Goal: Task Accomplishment & Management: Manage account settings

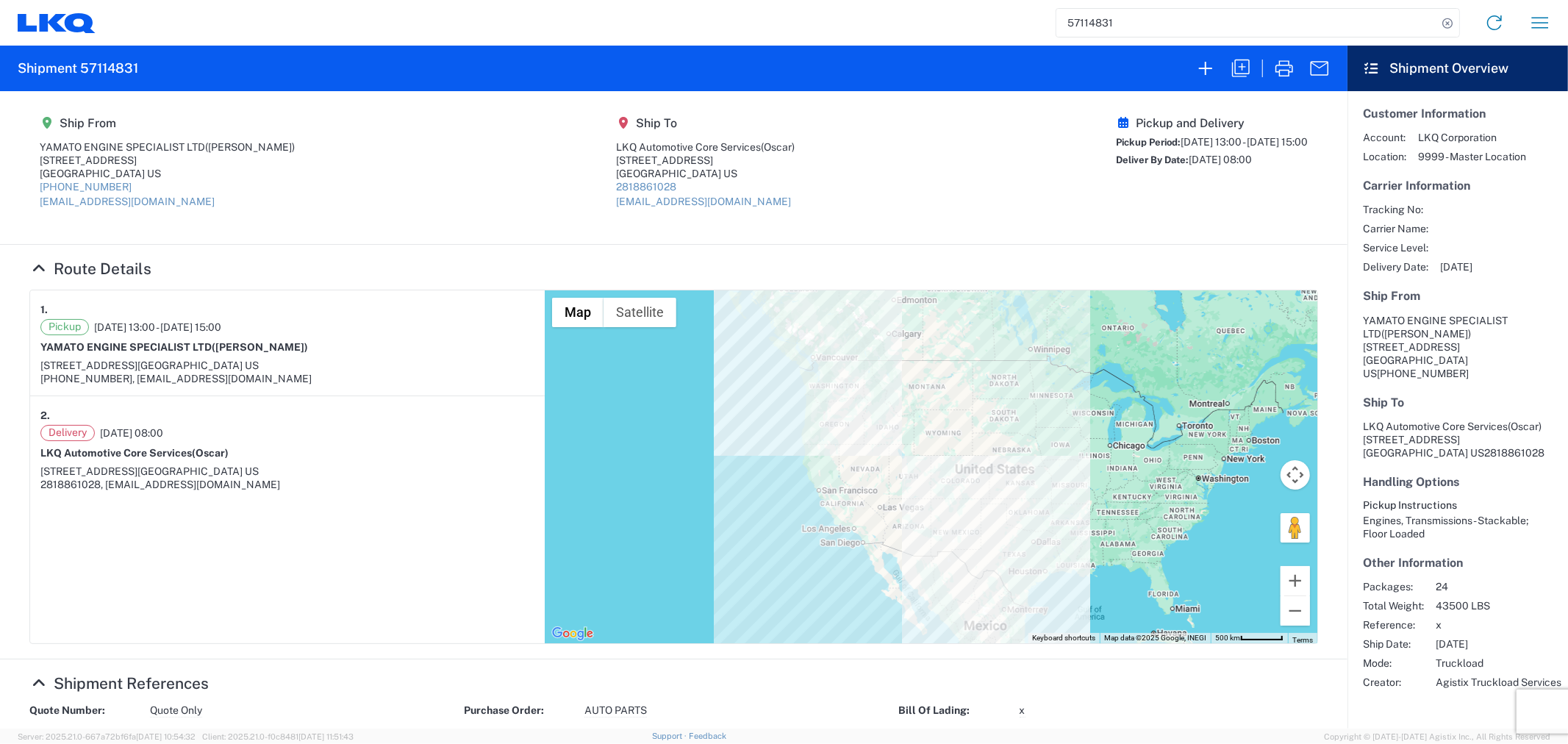
click at [700, 230] on section "Ship From YAMATO ENGINE SPECIALIST LTD ([PERSON_NAME]) [STREET_ADDRESS] [PHONE_…" at bounding box center [674, 168] width 1348 height 153
click at [1127, 20] on input "57114831" at bounding box center [1247, 23] width 381 height 28
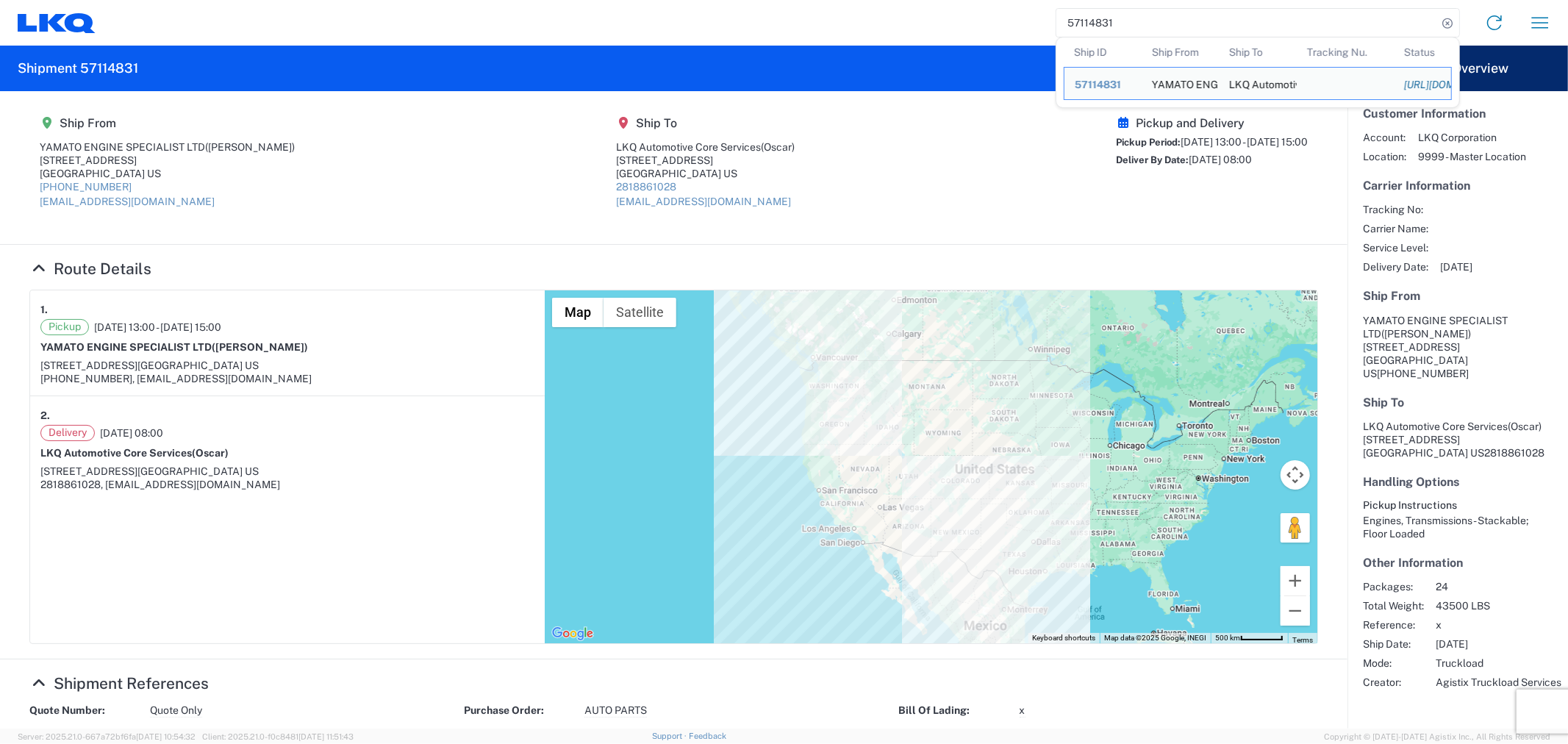
drag, startPoint x: 1129, startPoint y: 19, endPoint x: 1025, endPoint y: 27, distance: 104.3
click at [1025, 27] on div "57114831 Ship ID Ship From Ship To Tracking Nu. Status Ship ID 57114831 Ship Fr…" at bounding box center [829, 22] width 1468 height 36
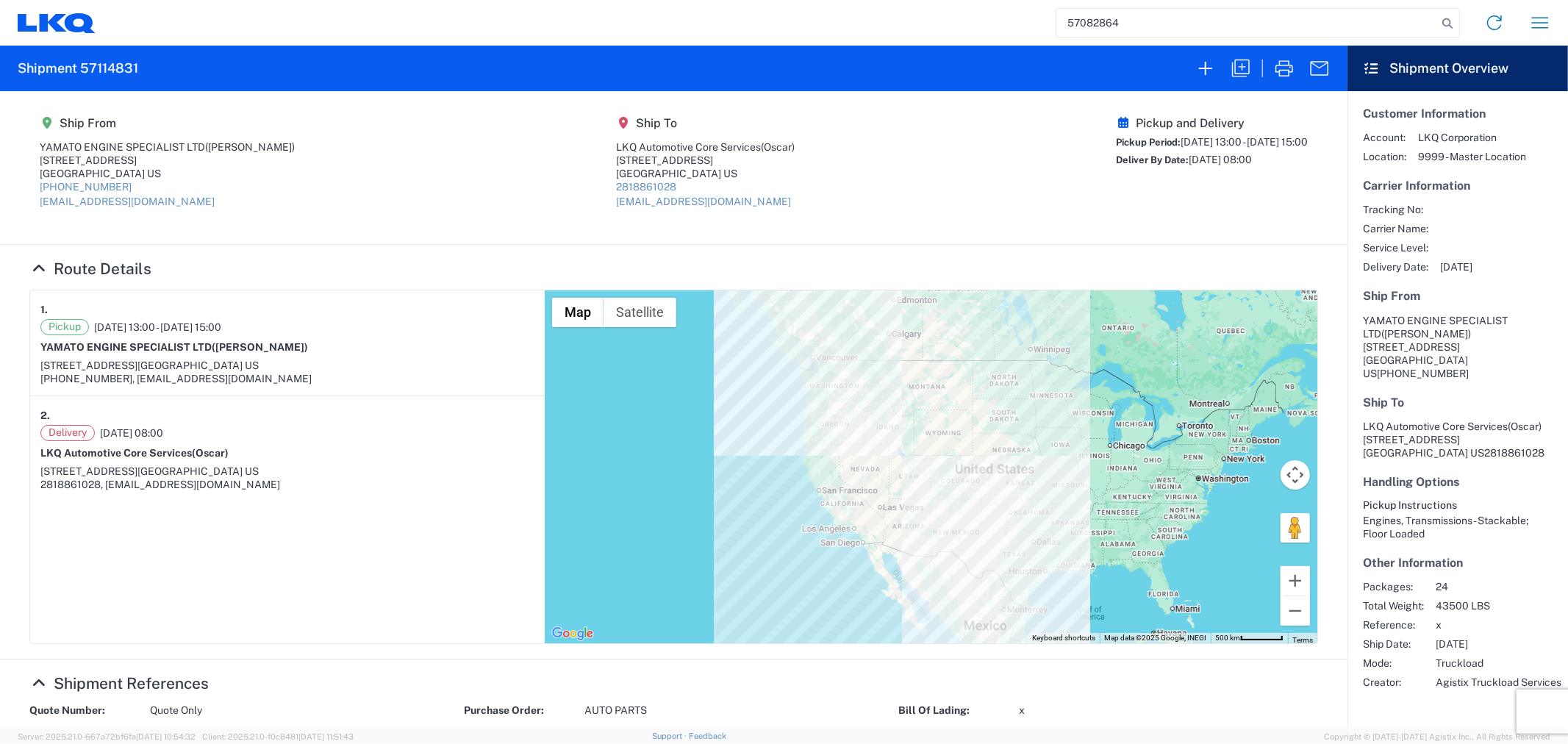
type input "57082864"
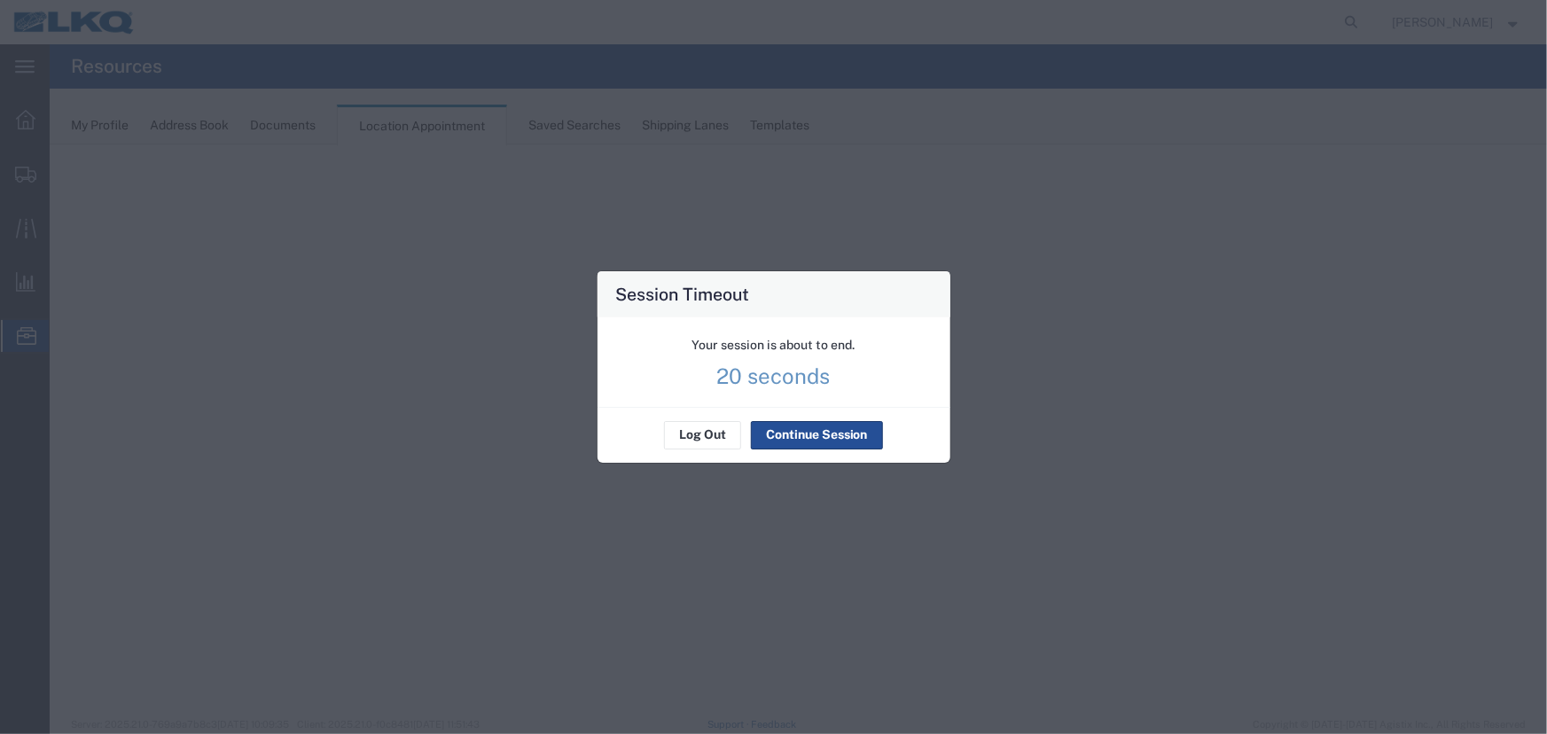
select select "27634"
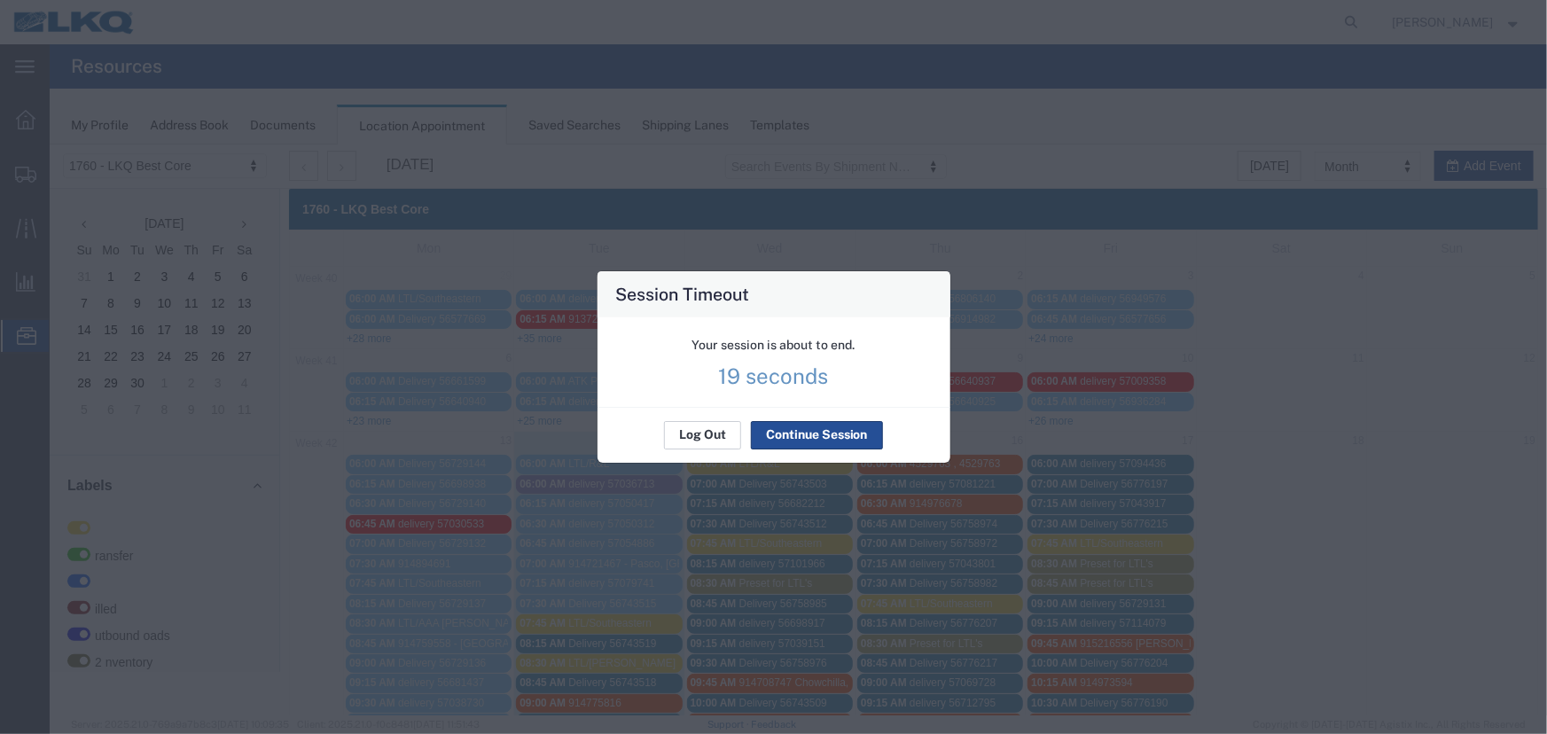
scroll to position [80, 0]
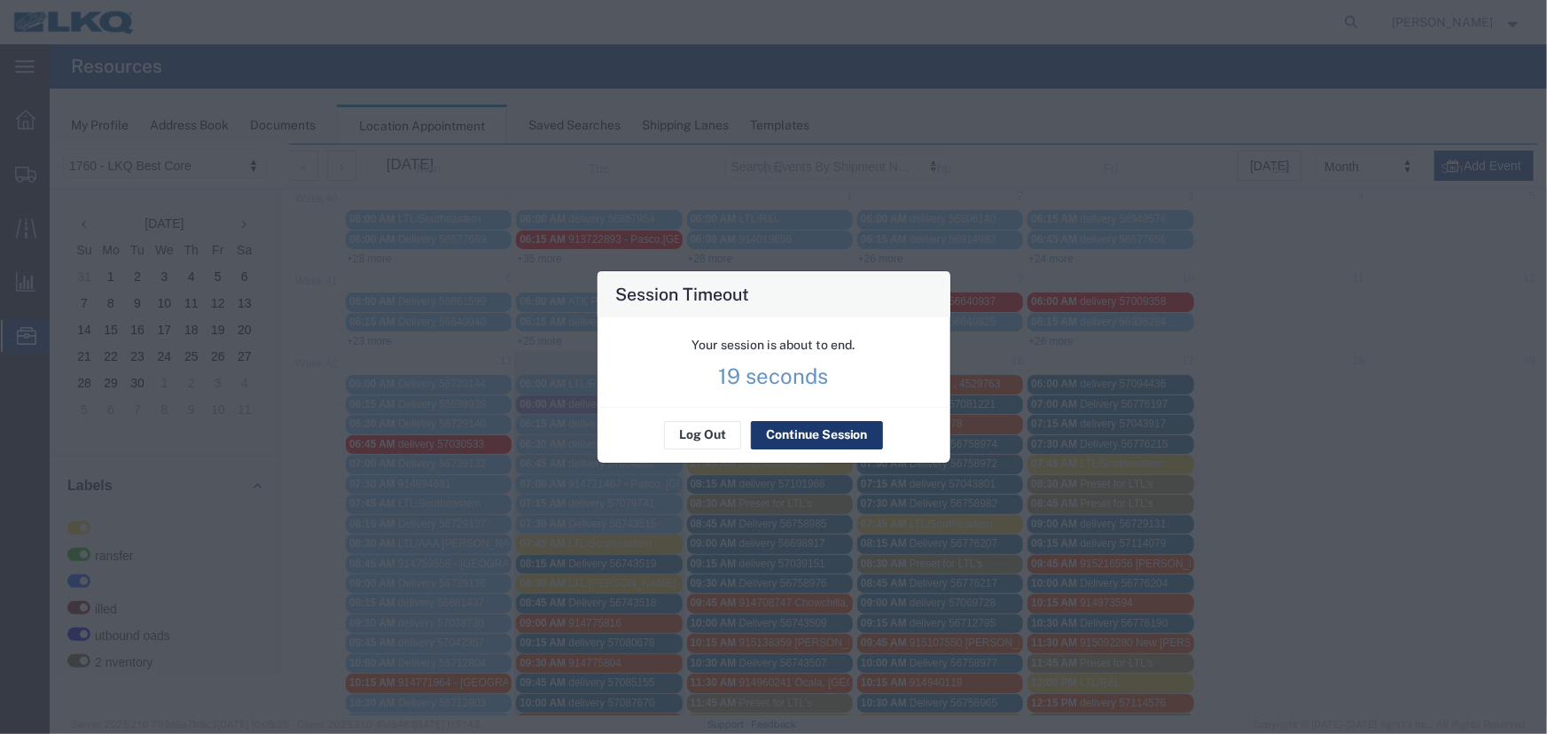
click at [821, 444] on button "Continue Session" at bounding box center [817, 435] width 132 height 28
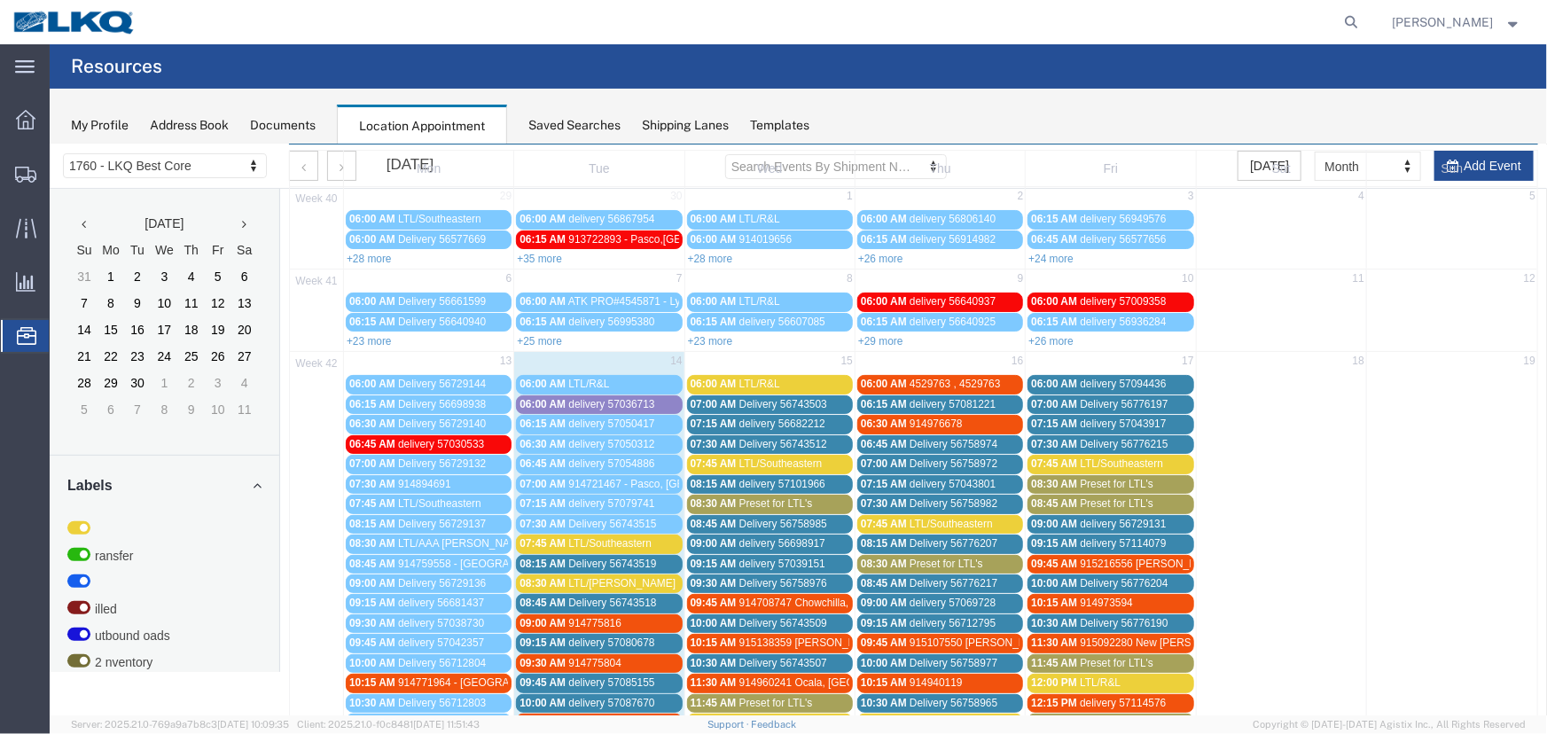
scroll to position [160, 0]
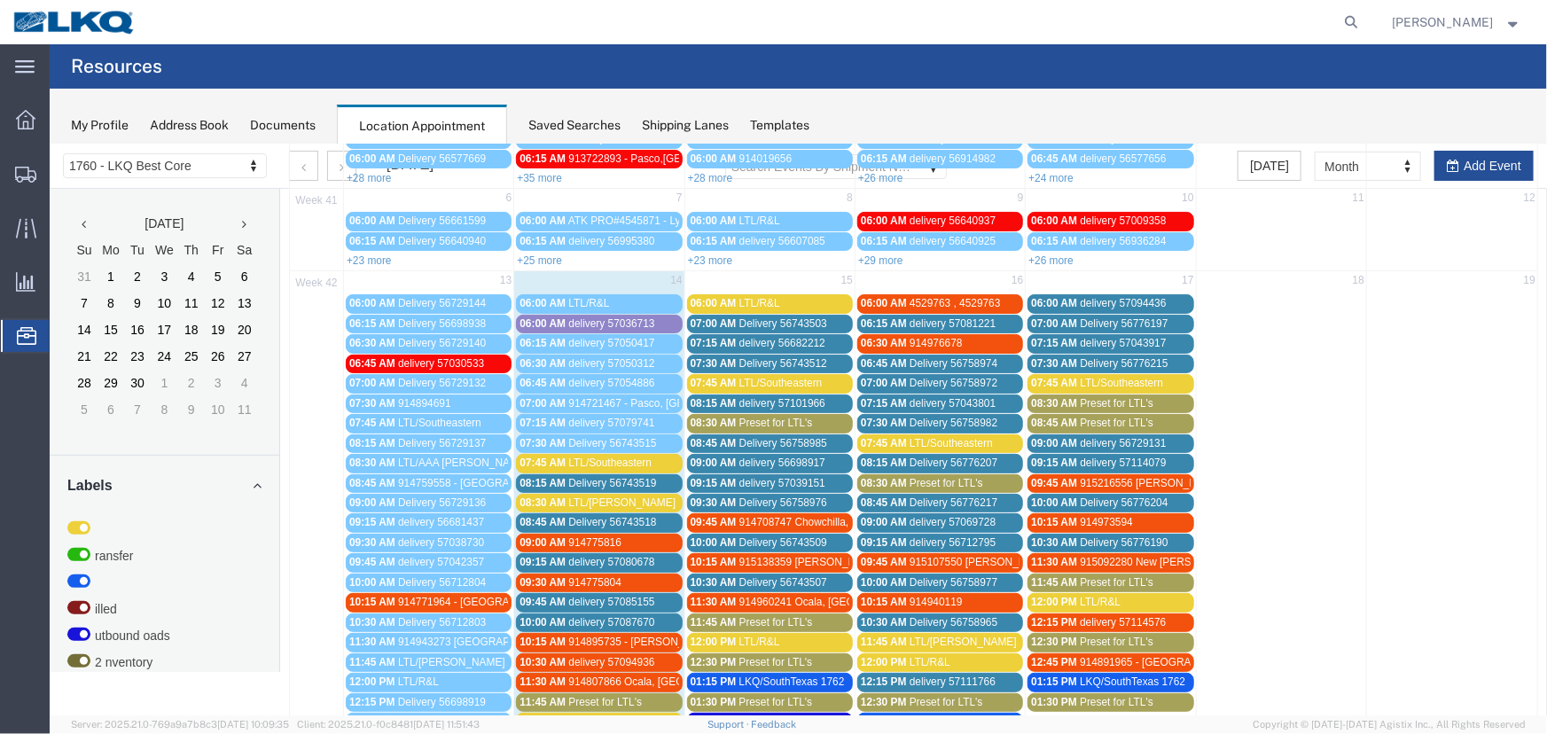
click at [586, 134] on div "My Profile Address Book Documents Location Appointment Saved Searches Shipping …" at bounding box center [798, 117] width 1497 height 56
click at [573, 130] on div "Saved Searches" at bounding box center [574, 125] width 92 height 19
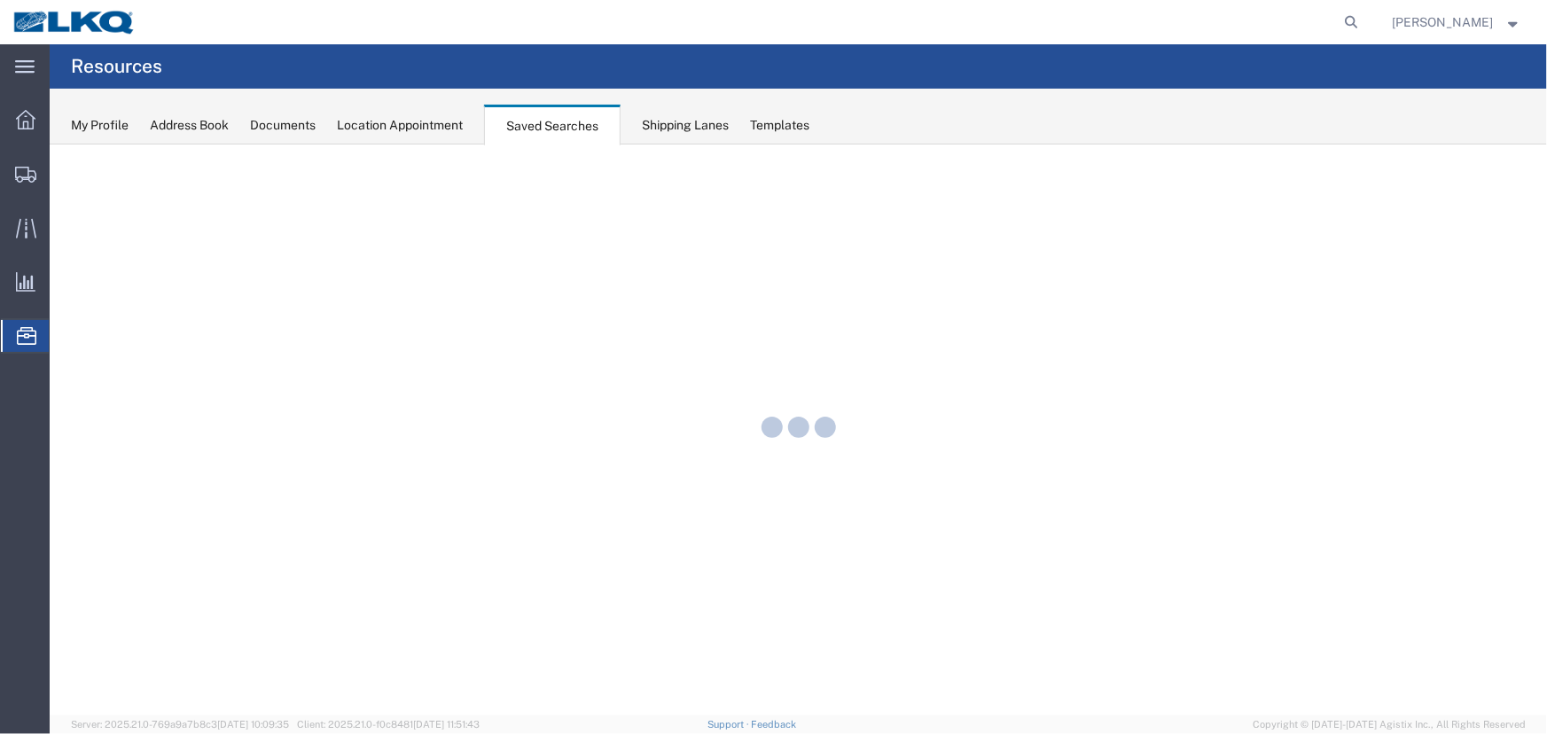
click at [419, 126] on div "Location Appointment" at bounding box center [400, 125] width 126 height 19
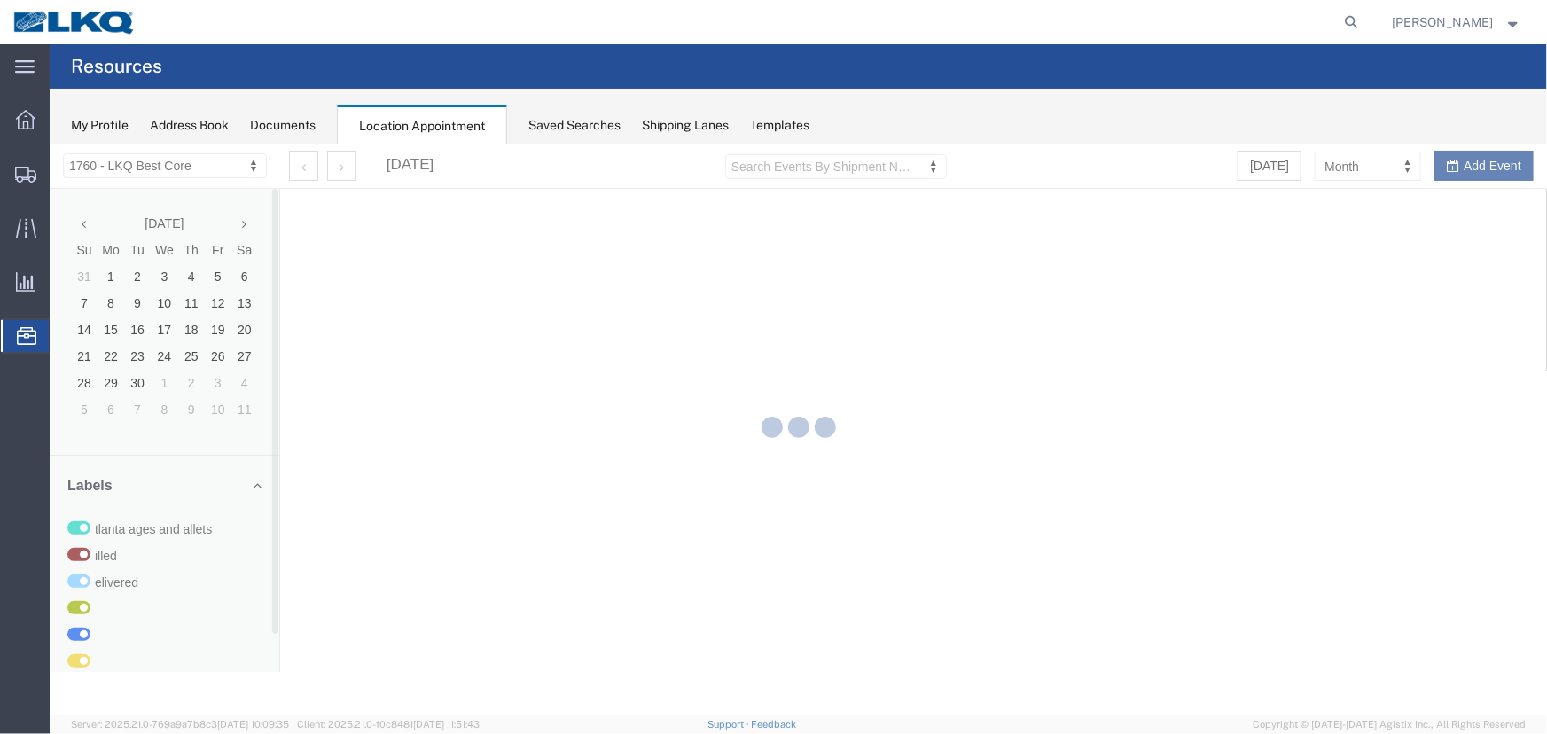
select select "27634"
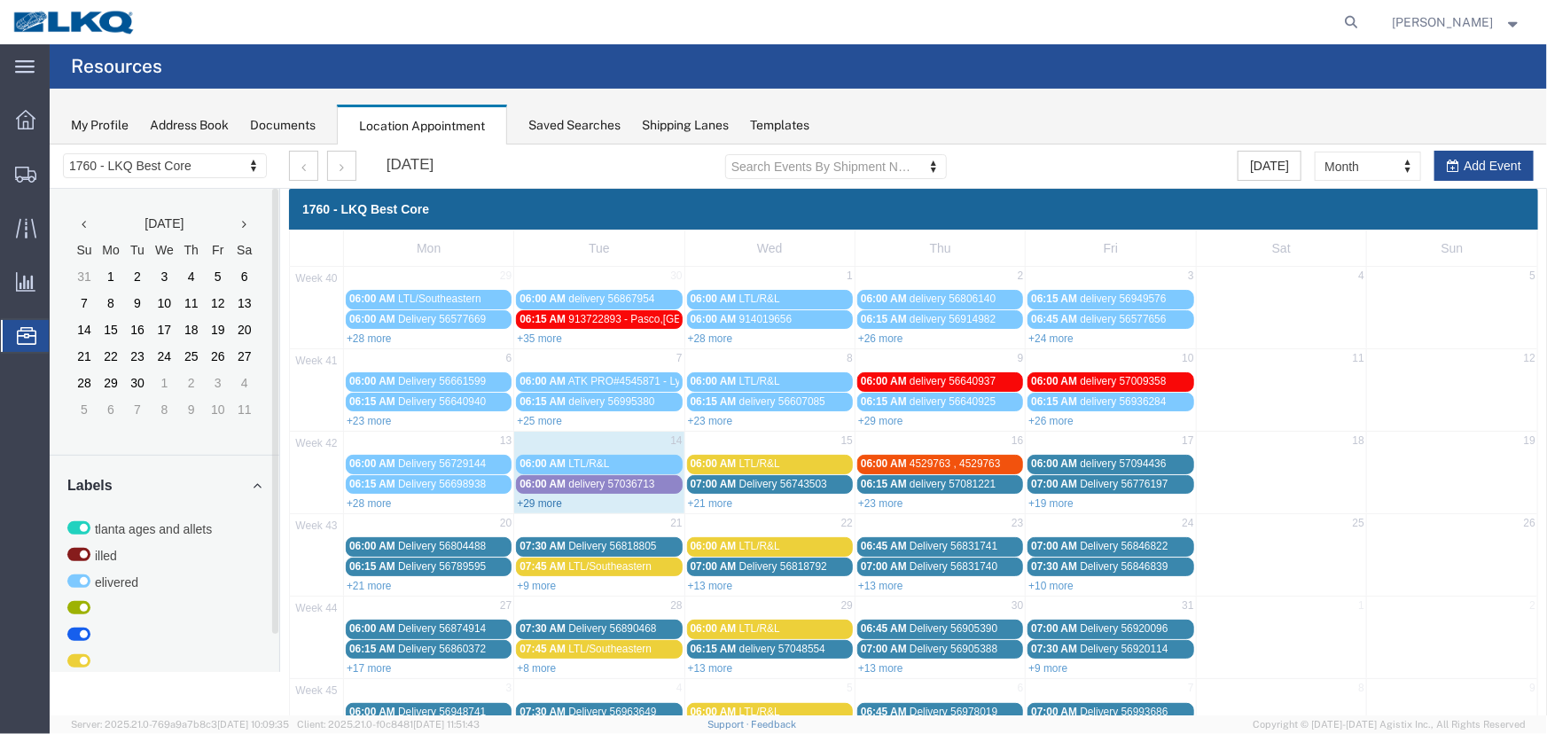
click at [545, 502] on link "+29 more" at bounding box center [538, 502] width 45 height 12
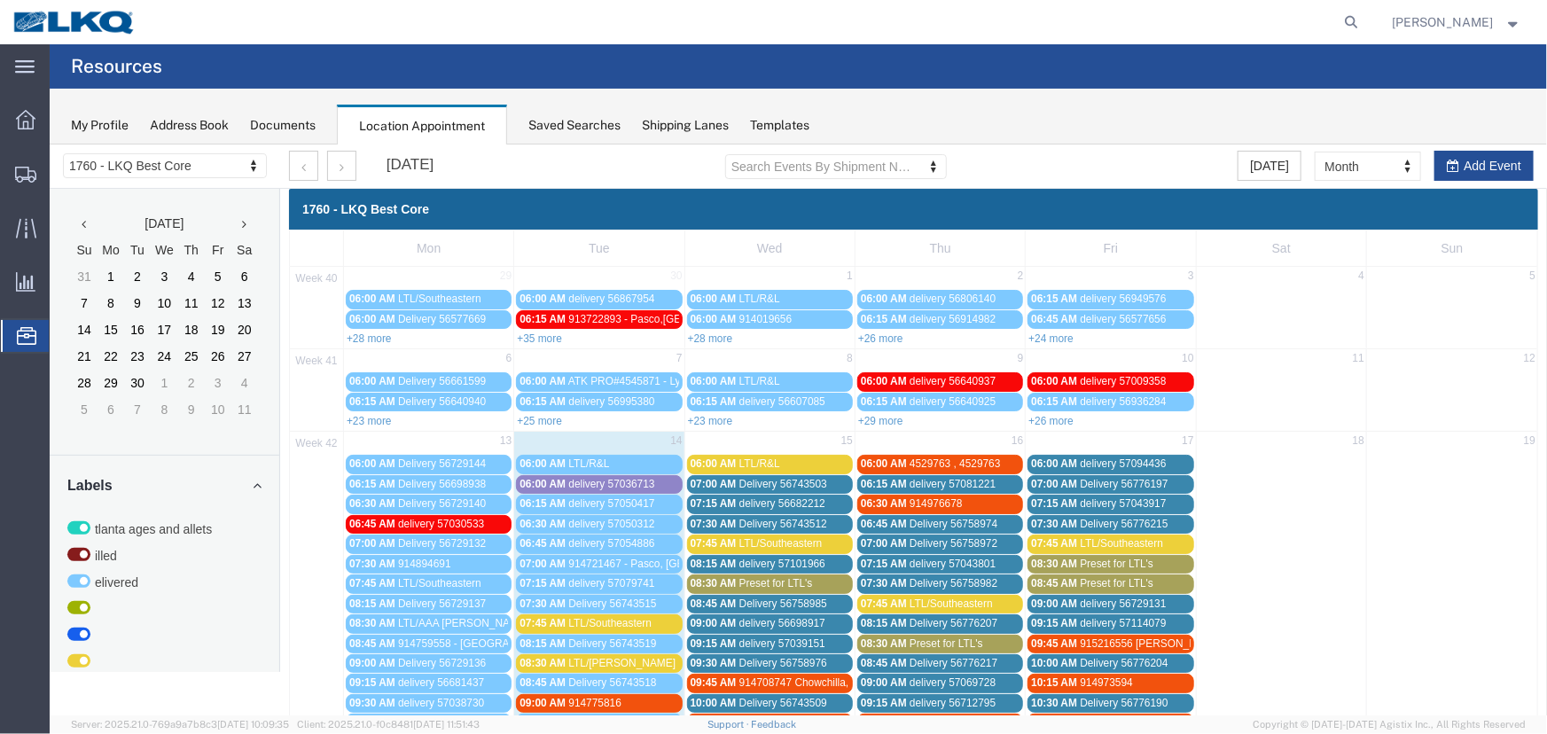
click at [567, 122] on div "Saved Searches" at bounding box center [574, 125] width 92 height 19
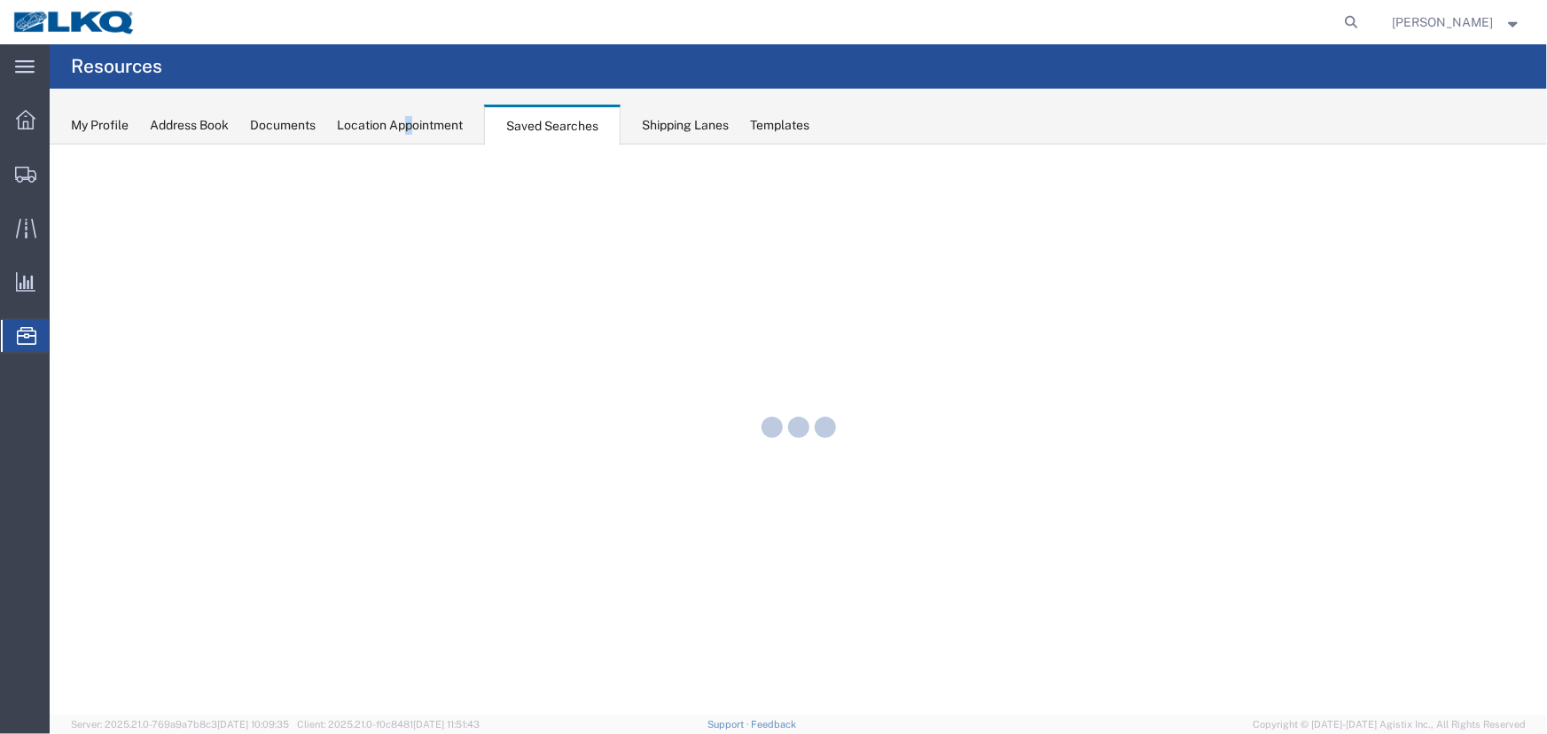
click at [409, 124] on div "Location Appointment" at bounding box center [400, 125] width 126 height 19
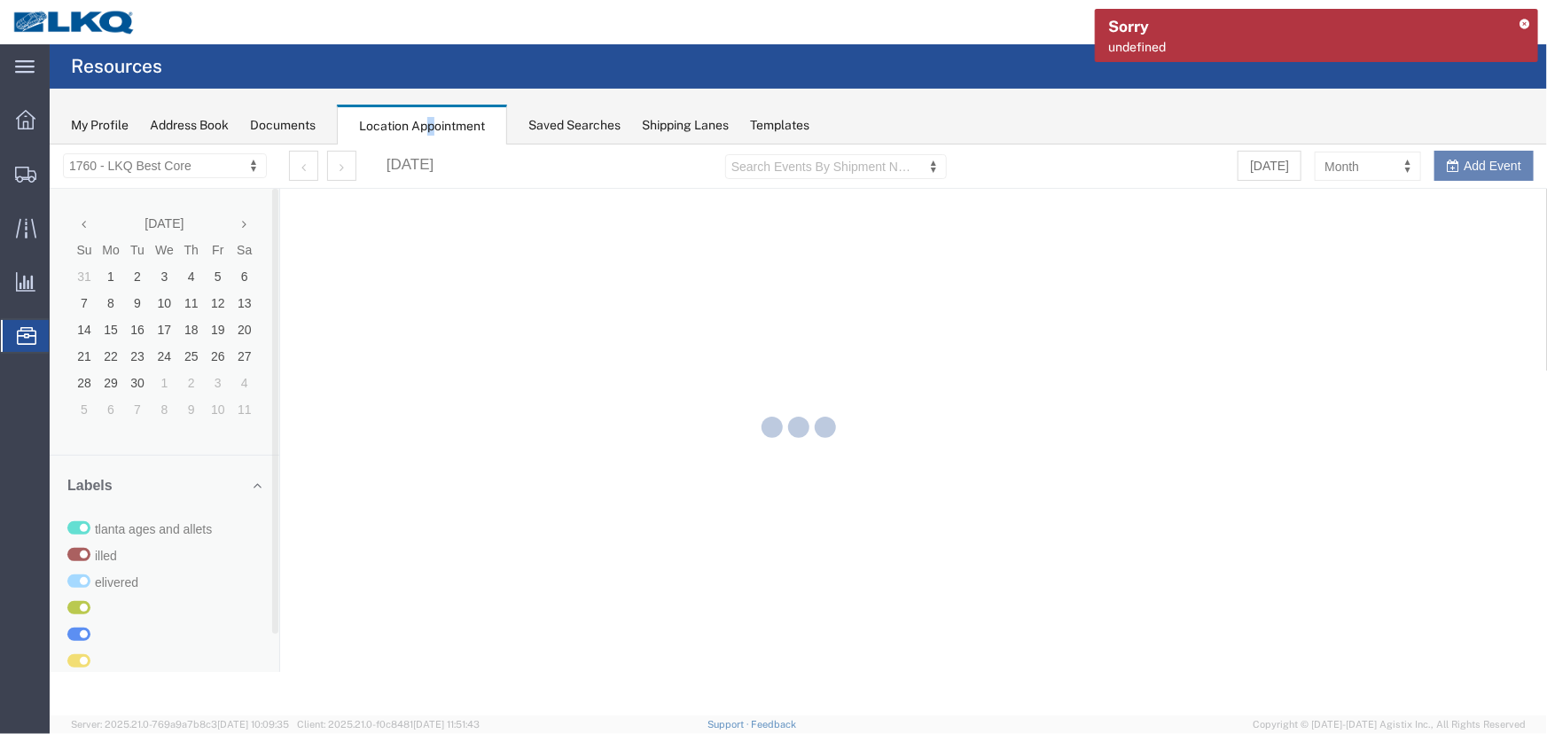
select select "27634"
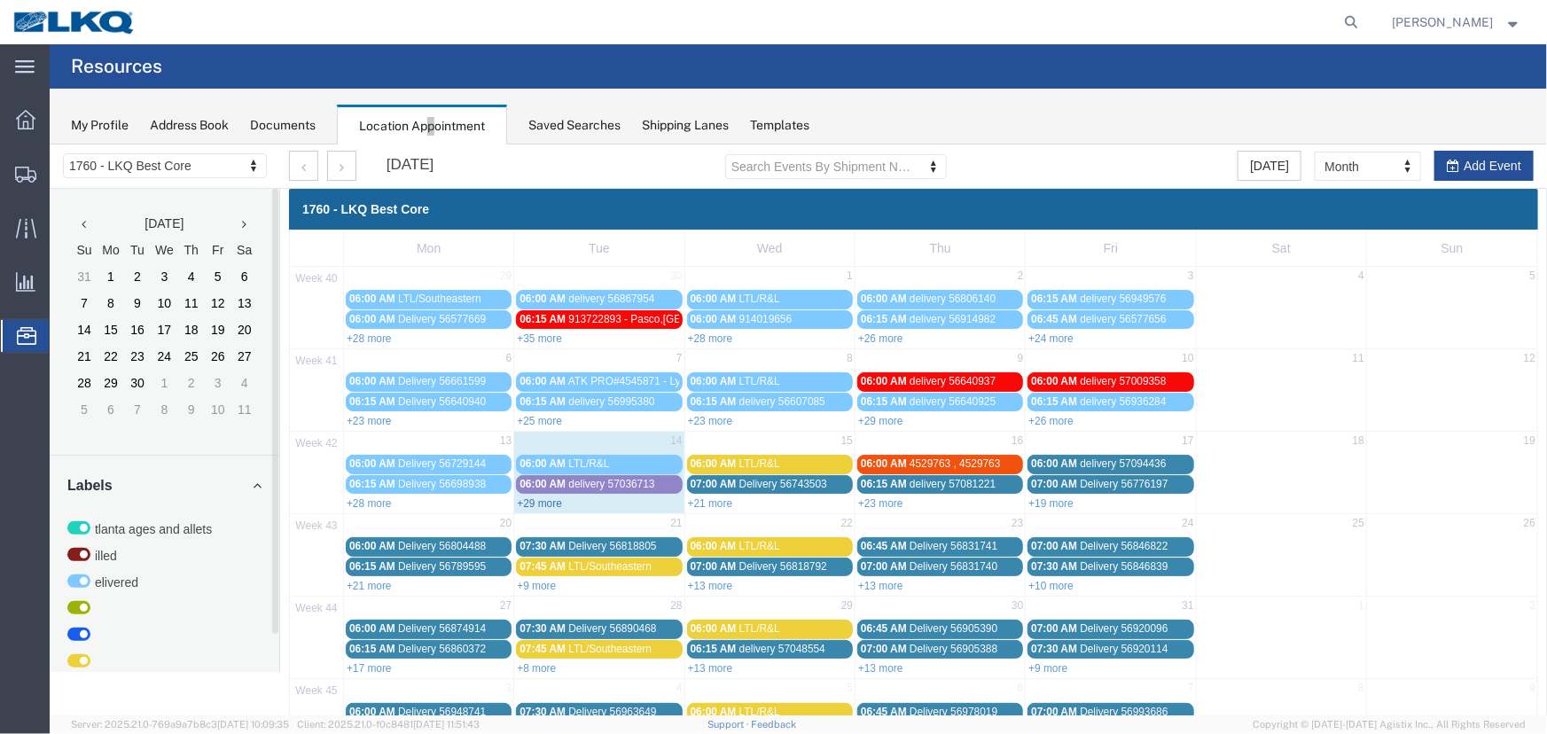
click at [525, 498] on link "+29 more" at bounding box center [538, 502] width 45 height 12
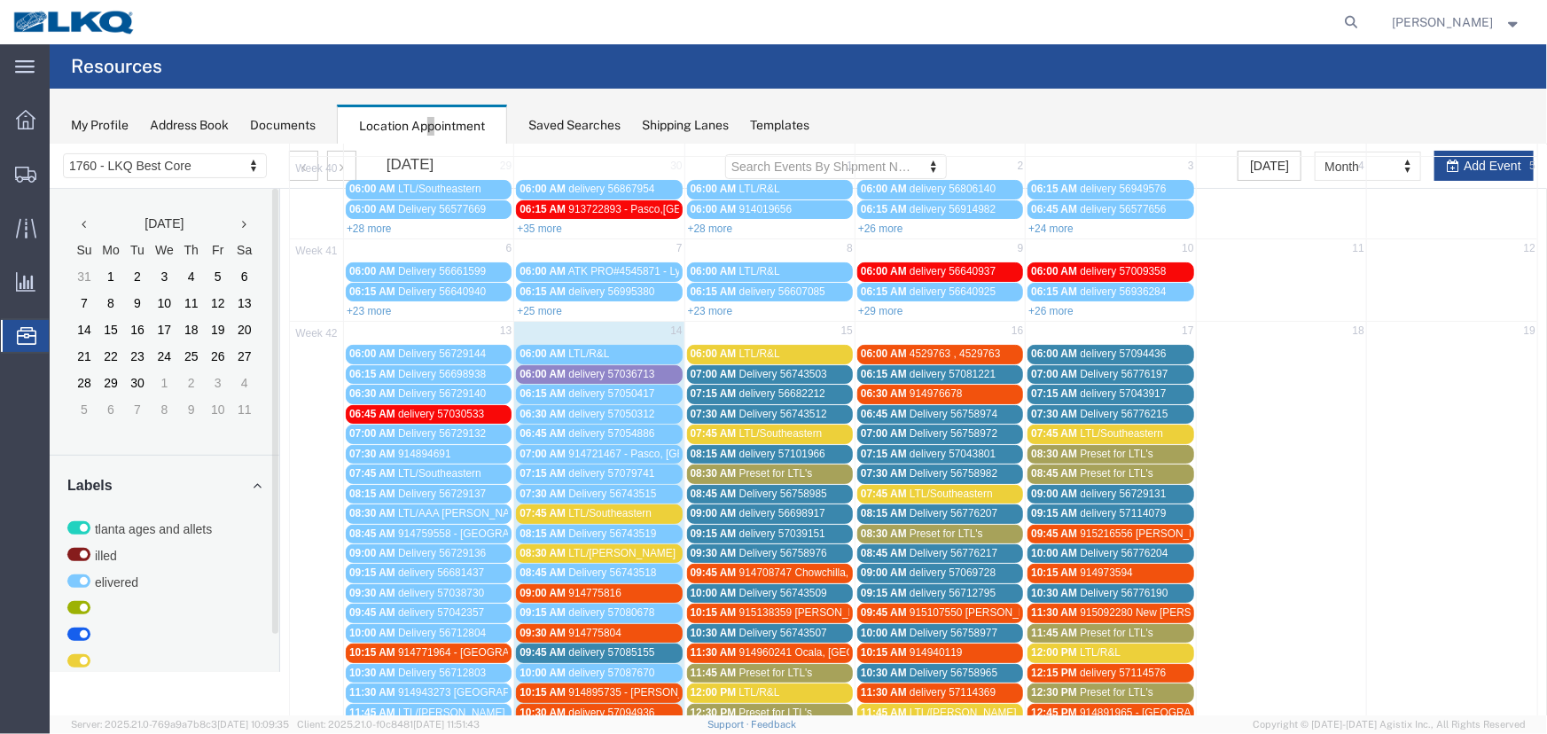
scroll to position [241, 0]
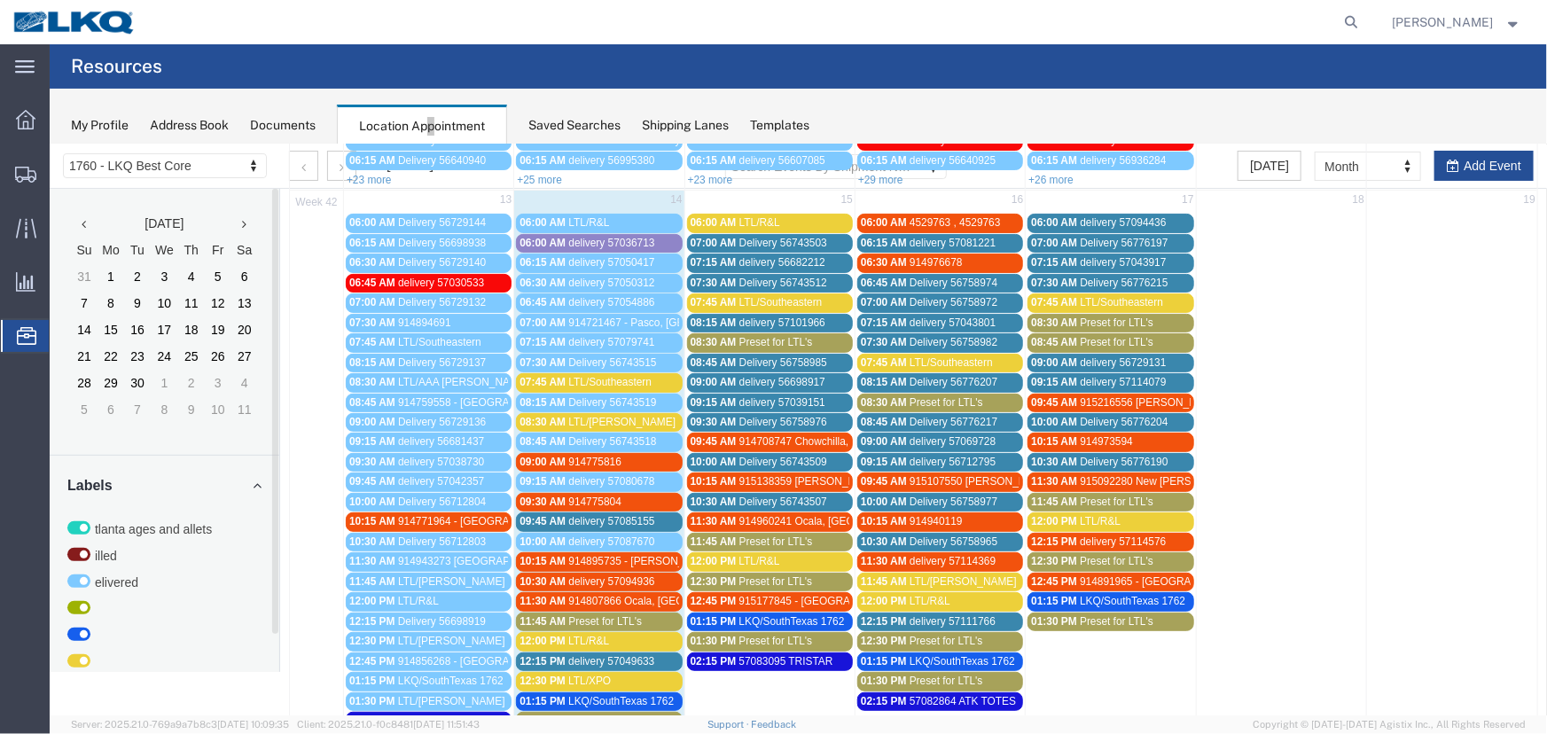
click at [593, 240] on span "delivery 57036713" at bounding box center [610, 242] width 86 height 12
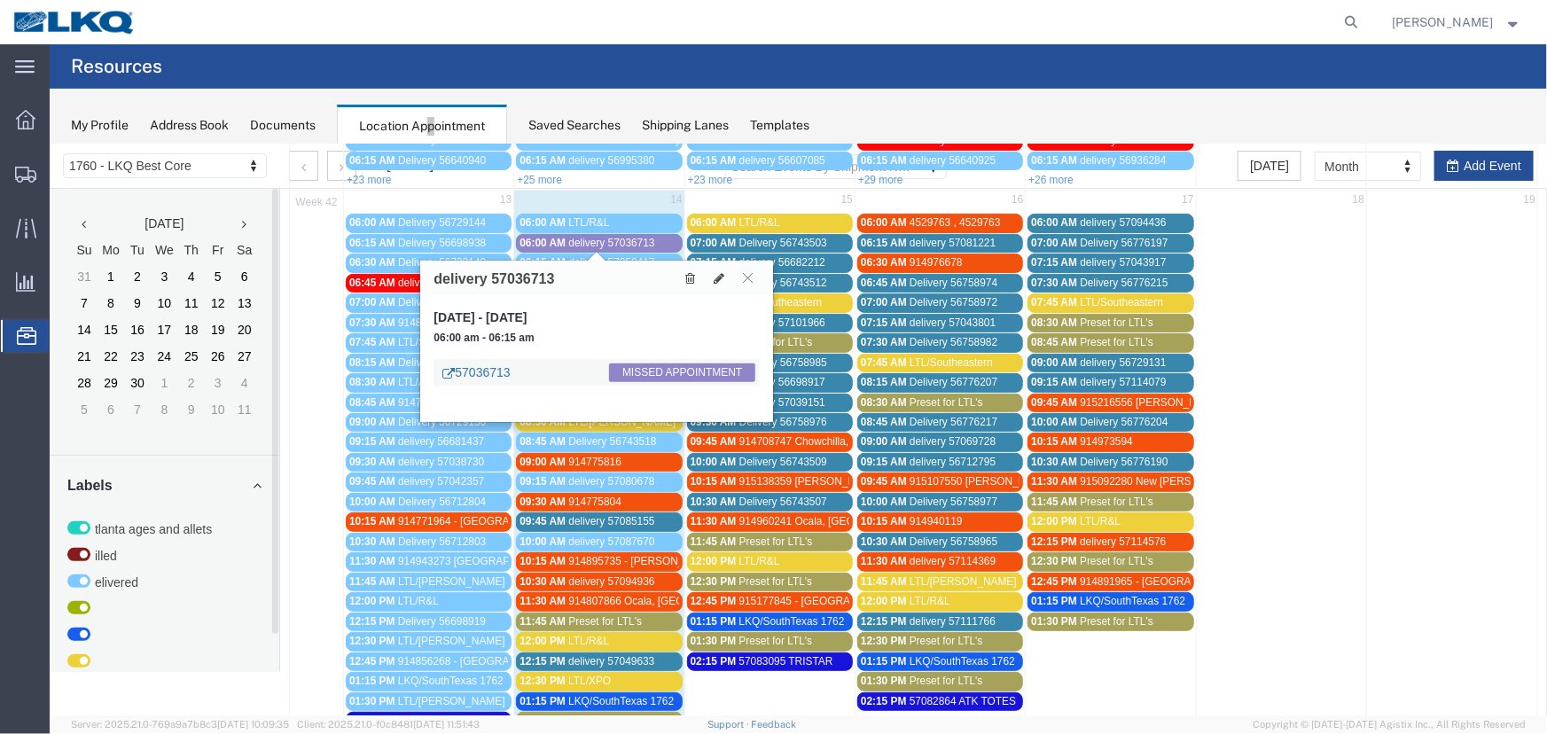
click at [481, 376] on link "57036713" at bounding box center [474, 371] width 67 height 18
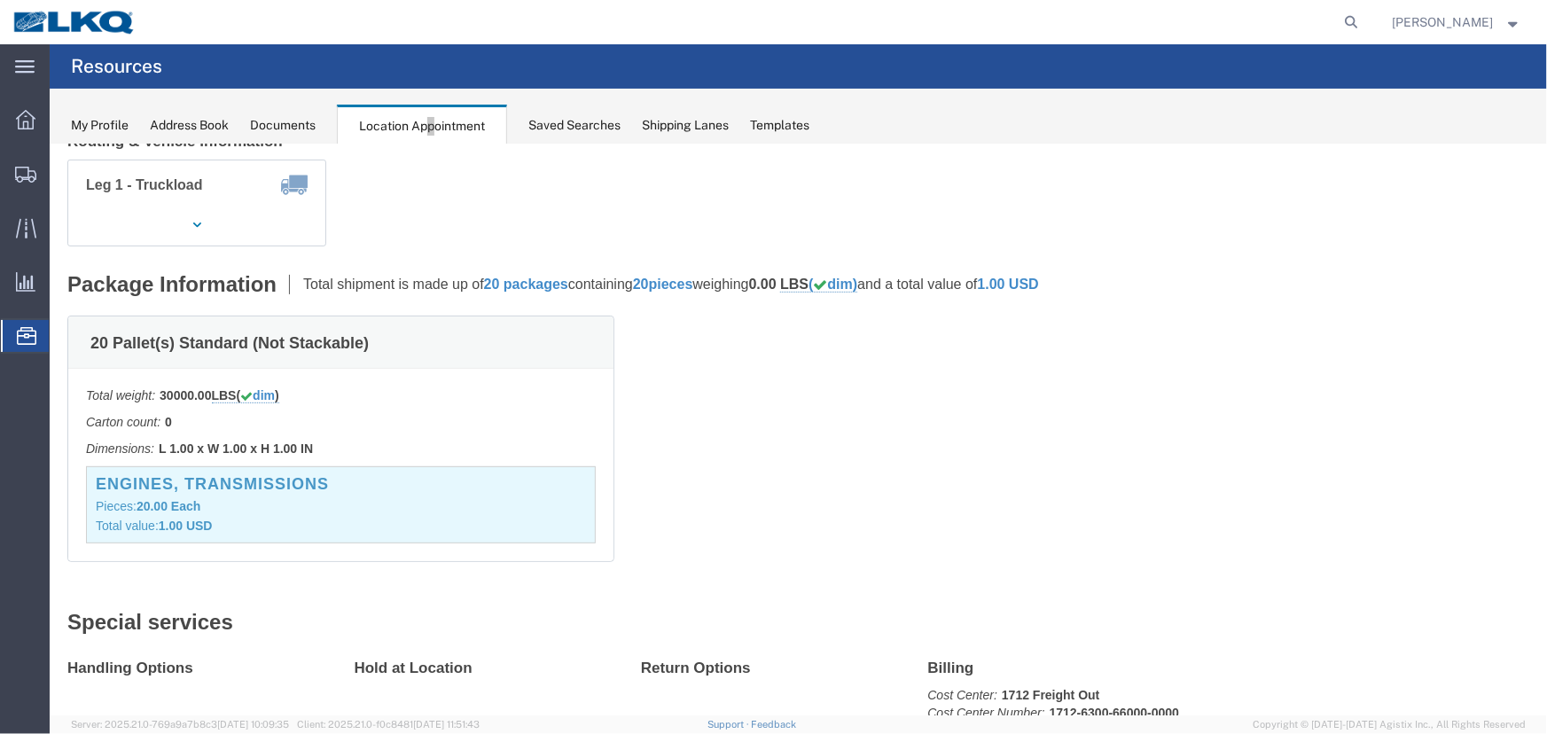
click div "Leg 1 - Truckload Vehicle 1: Standard Dry Van (53 Feet) Number of trucks: 1"
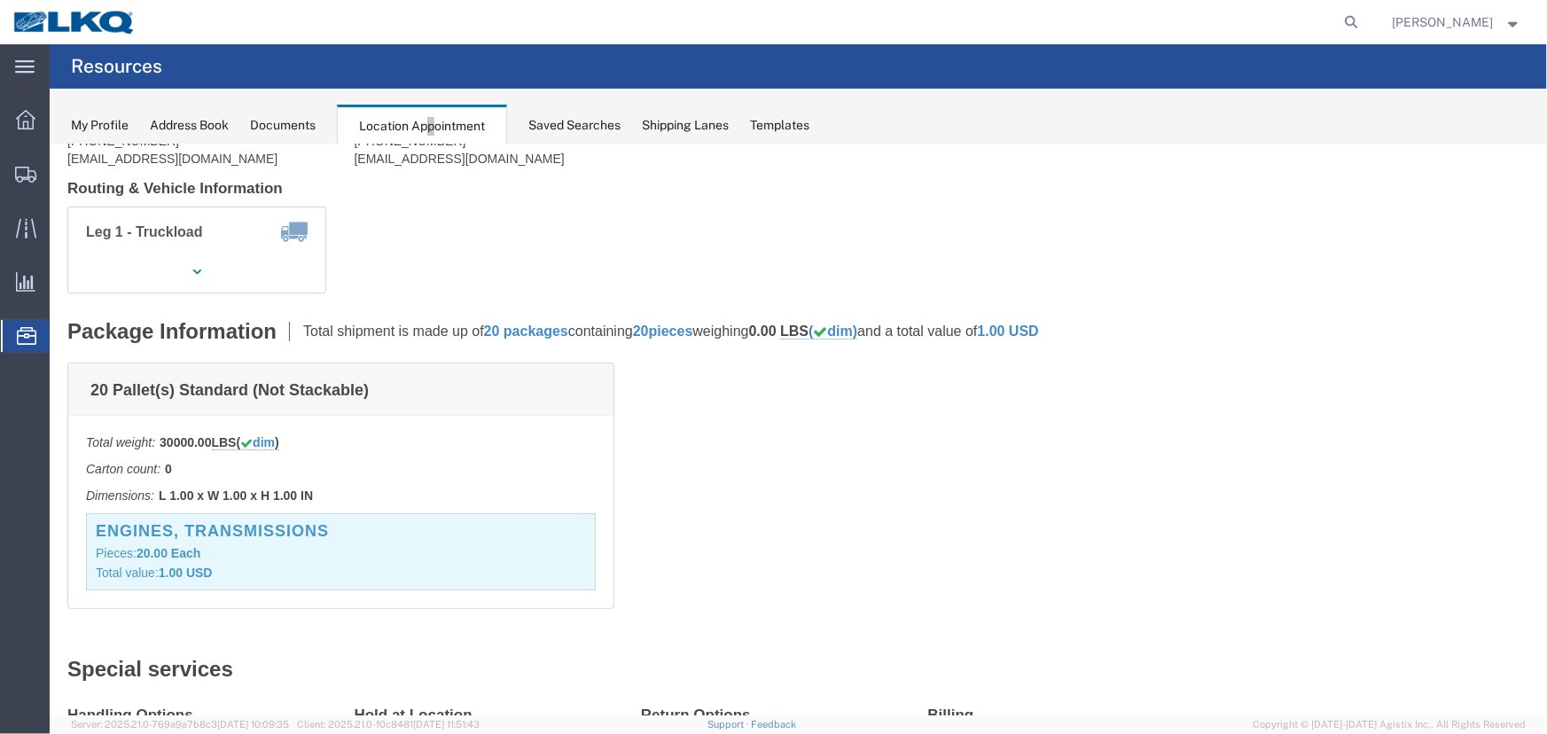
scroll to position [0, 0]
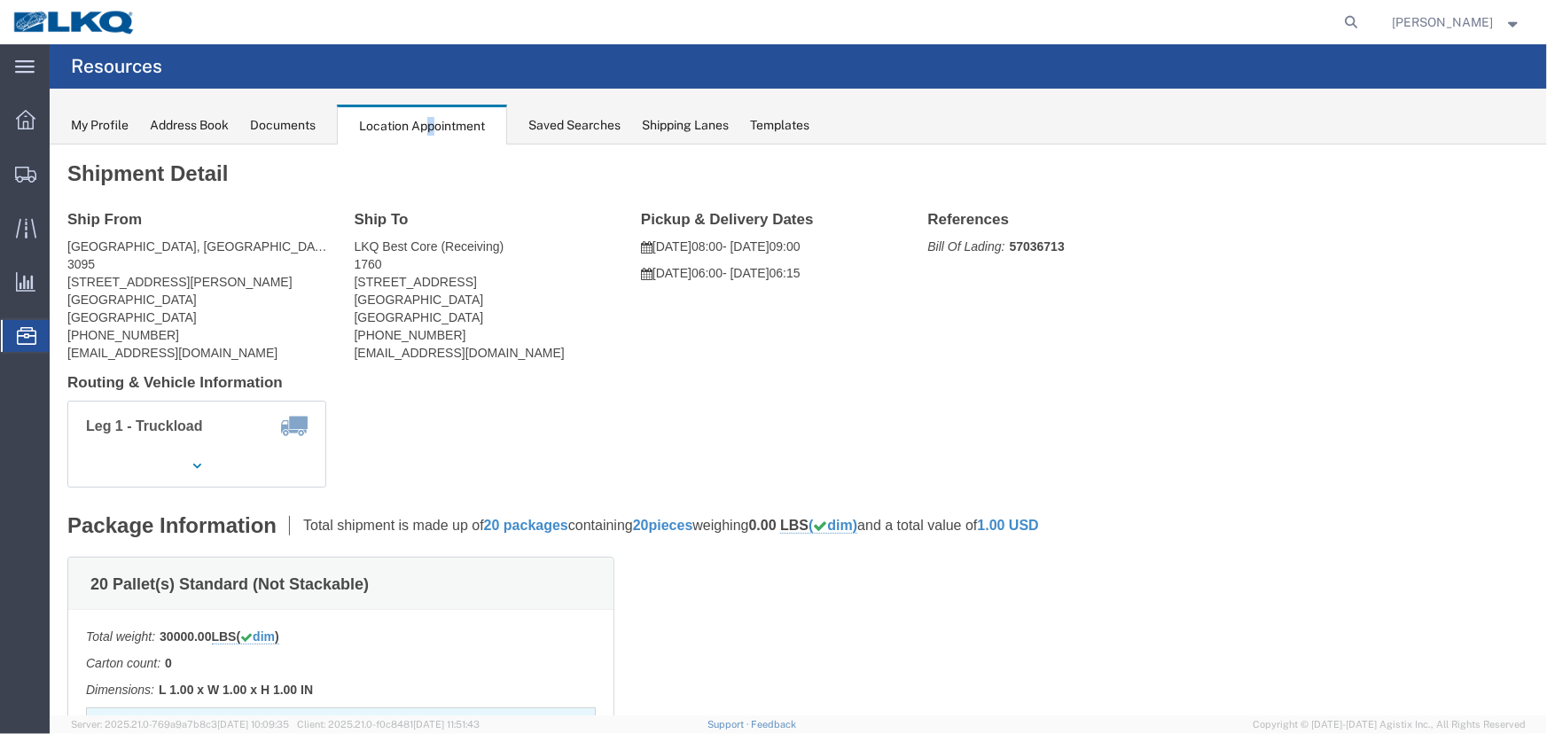
click at [0, 0] on span "Location Appointment" at bounding box center [0, 0] width 0 height 0
drag, startPoint x: 574, startPoint y: 261, endPoint x: 566, endPoint y: 254, distance: 10.1
click div "Leg 1 - Truckload Vehicle 1: Standard Dry Van (53 Feet) Number of trucks: 1"
click at [264, 122] on div "Documents" at bounding box center [283, 125] width 66 height 19
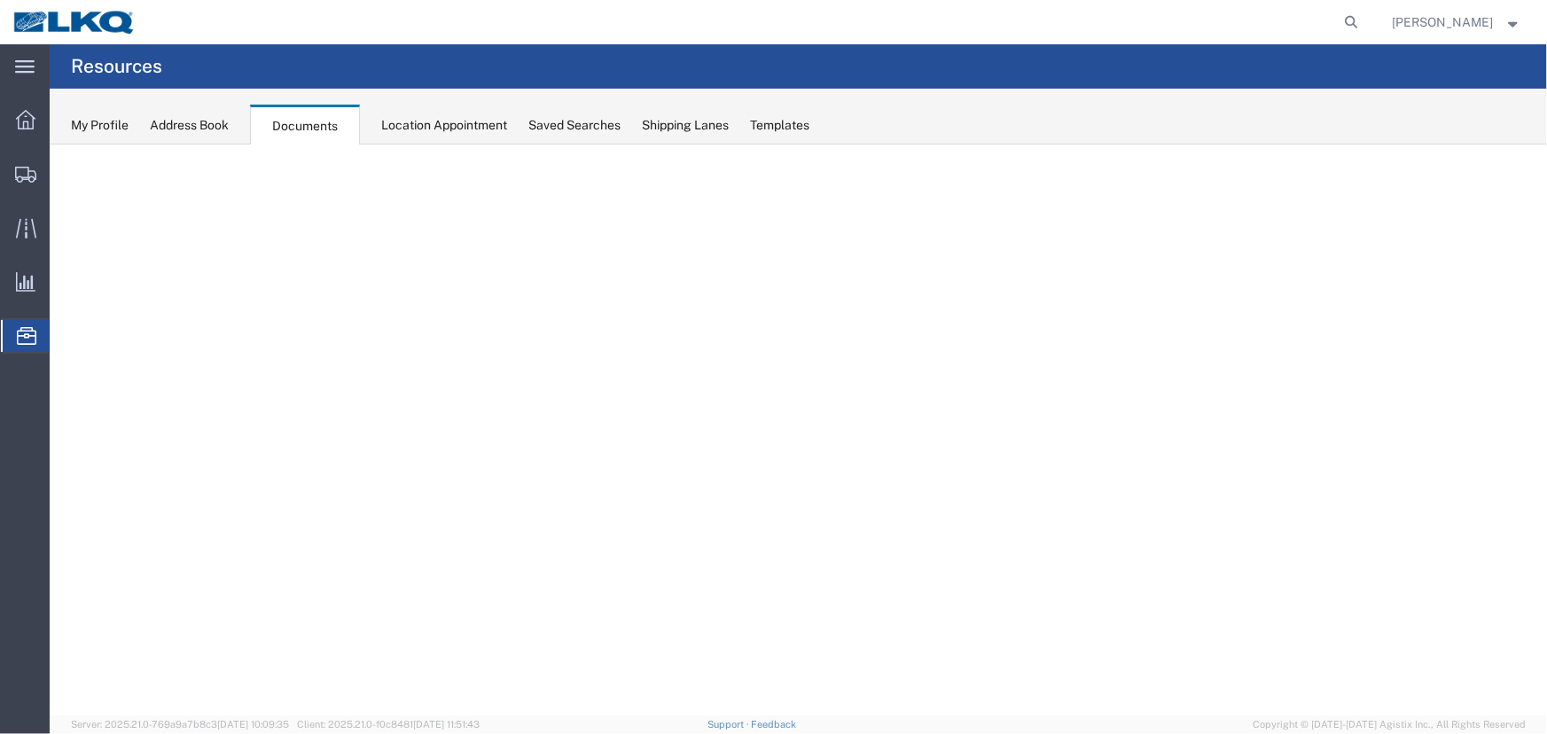
click at [454, 130] on div "Location Appointment" at bounding box center [444, 125] width 126 height 19
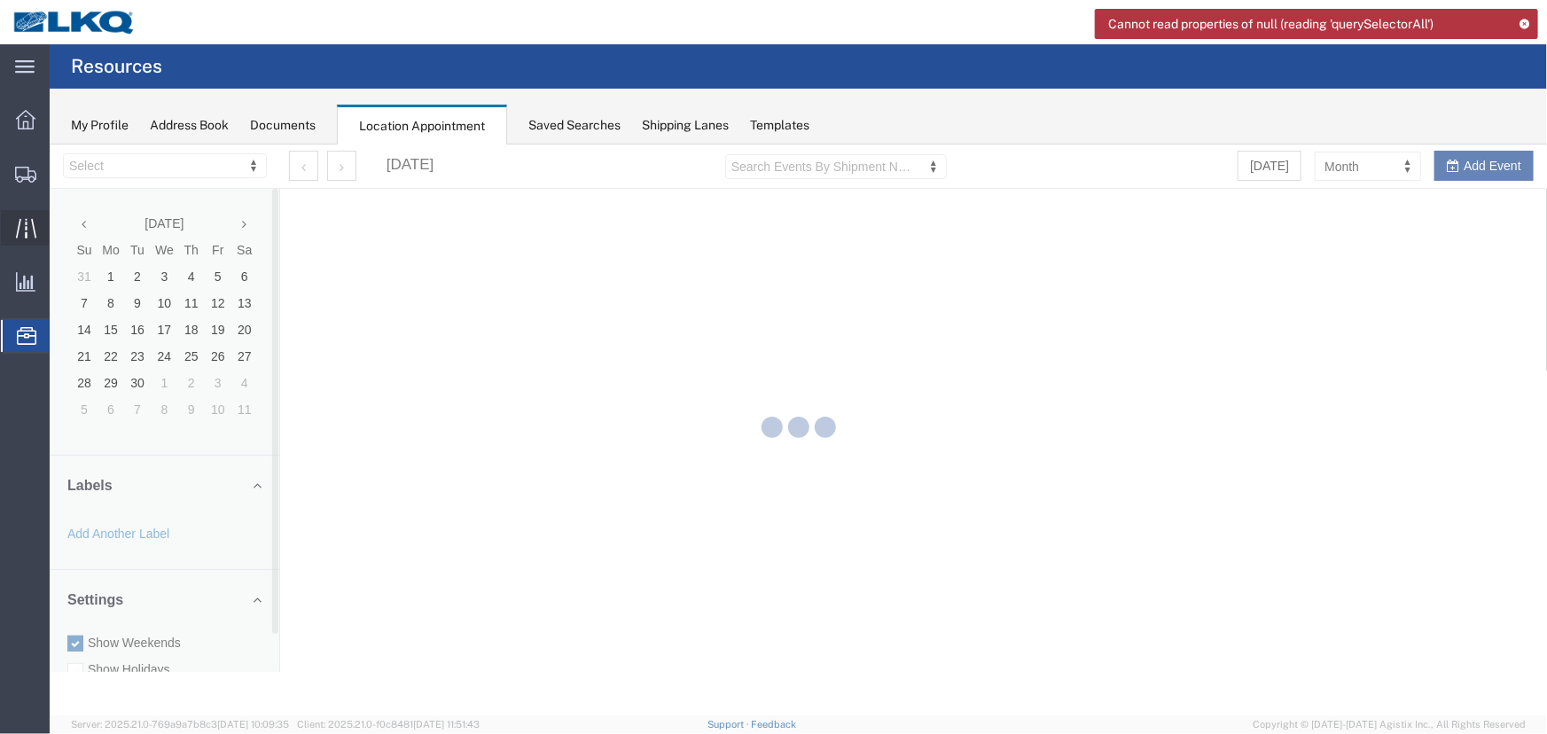
select select "27634"
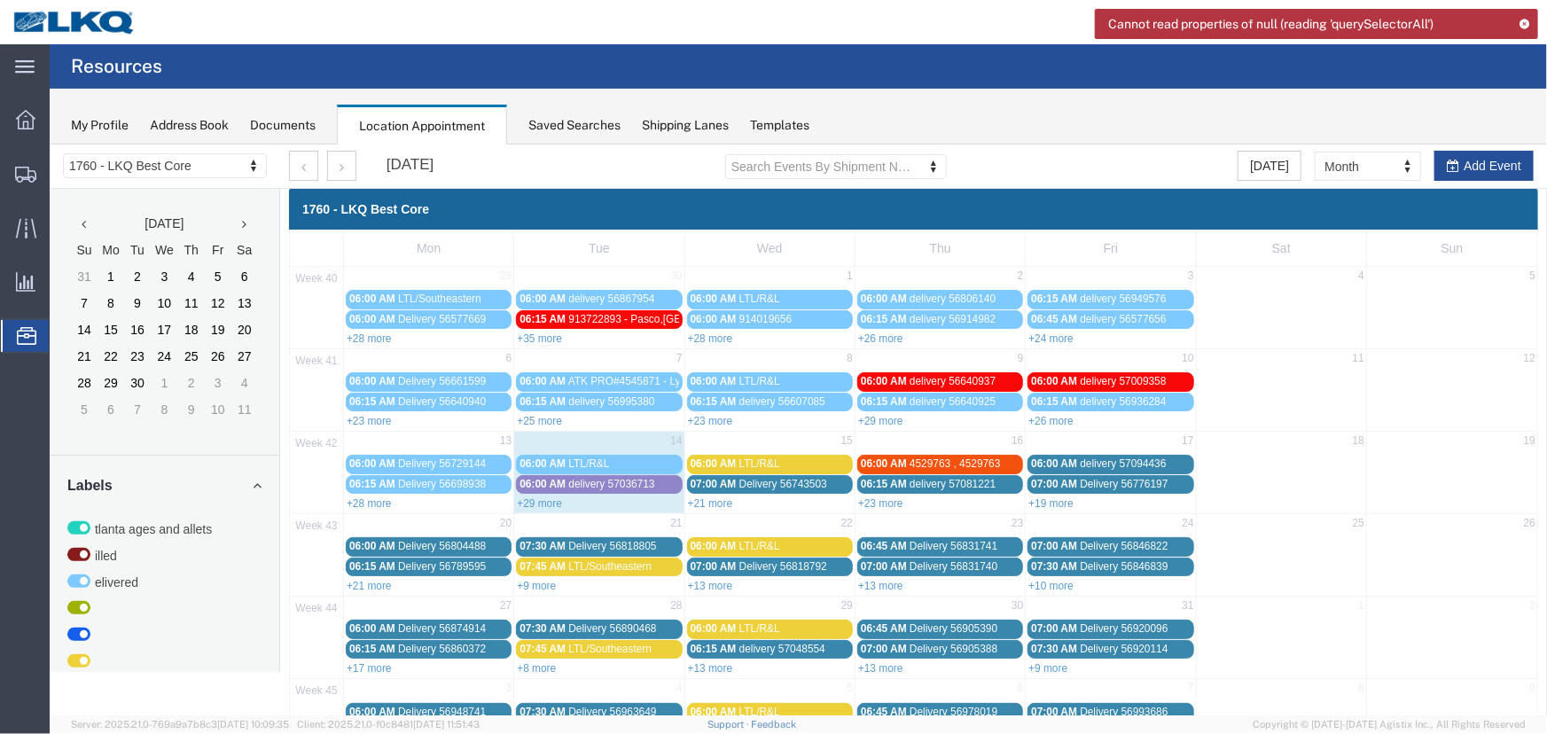
click at [1522, 22] on icon at bounding box center [1524, 24] width 12 height 10
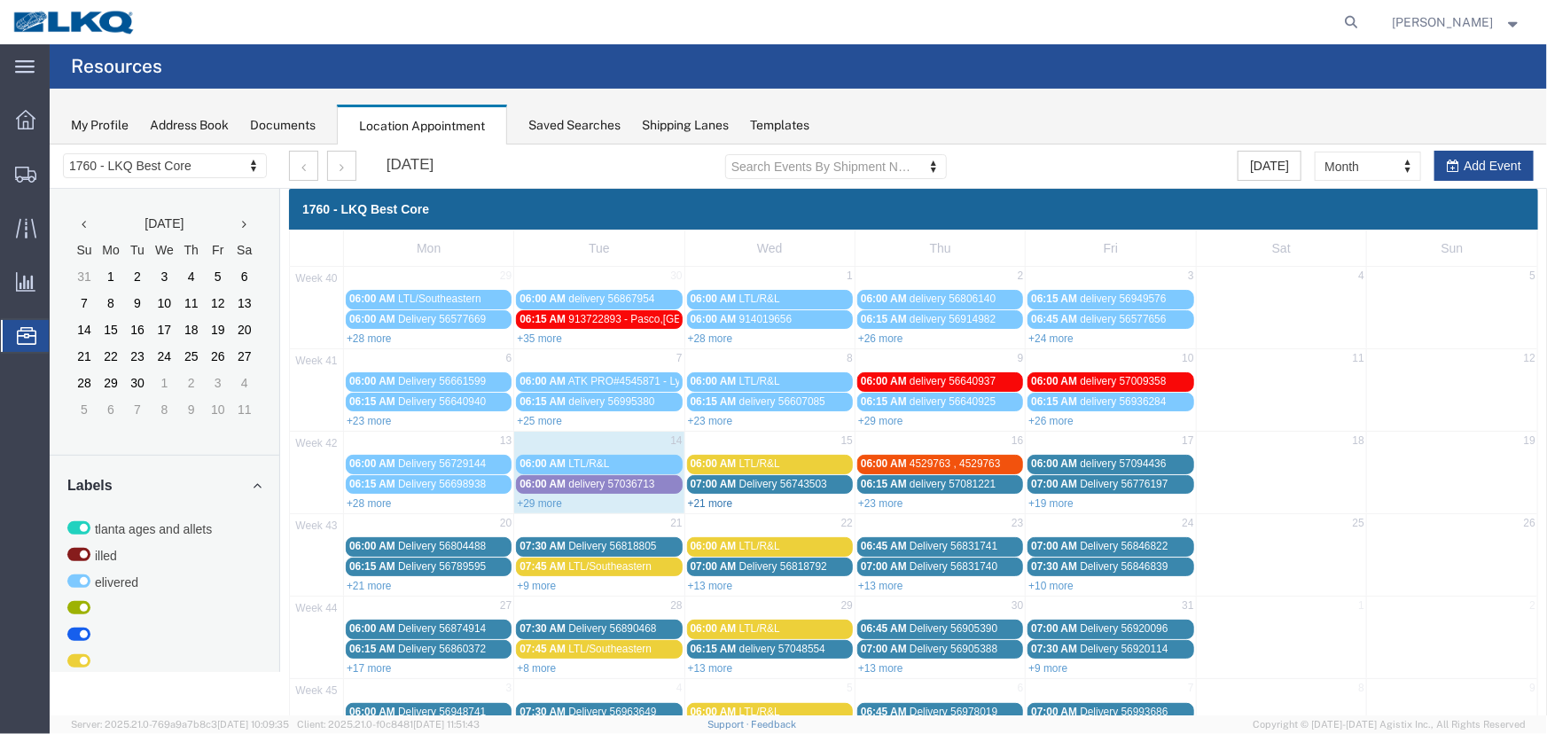
click at [720, 496] on link "+21 more" at bounding box center [709, 502] width 45 height 12
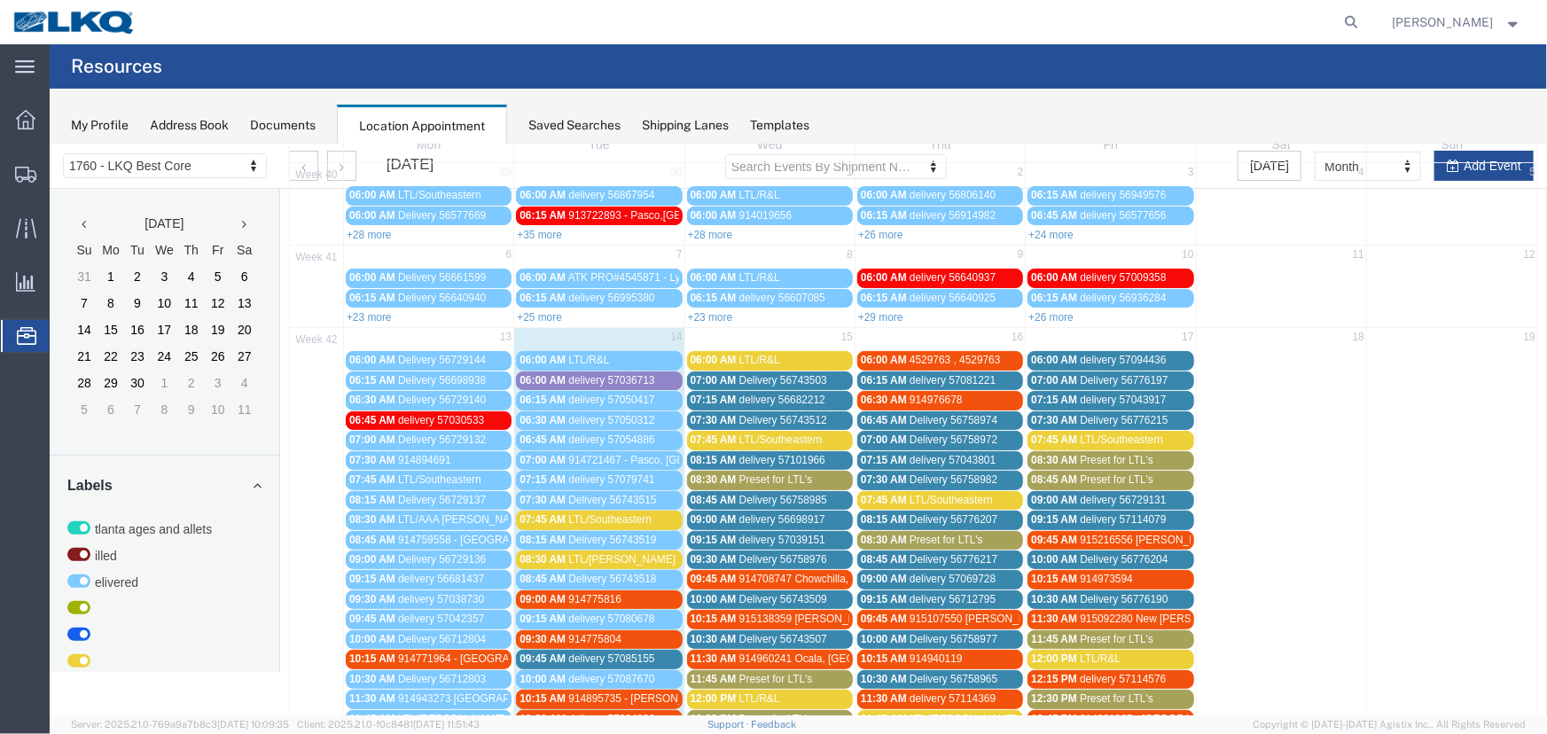
scroll to position [141, 0]
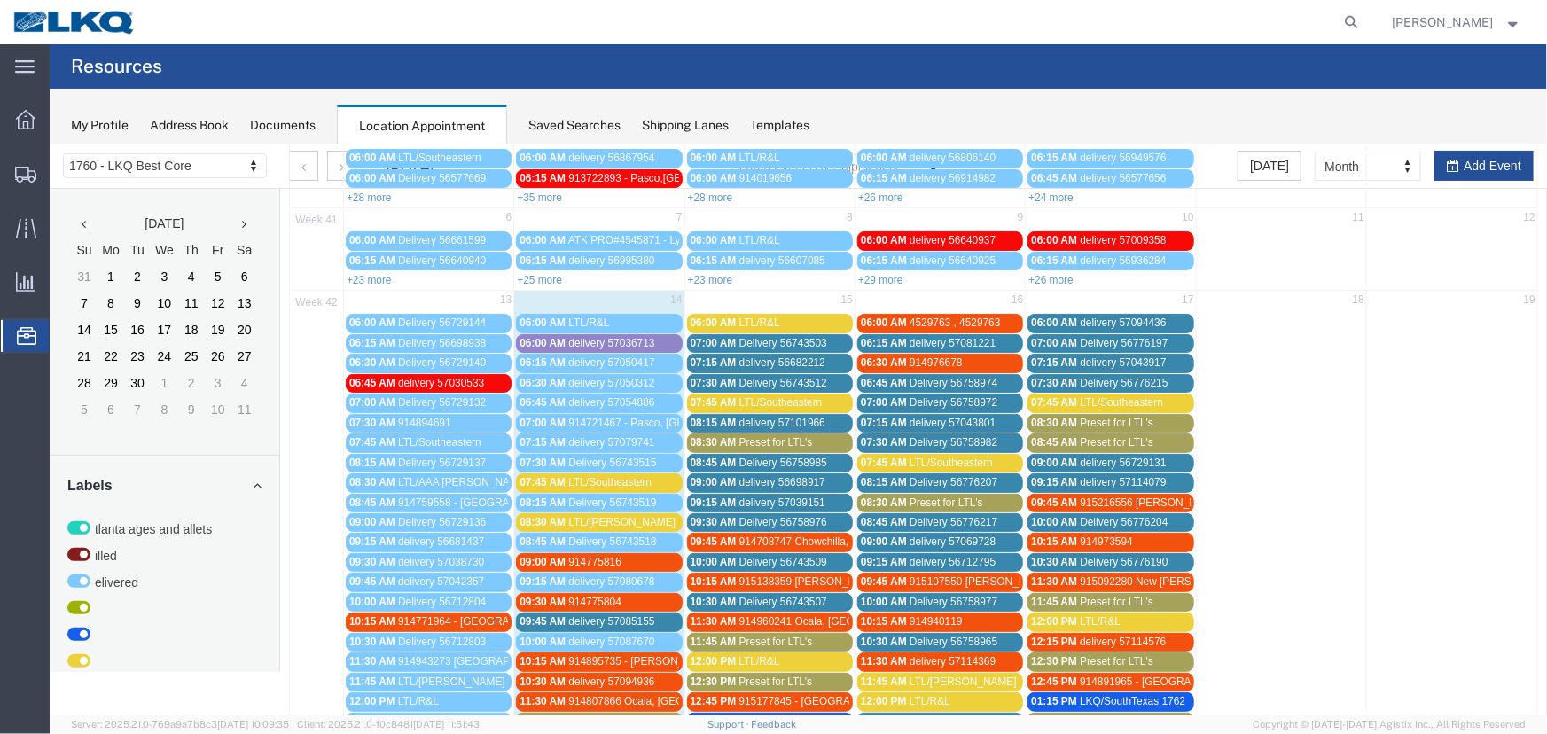
click at [830, 535] on span "914708747 Chowchilla, CA Rudolph Freight" at bounding box center [894, 540] width 312 height 12
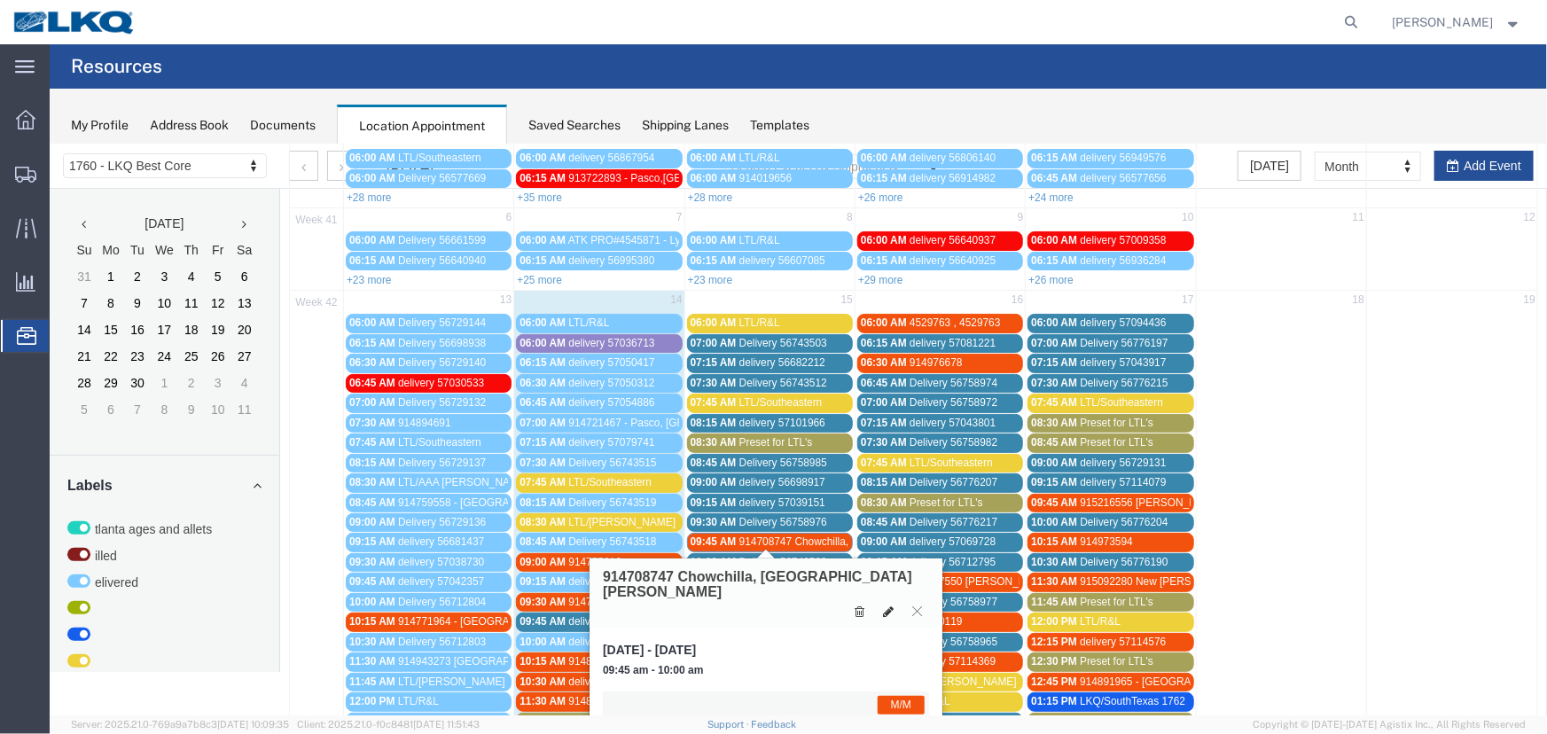
click at [890, 604] on icon at bounding box center [887, 610] width 11 height 12
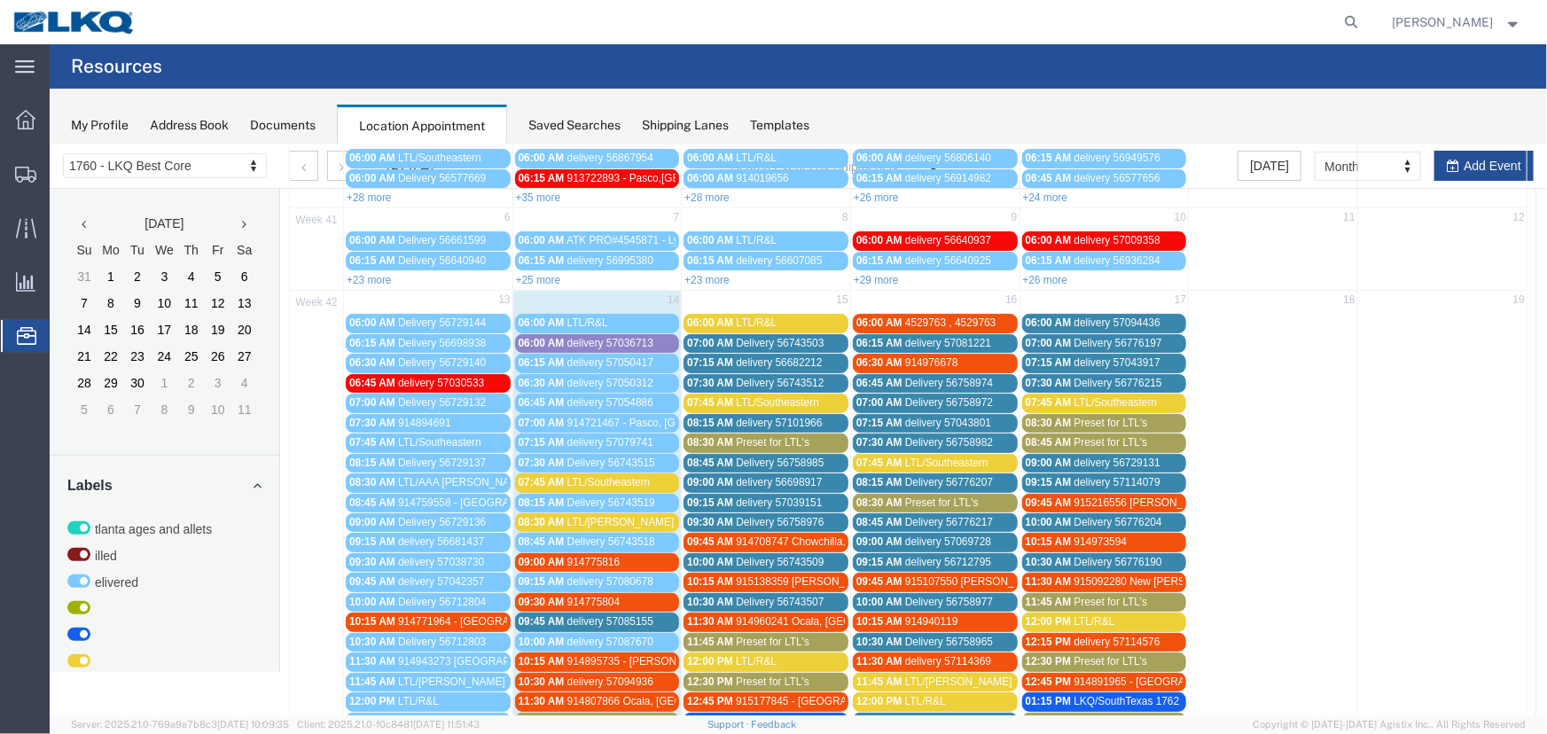
scroll to position [382, 0]
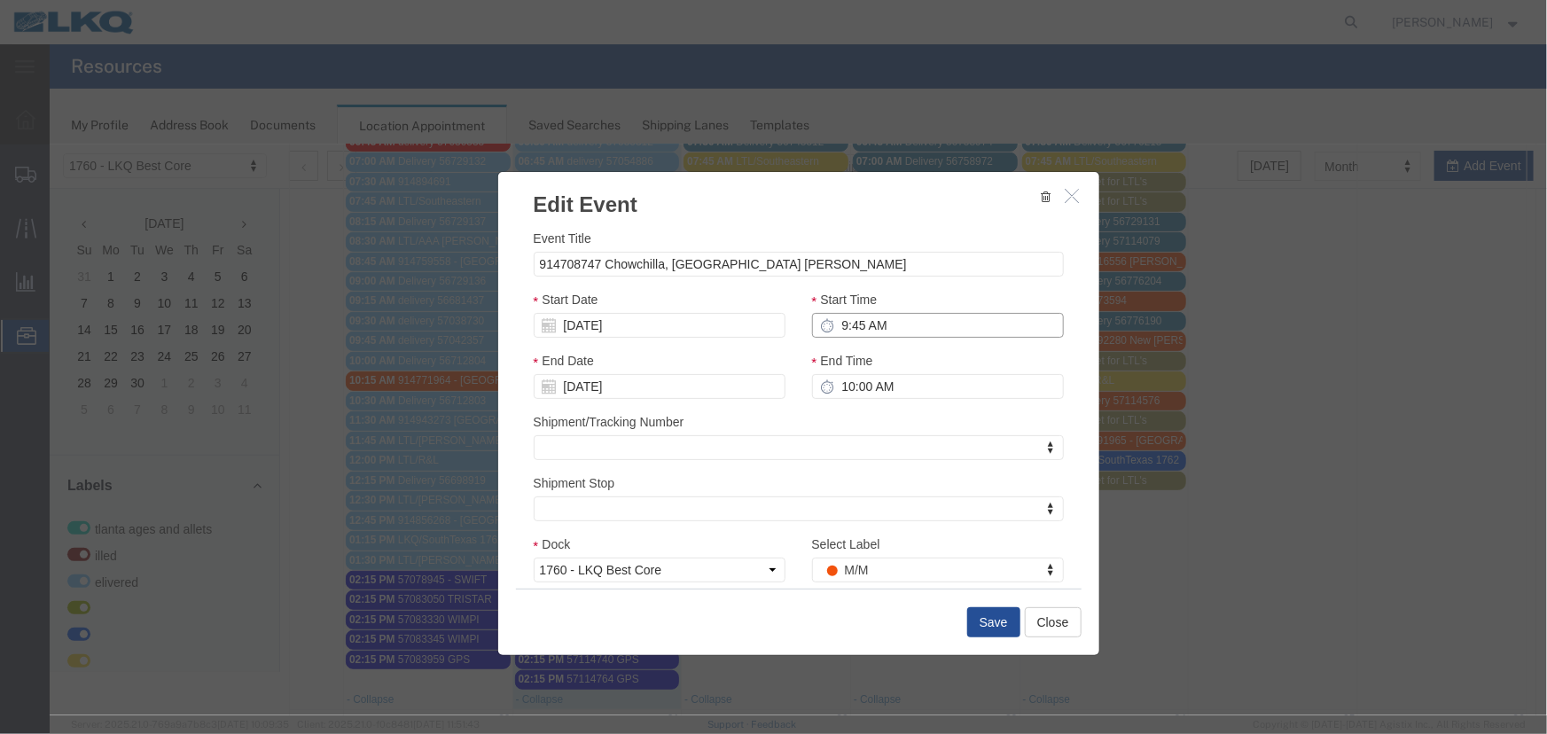
click at [916, 331] on input "9:45 AM" at bounding box center [937, 324] width 252 height 25
type input "11:45 AM"
type input "12:45 PM"
type input "11:45 PM"
type input "12:45 AM"
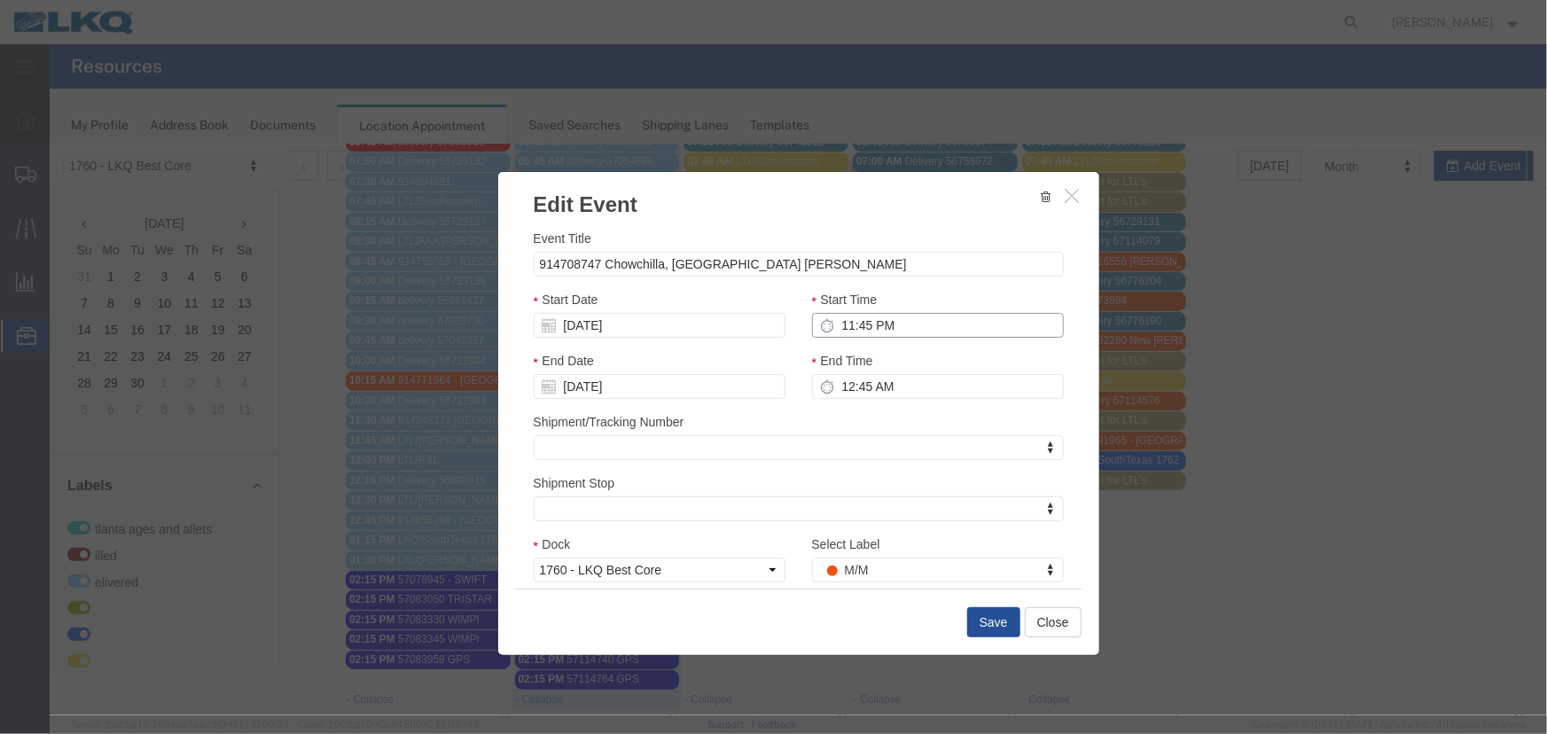
click at [844, 321] on input "11:45 PM" at bounding box center [937, 324] width 252 height 25
type input "12:45 PM"
type input "1:45 PM"
type input "12:30 PM"
click at [976, 620] on button "Save" at bounding box center [992, 621] width 53 height 30
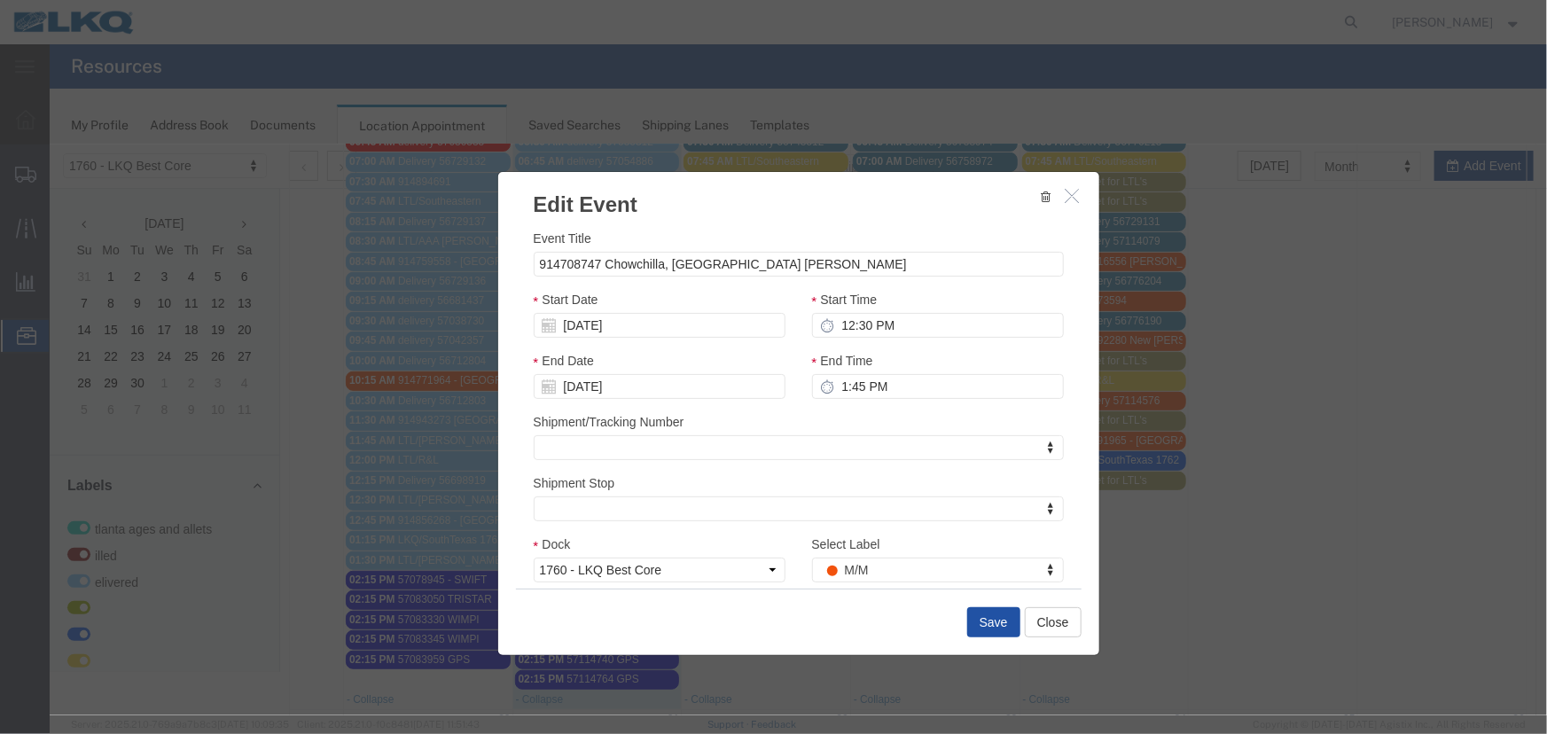
type input "1:30 PM"
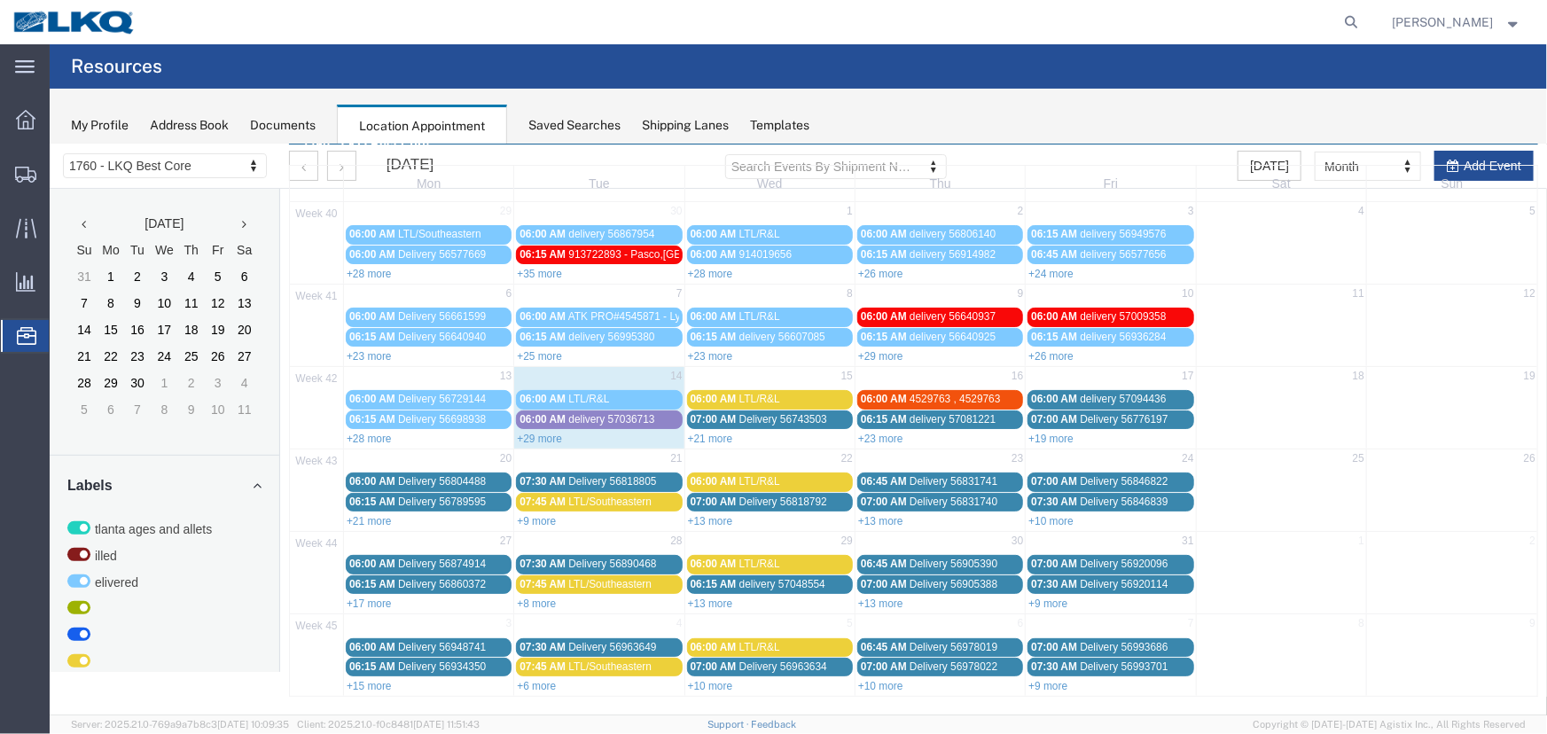
scroll to position [0, 0]
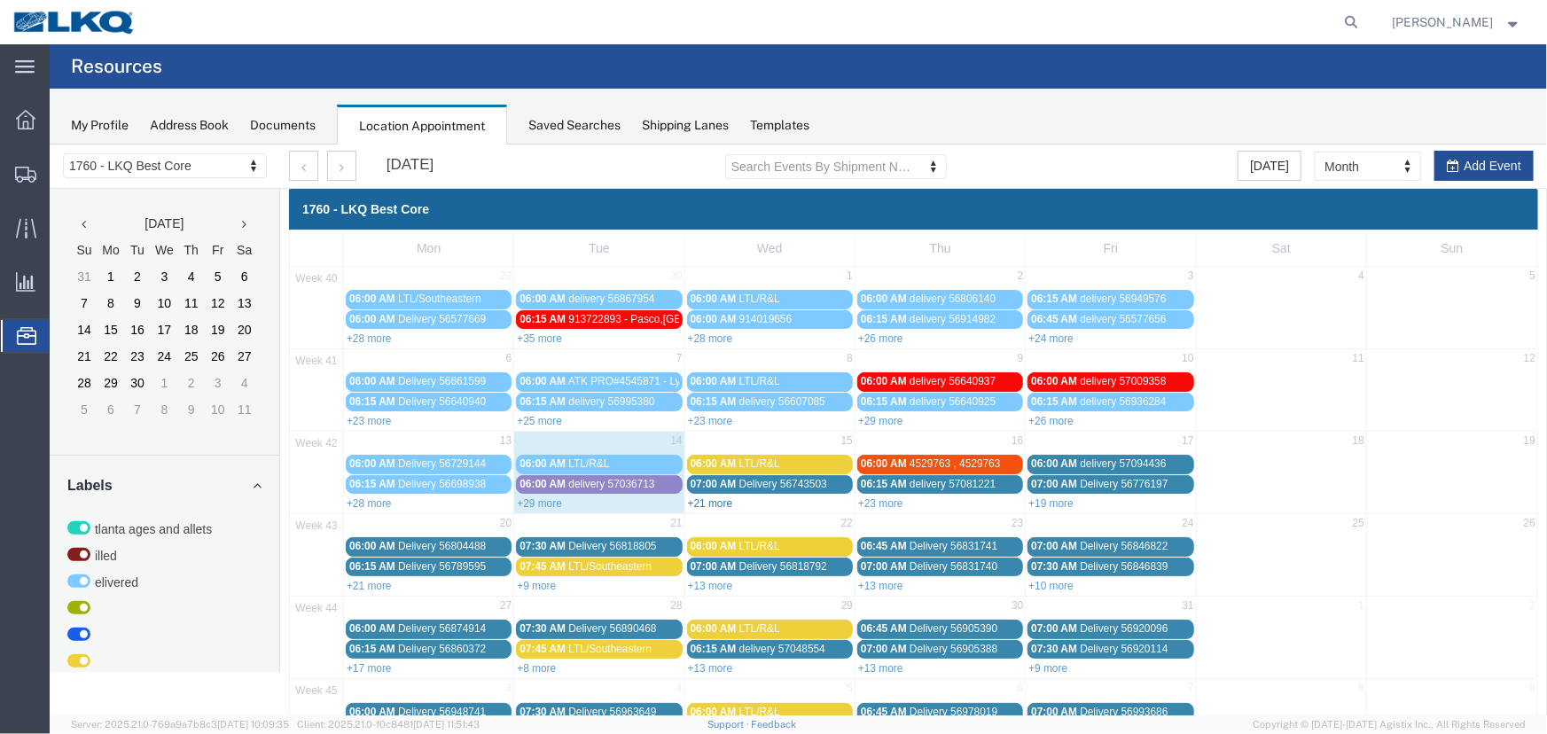
click at [722, 497] on link "+21 more" at bounding box center [709, 502] width 45 height 12
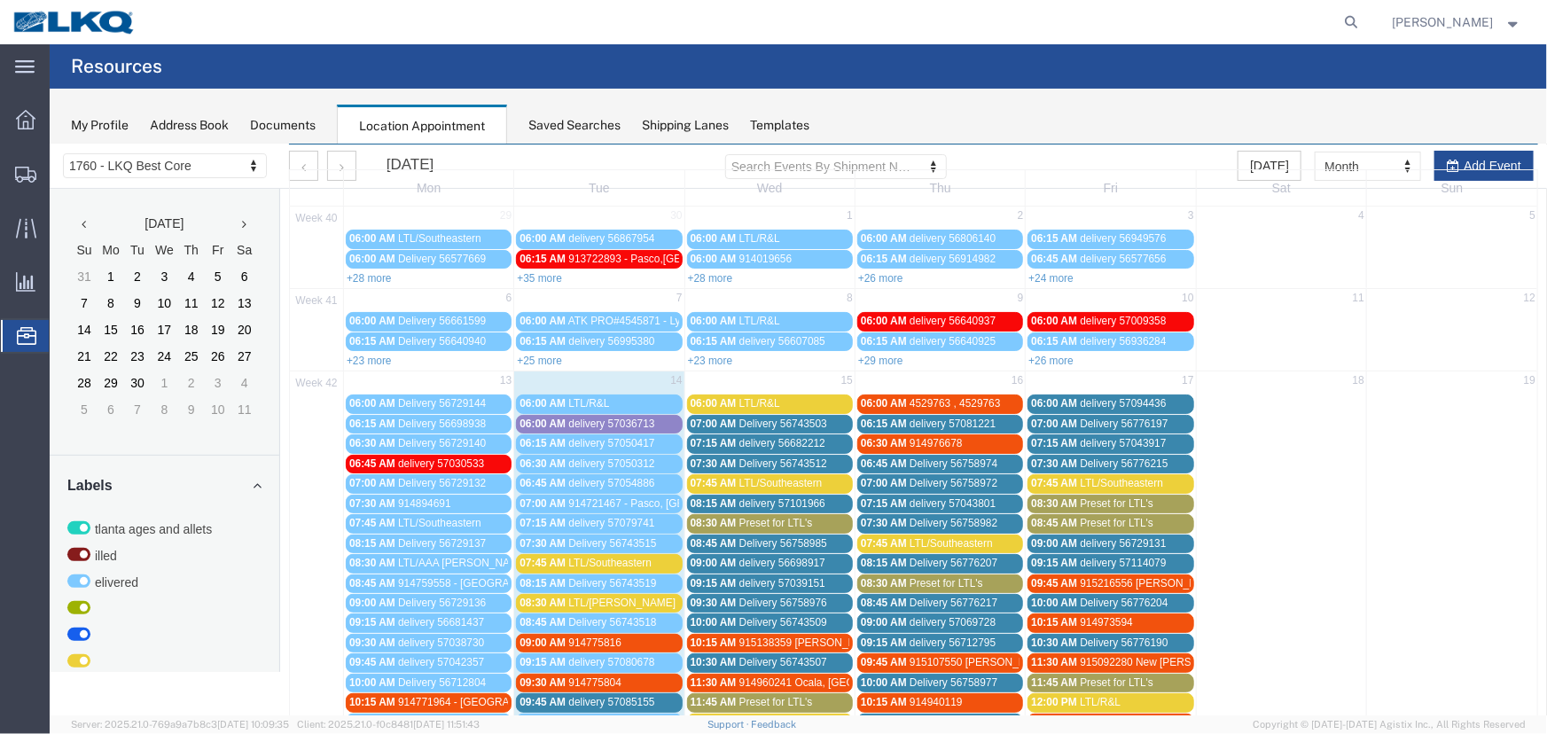
scroll to position [463, 0]
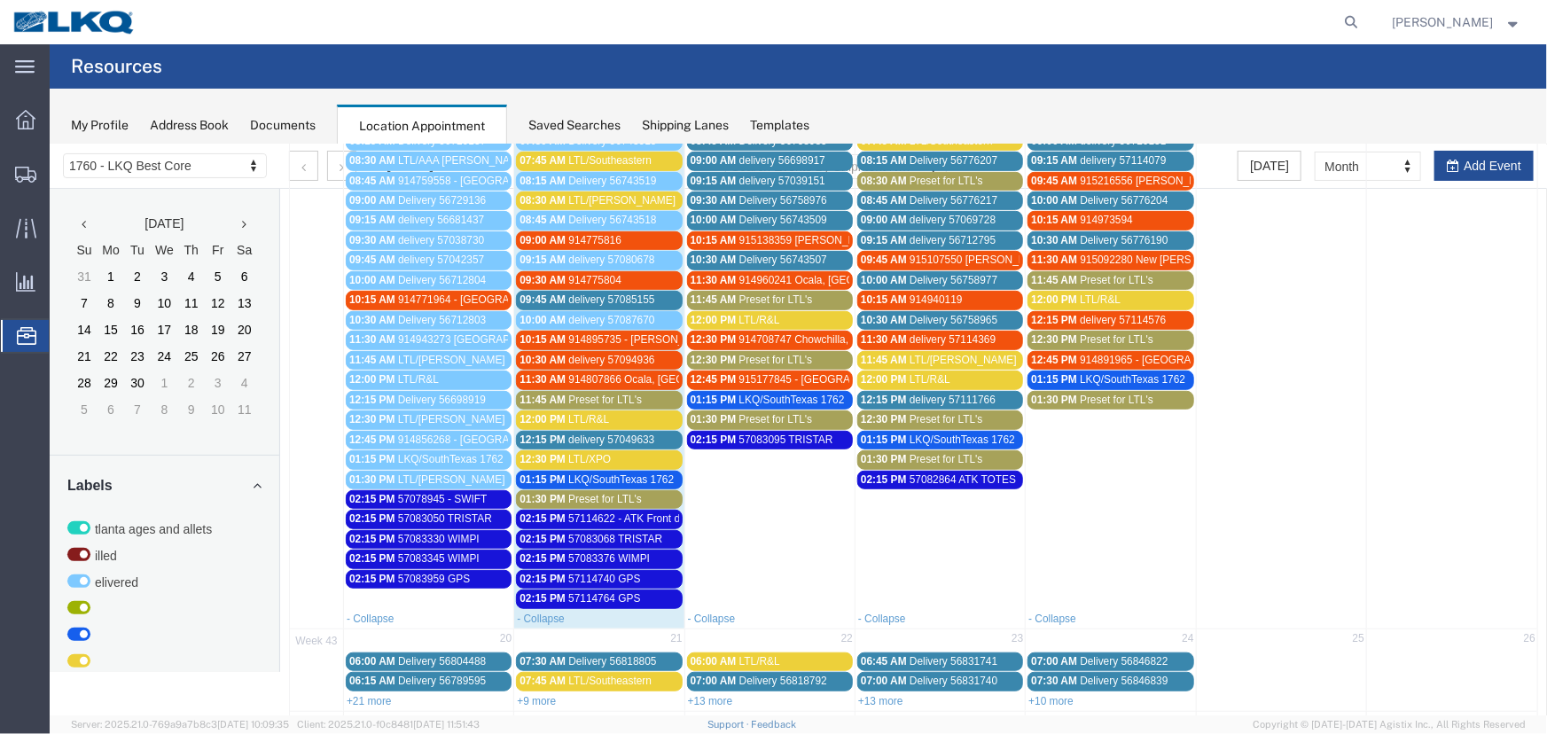
click at [815, 333] on span "914708747 Chowchilla, CA Rudolph Freight" at bounding box center [894, 338] width 312 height 12
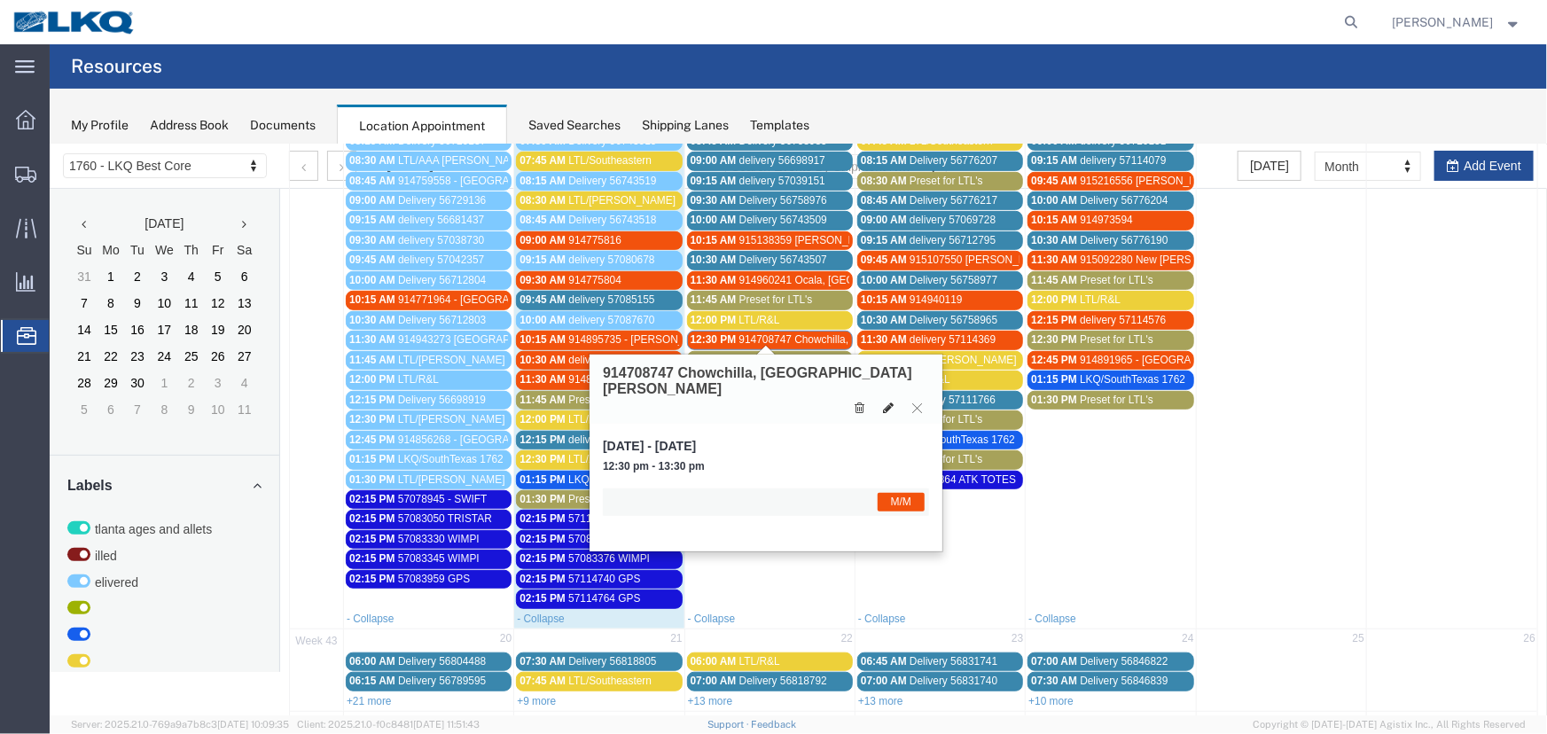
click at [888, 401] on icon at bounding box center [887, 407] width 11 height 12
select select "1"
select select "24"
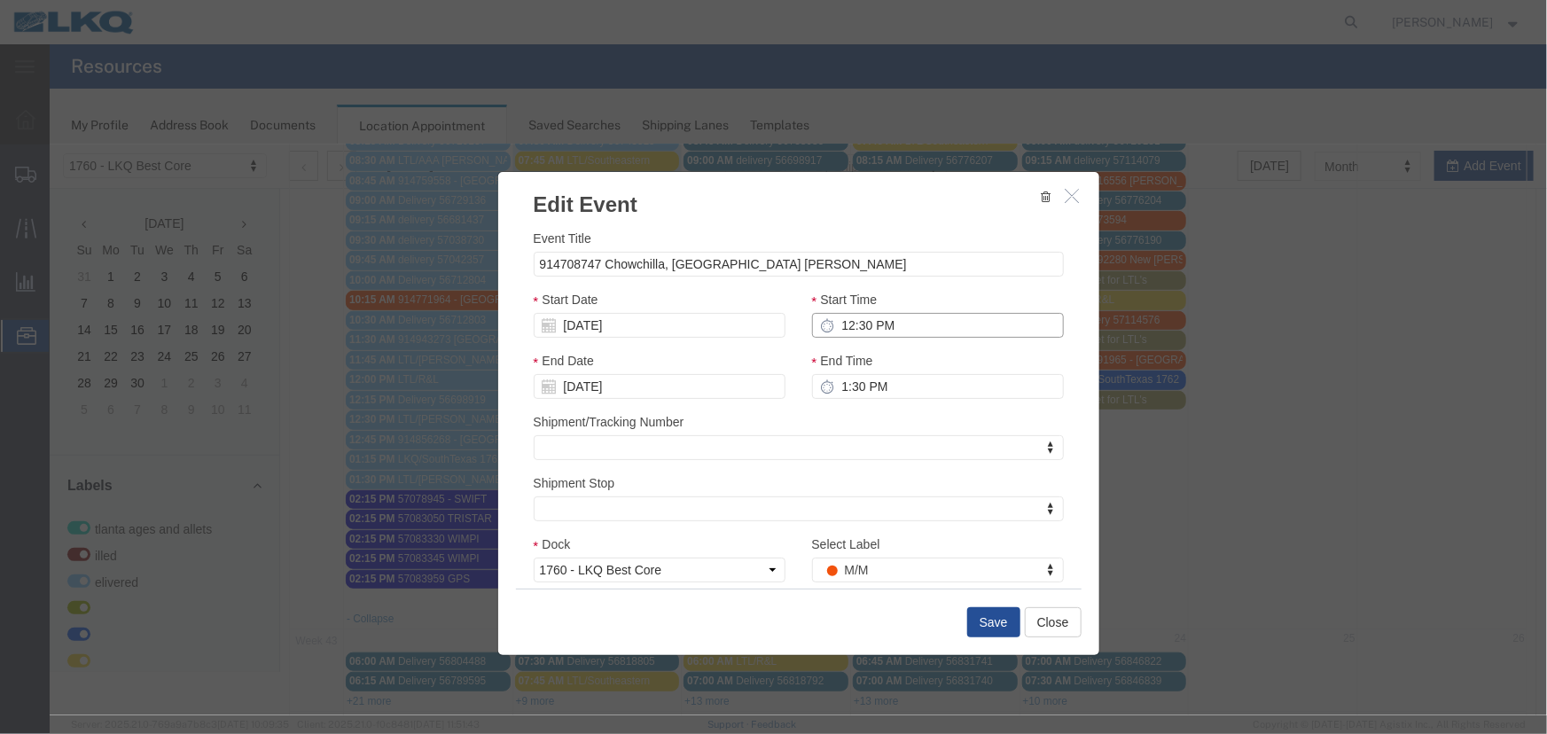
click at [855, 316] on input "12:30 PM" at bounding box center [937, 324] width 252 height 25
type input "12:45 PM"
click at [654, 309] on div "Start Date 10/15/2025" at bounding box center [659, 313] width 252 height 48
type input "1:45 PM"
drag, startPoint x: 643, startPoint y: 323, endPoint x: 640, endPoint y: 334, distance: 11.2
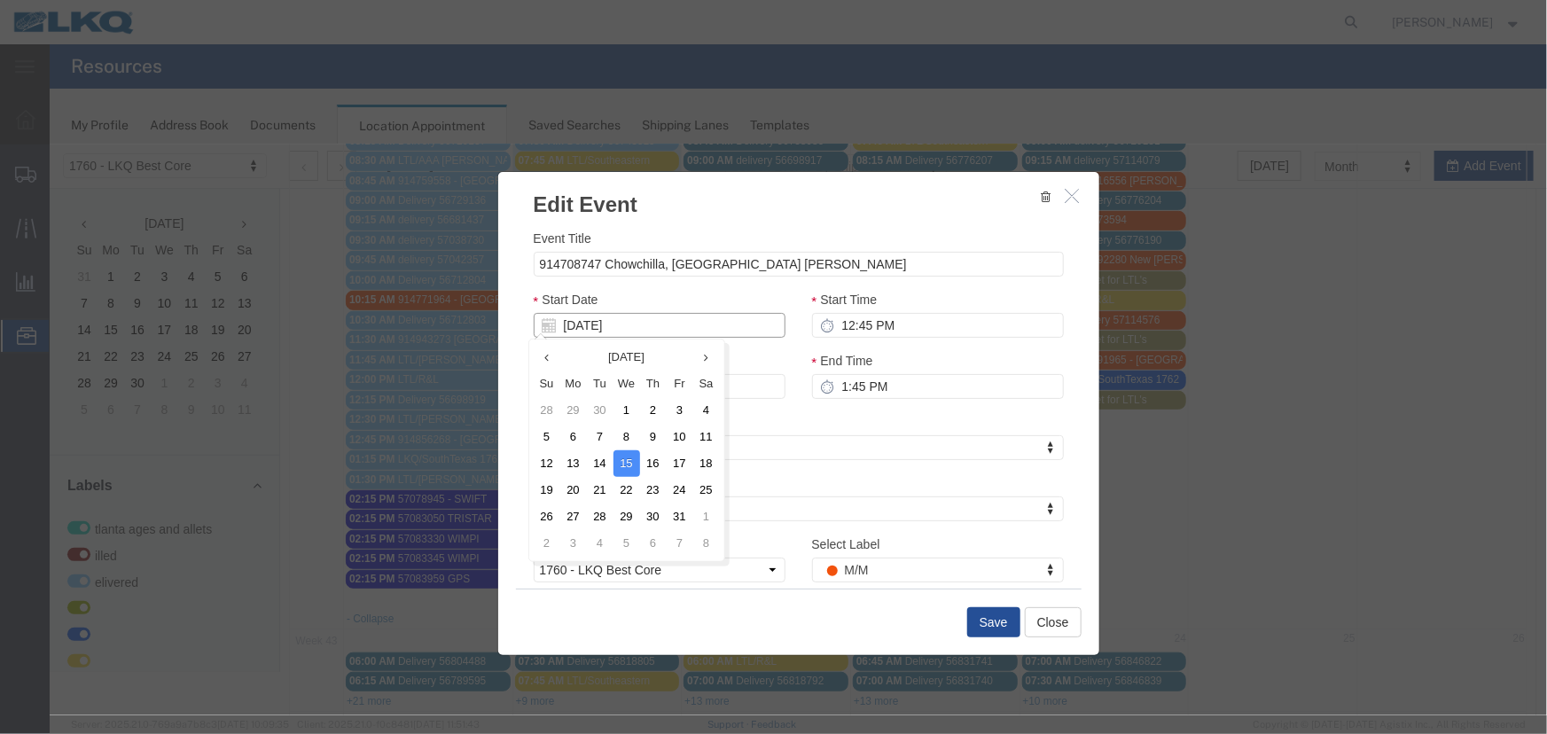
click at [643, 323] on input "10/15/2025" at bounding box center [659, 324] width 252 height 25
click at [594, 380] on th "Tu" at bounding box center [599, 383] width 27 height 27
click at [610, 460] on td "14" at bounding box center [599, 462] width 27 height 27
type input "10/14/2025"
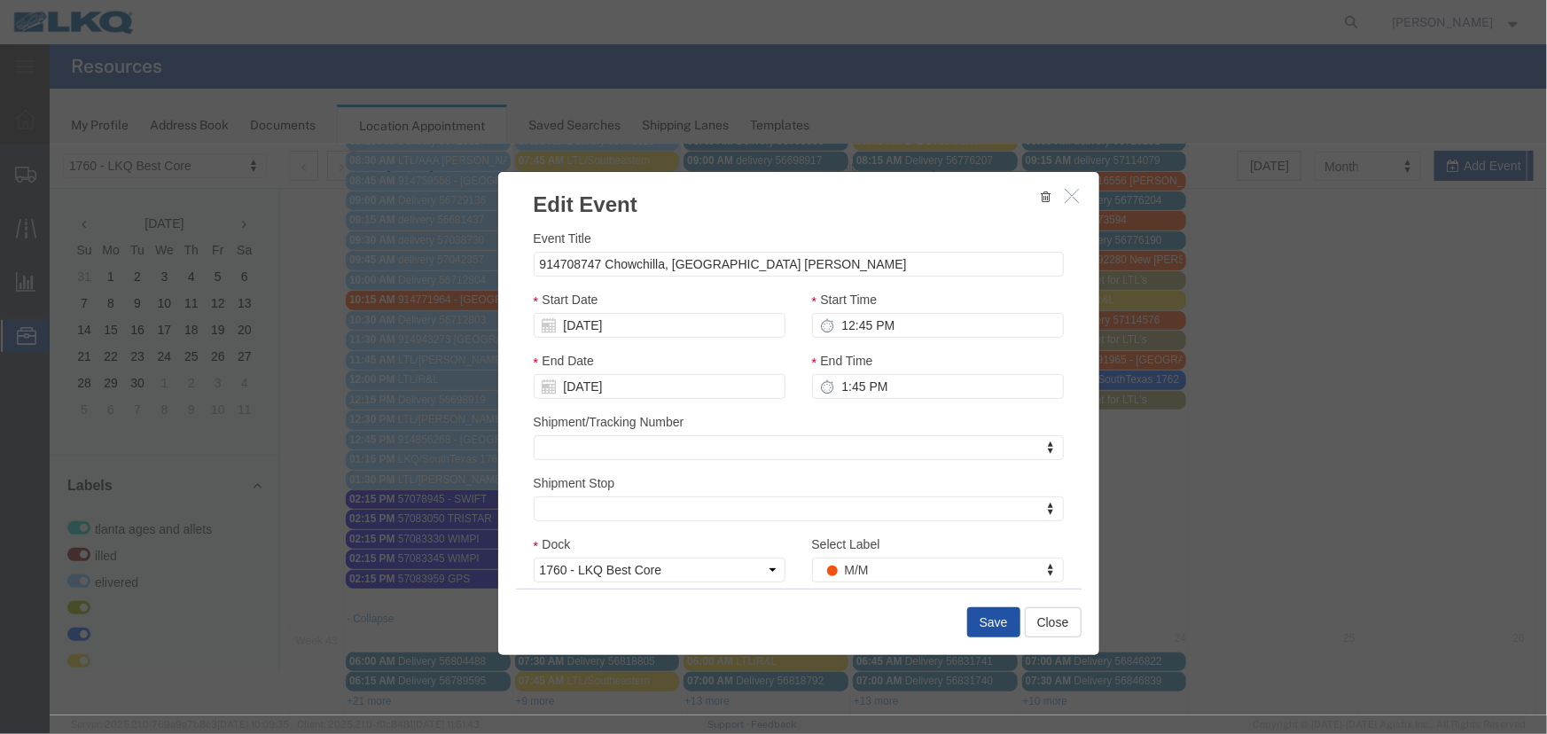
click at [977, 622] on button "Save" at bounding box center [992, 621] width 53 height 30
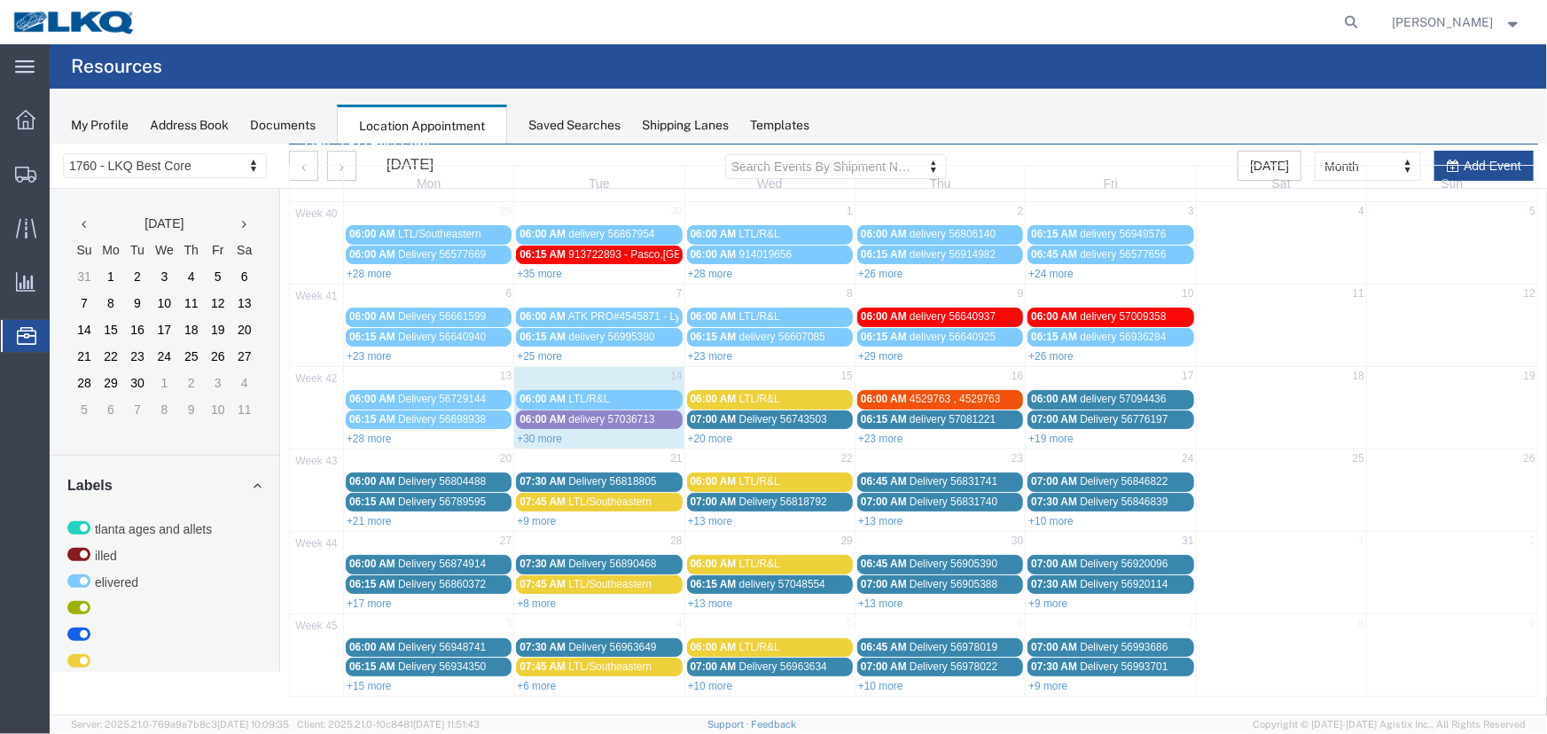
scroll to position [0, 0]
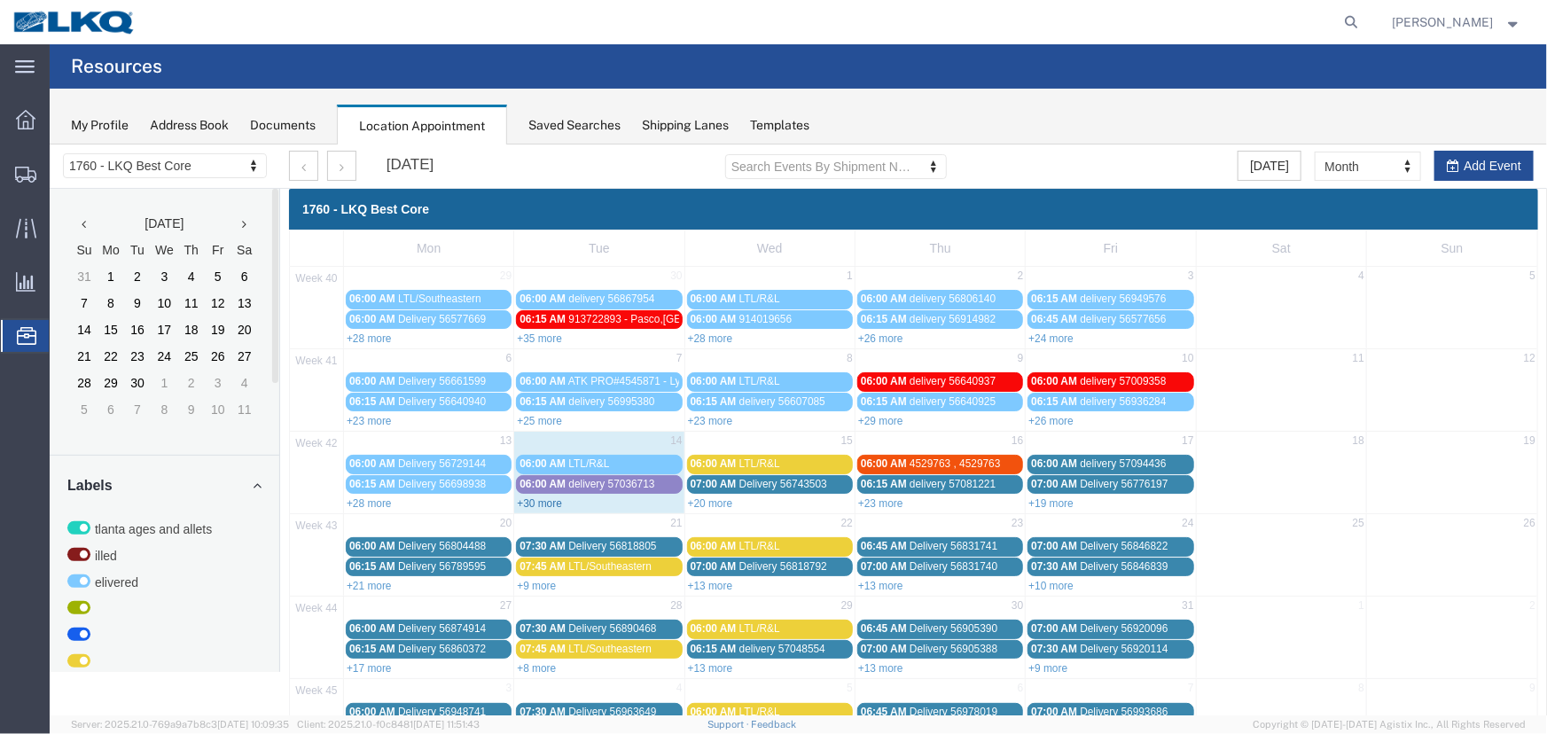
click at [534, 498] on link "+30 more" at bounding box center [538, 502] width 45 height 12
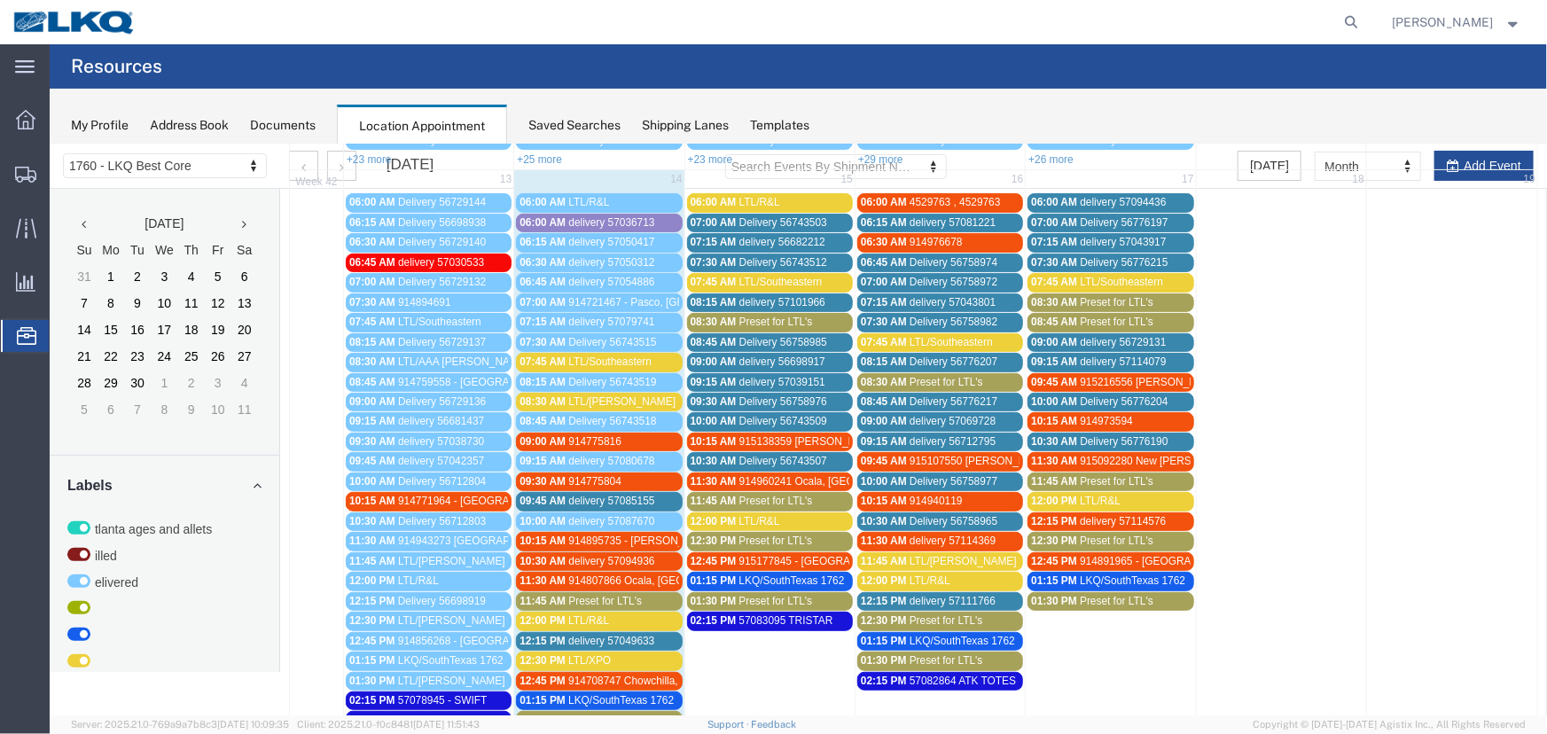
scroll to position [382, 0]
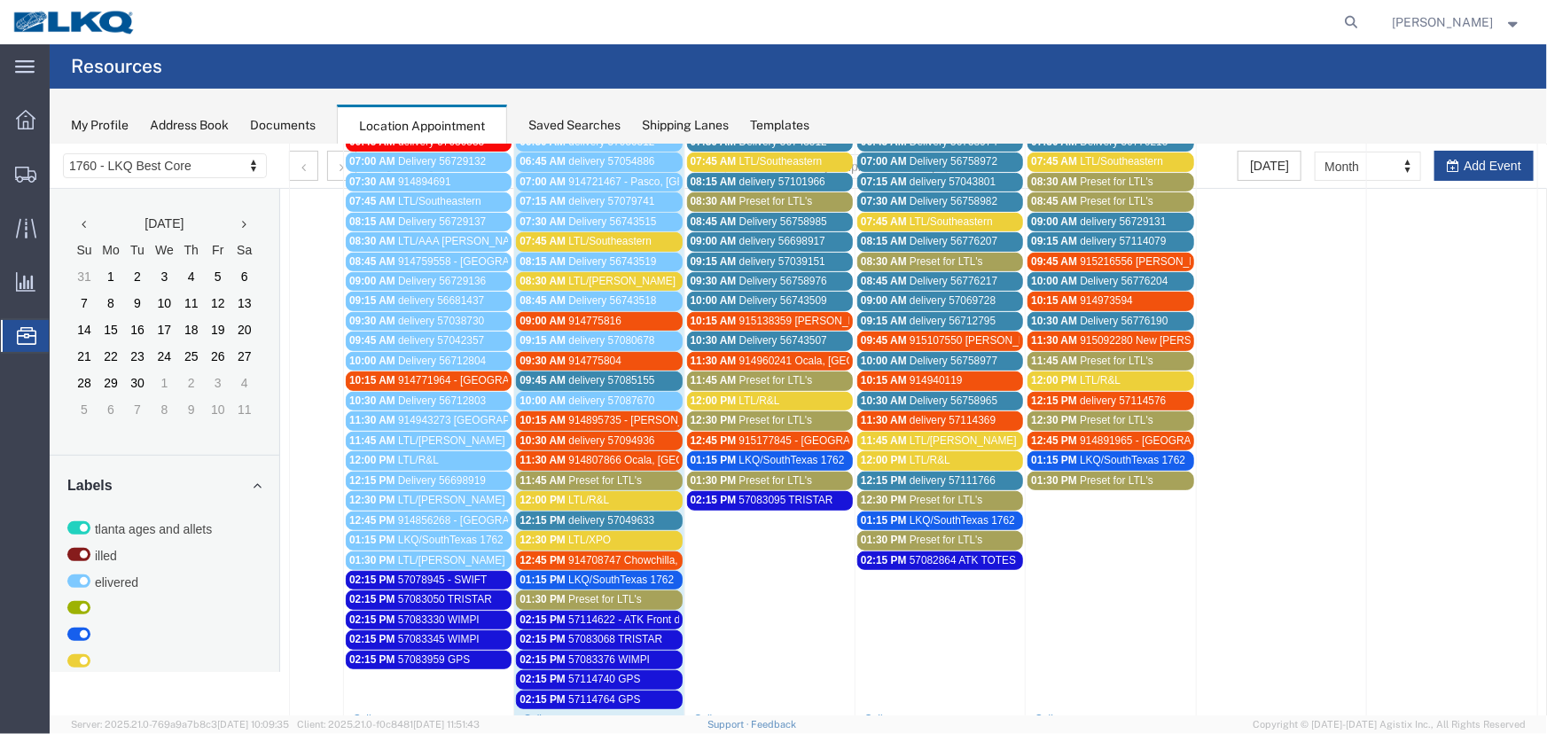
click at [581, 476] on span "Preset for LTL's" at bounding box center [604, 479] width 74 height 12
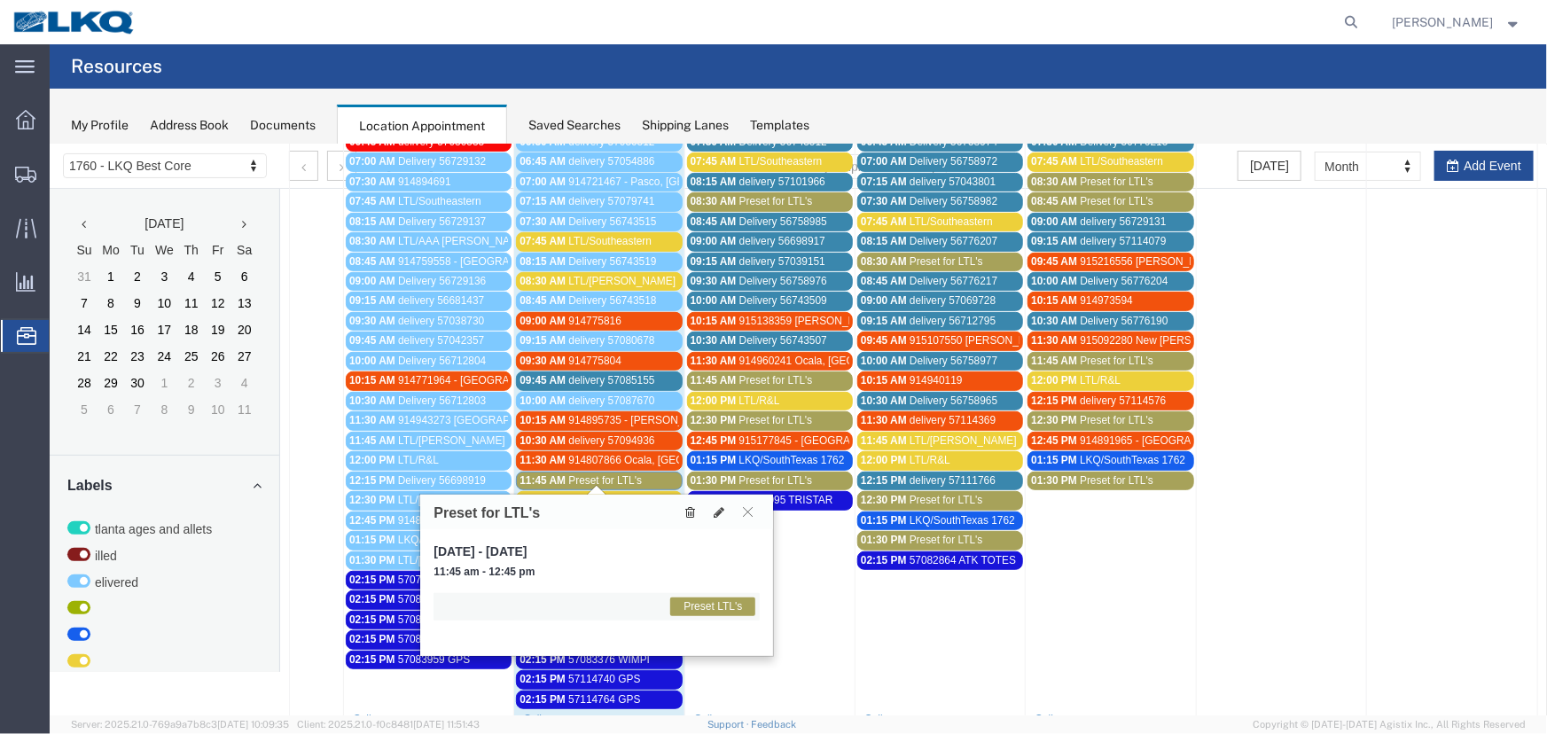
click at [696, 512] on button at bounding box center [689, 511] width 24 height 19
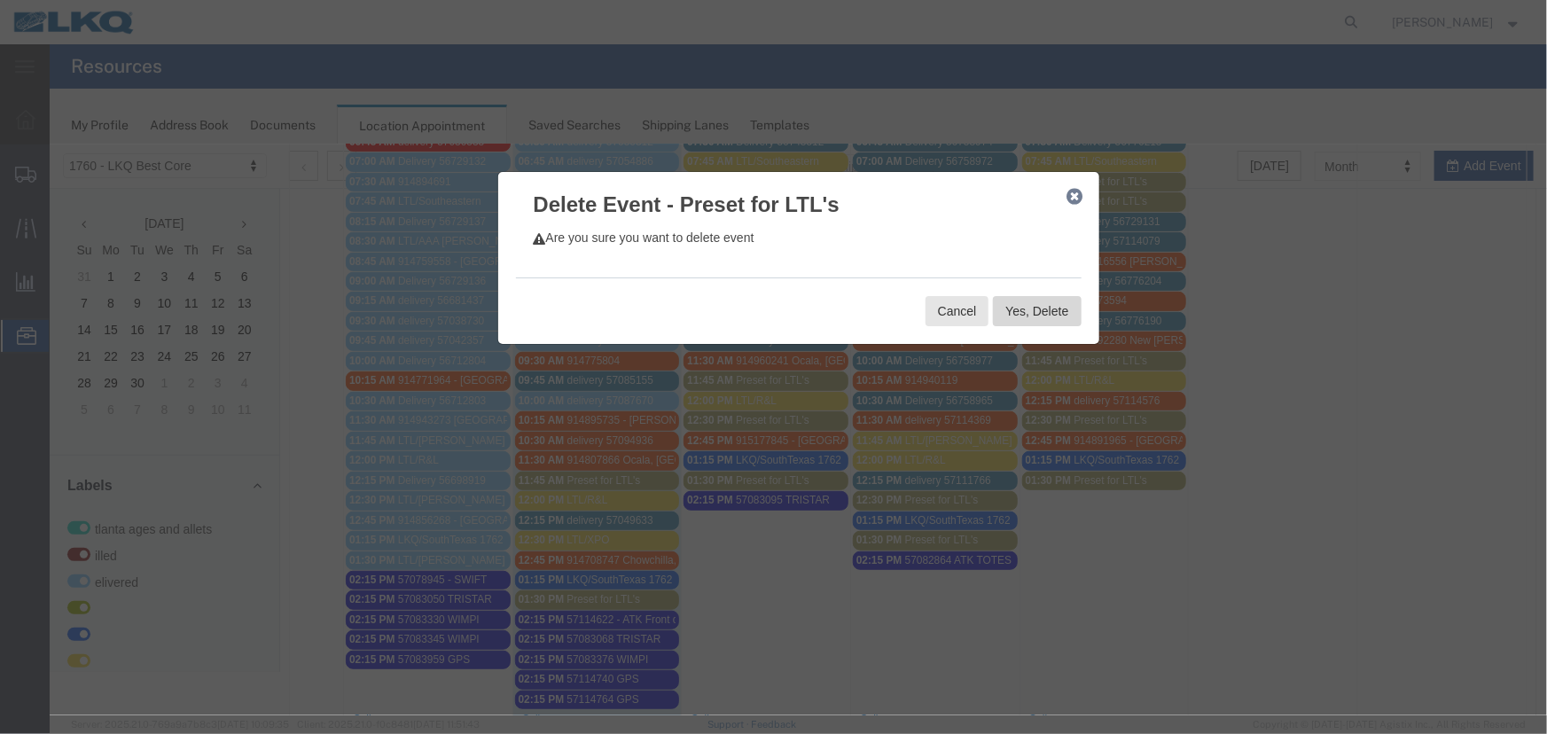
click at [1033, 310] on button "Yes, Delete" at bounding box center [1036, 310] width 88 height 30
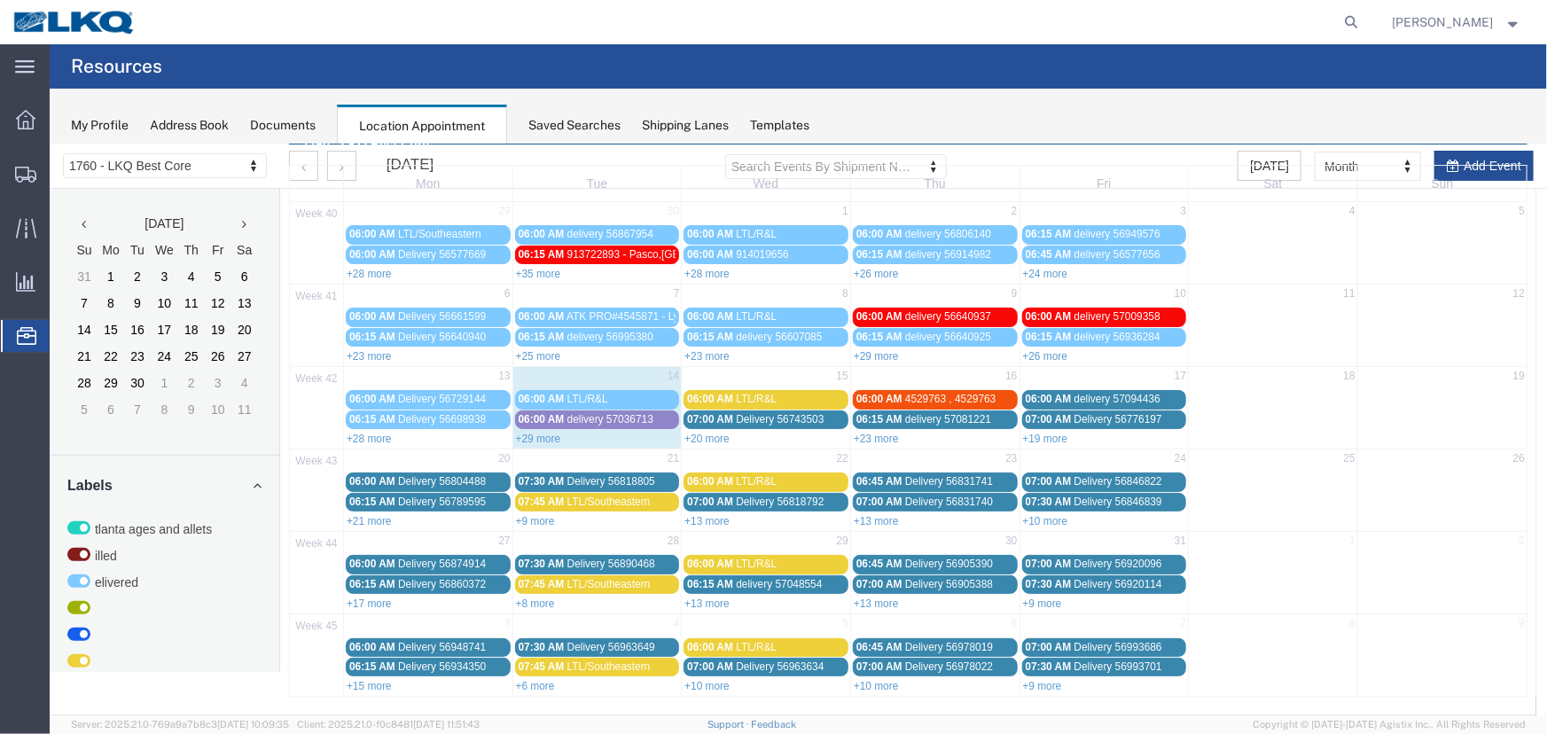
scroll to position [60, 0]
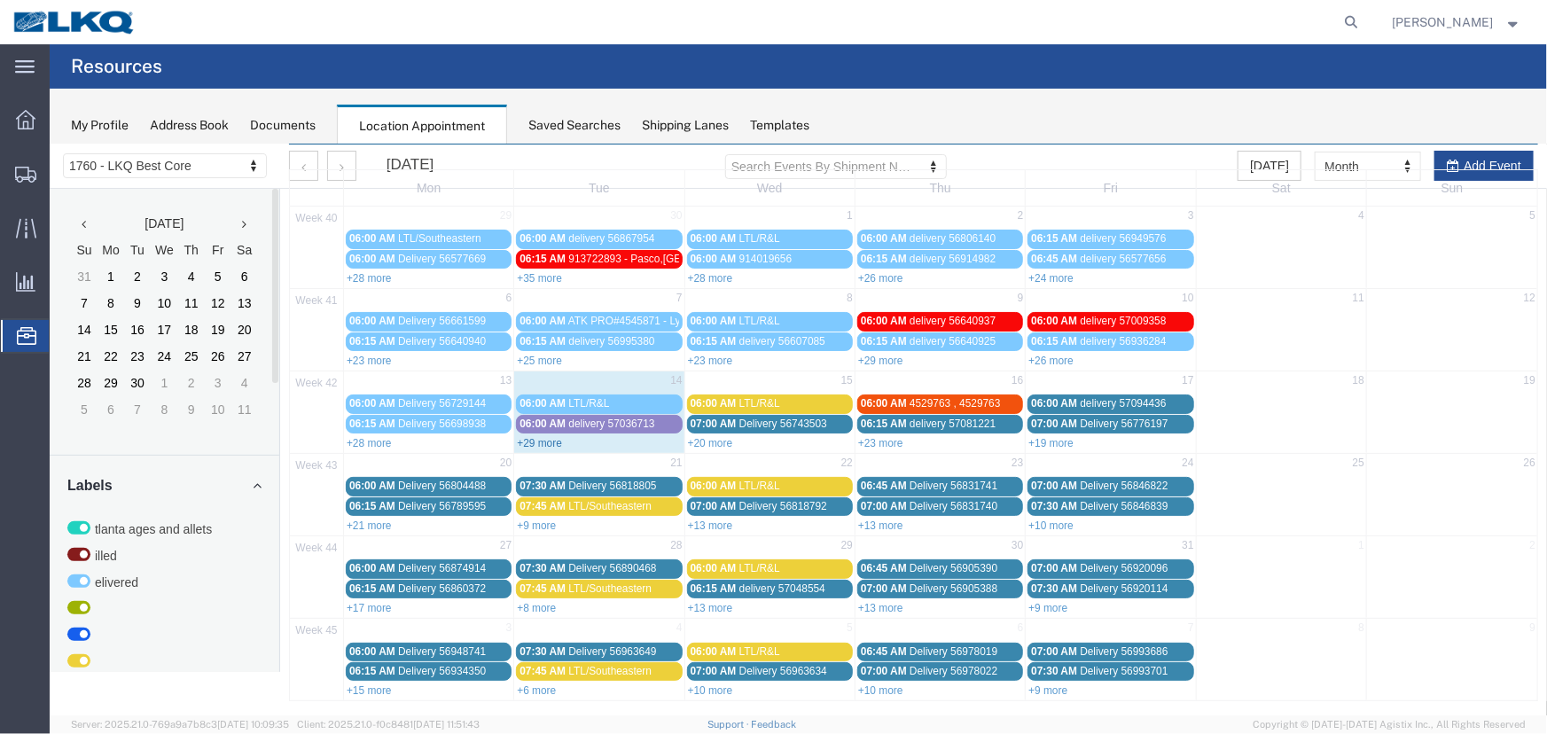
click at [548, 438] on link "+29 more" at bounding box center [538, 442] width 45 height 12
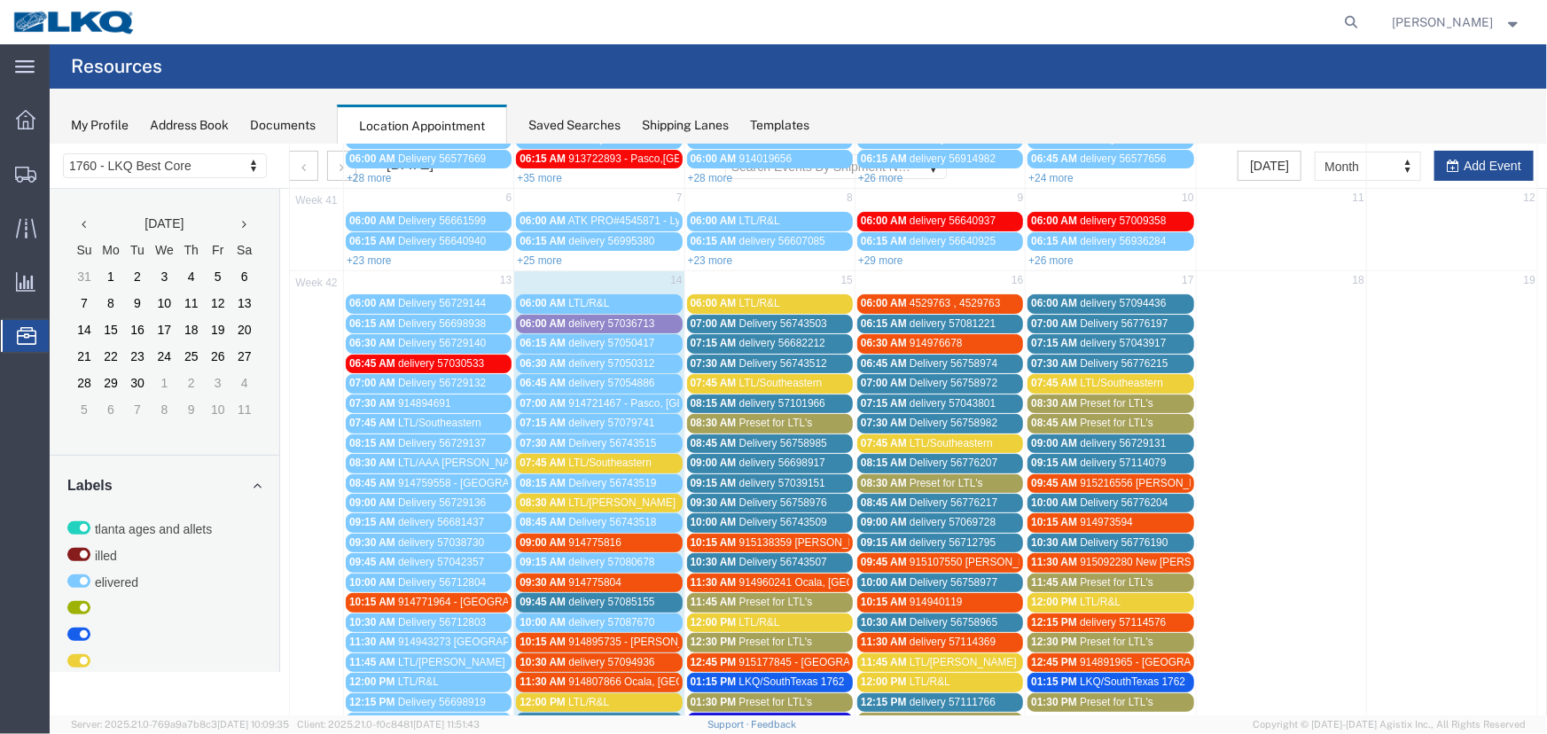
scroll to position [0, 0]
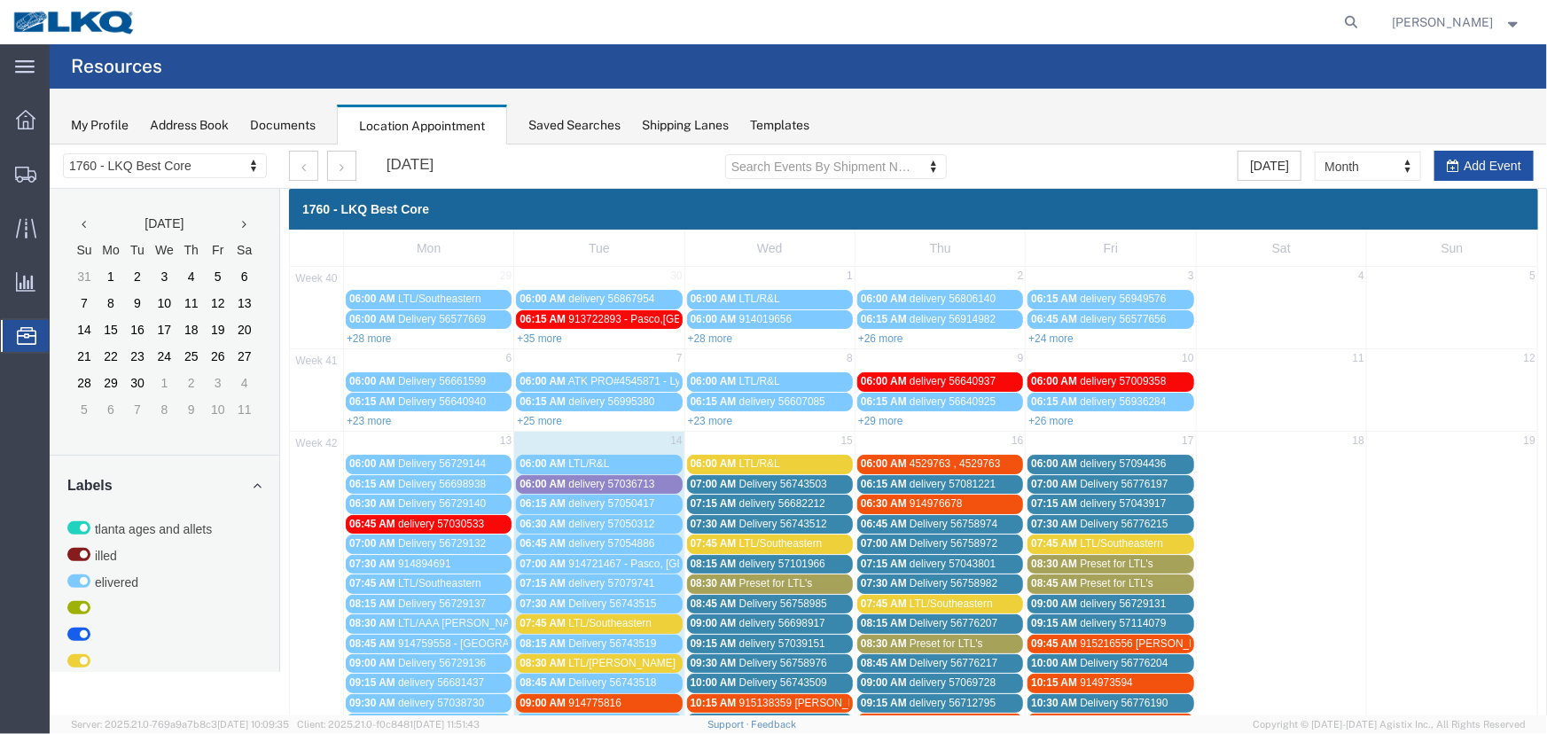
click at [1456, 168] on button "Add Event" at bounding box center [1482, 165] width 99 height 30
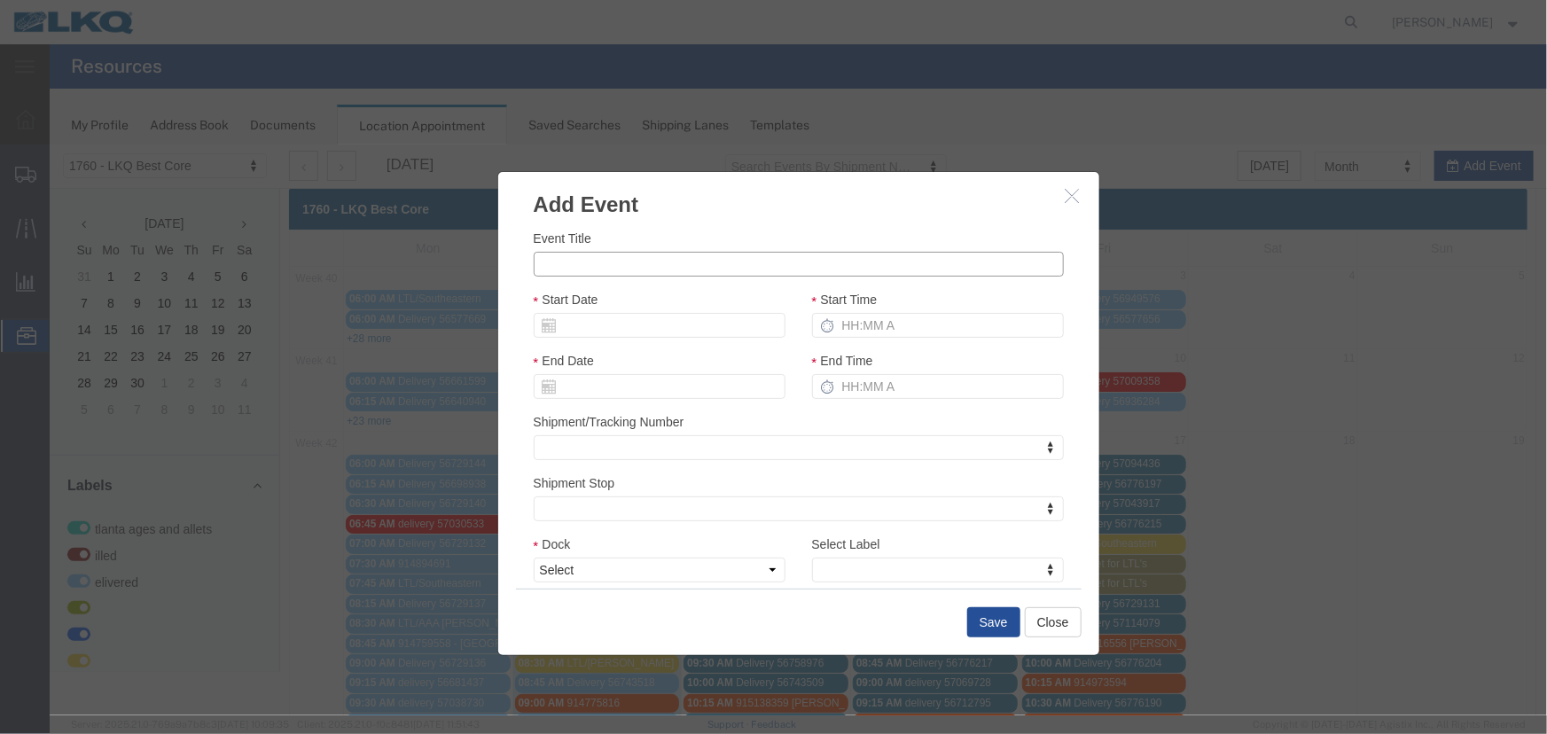
click at [635, 259] on input "Event Title" at bounding box center [798, 263] width 530 height 25
type input "LTL/Estes"
click at [718, 335] on input "Start Date" at bounding box center [659, 324] width 252 height 25
click at [590, 379] on th "Tu" at bounding box center [599, 382] width 27 height 27
click at [634, 462] on td "15" at bounding box center [625, 461] width 27 height 27
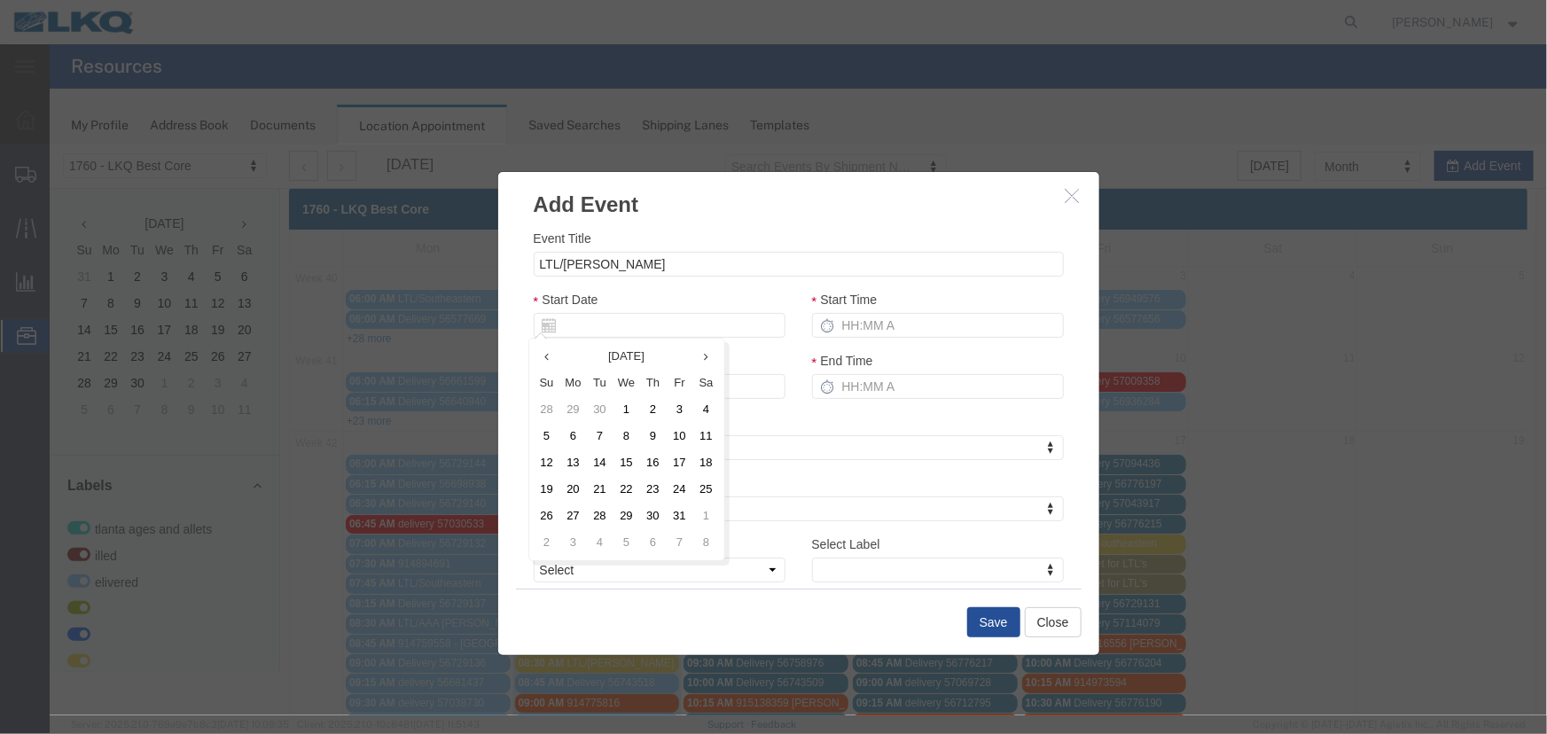
type input "10/15/2025"
click at [898, 329] on input "Start Time" at bounding box center [937, 324] width 252 height 25
click at [630, 576] on select "Select 1760 - LKQ Best Core 1760 - Outbound Loads" at bounding box center [659, 569] width 252 height 25
type input "6:45 AM"
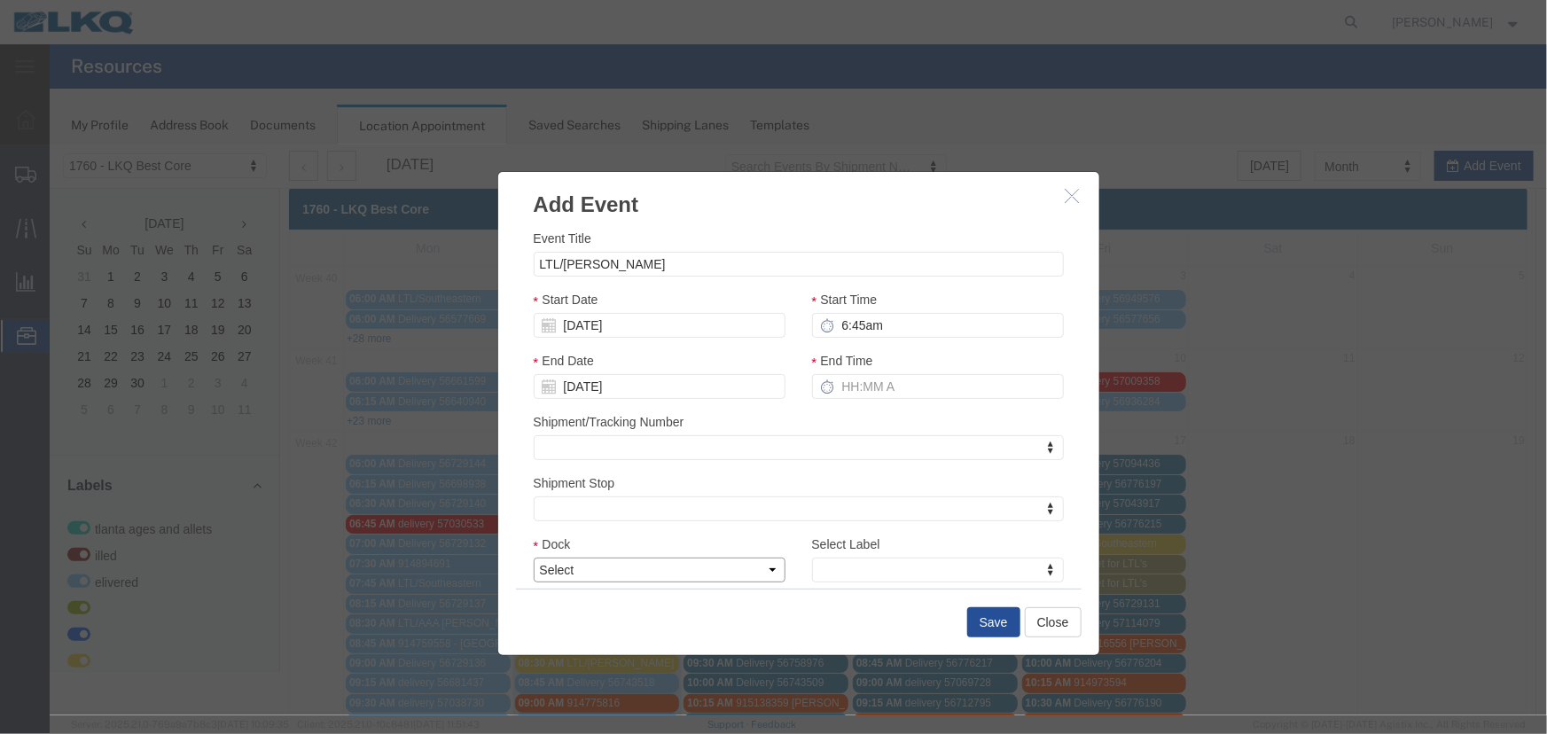
type input "7:45 AM"
select select "1"
click at [533, 557] on select "Select 1760 - LKQ Best Core 1760 - Outbound Loads" at bounding box center [659, 569] width 252 height 25
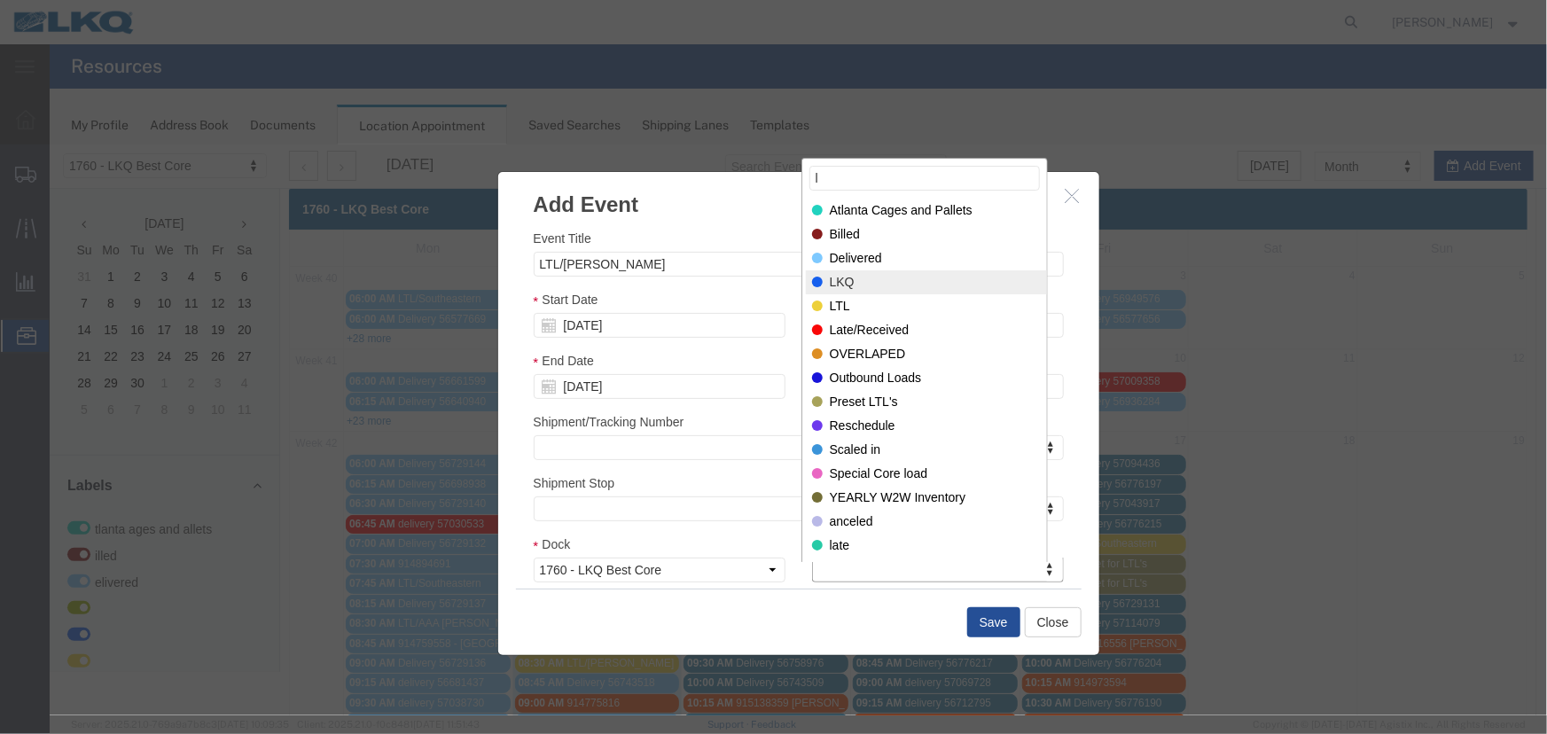
type input "l"
select select "25"
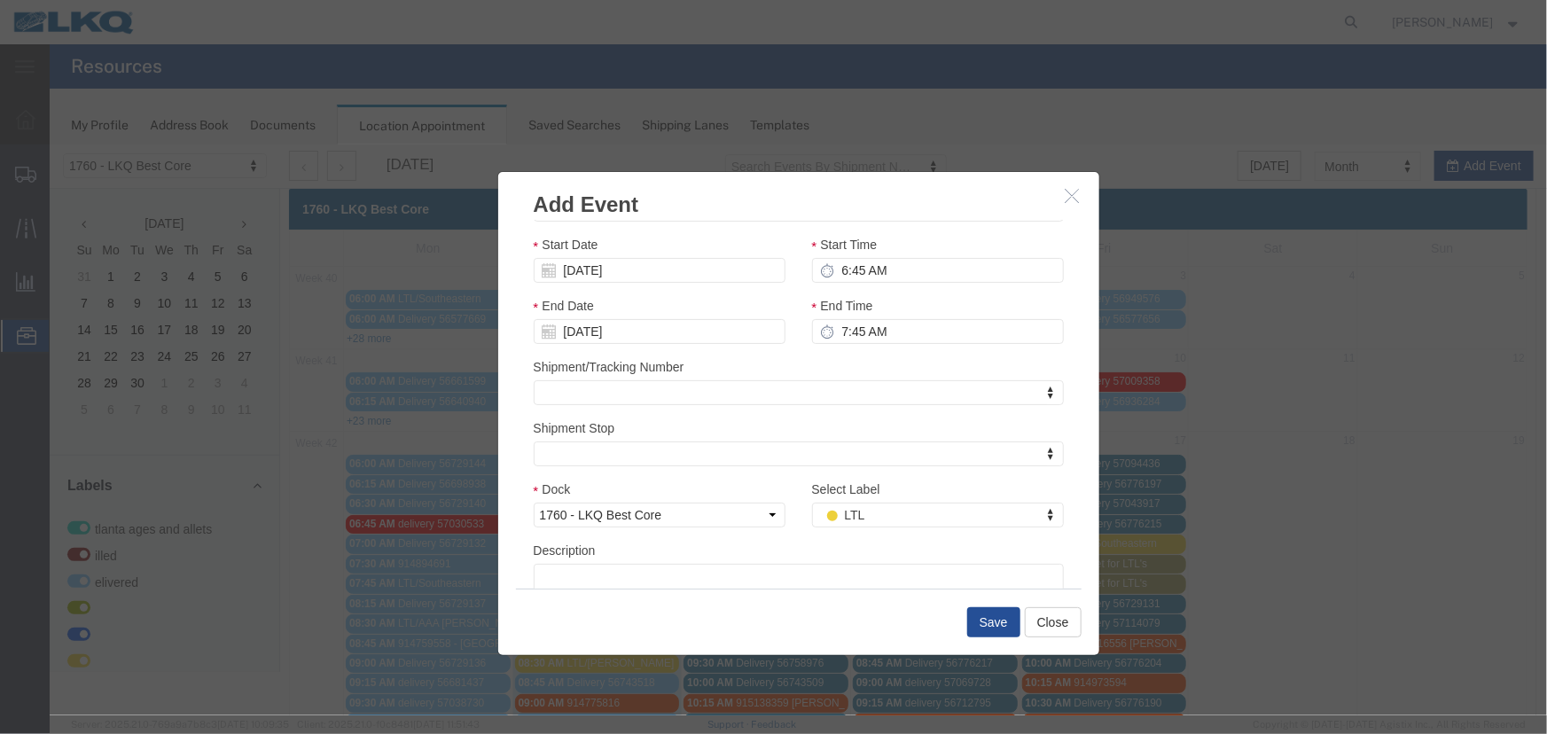
scroll to position [125, 0]
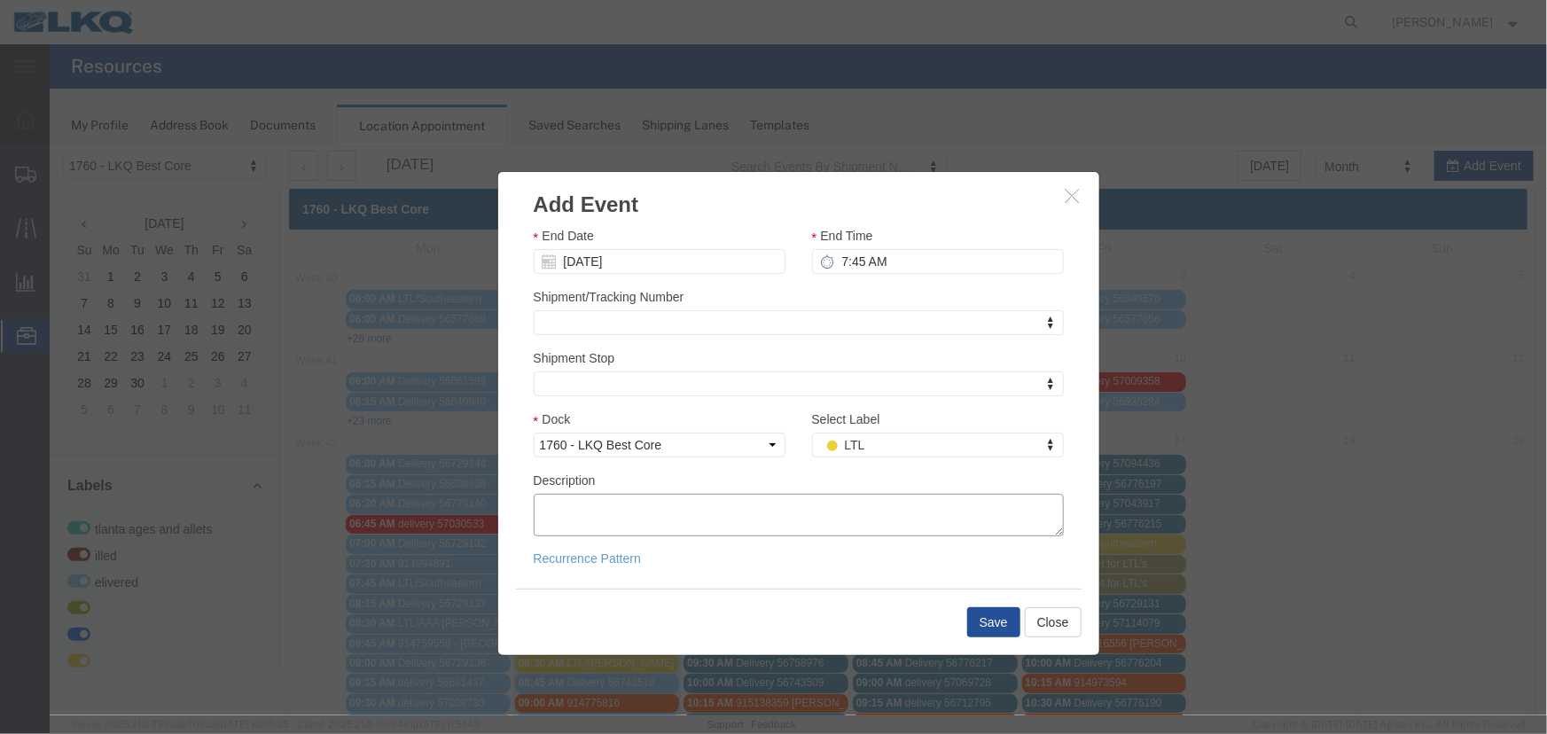
click at [632, 501] on textarea "Description" at bounding box center [798, 514] width 530 height 43
paste textarea "089-5898616 089-5898610"
type textarea "089-5898616 089-5898610"
click at [985, 618] on button "Save" at bounding box center [992, 621] width 53 height 30
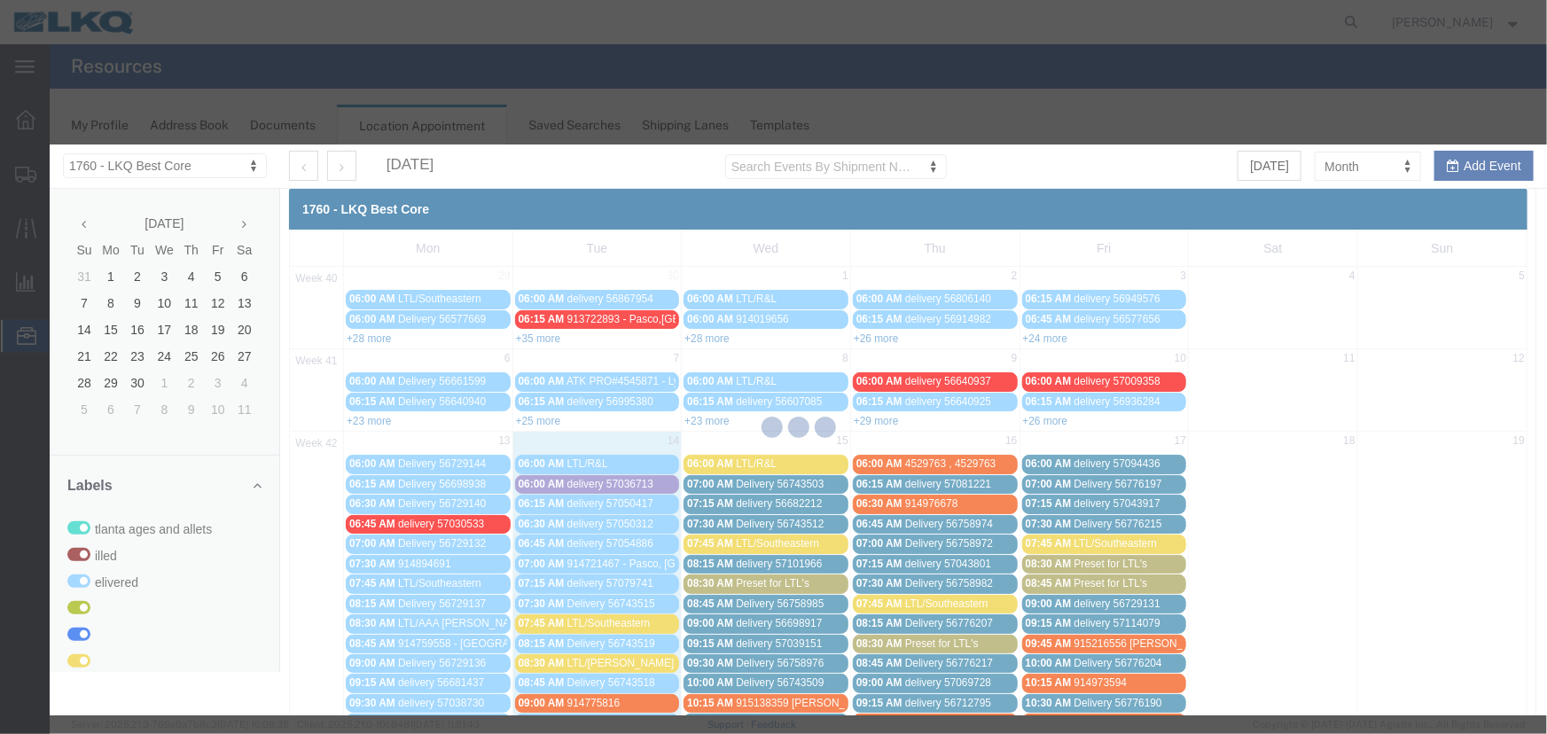
scroll to position [0, 0]
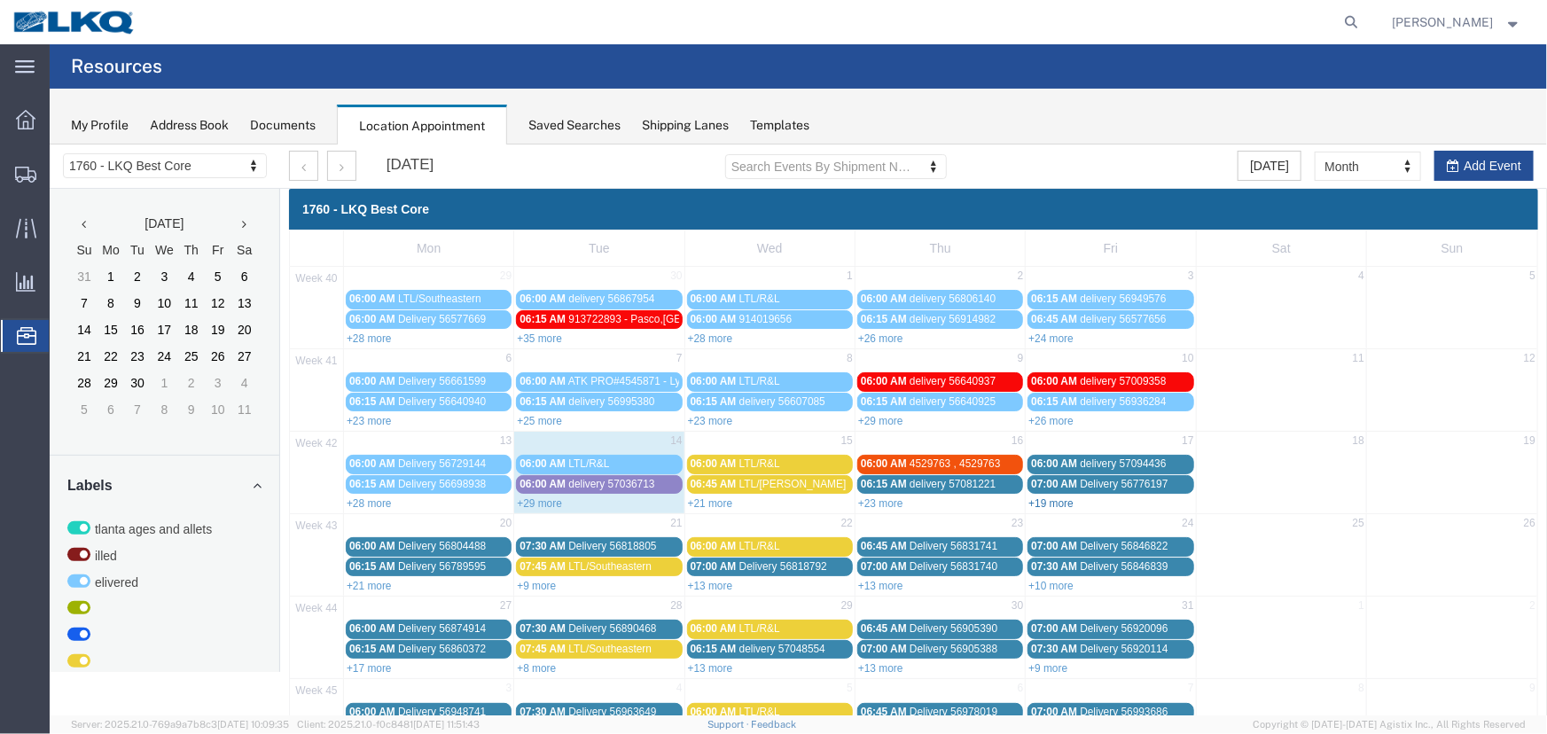
click at [1041, 503] on link "+19 more" at bounding box center [1049, 502] width 45 height 12
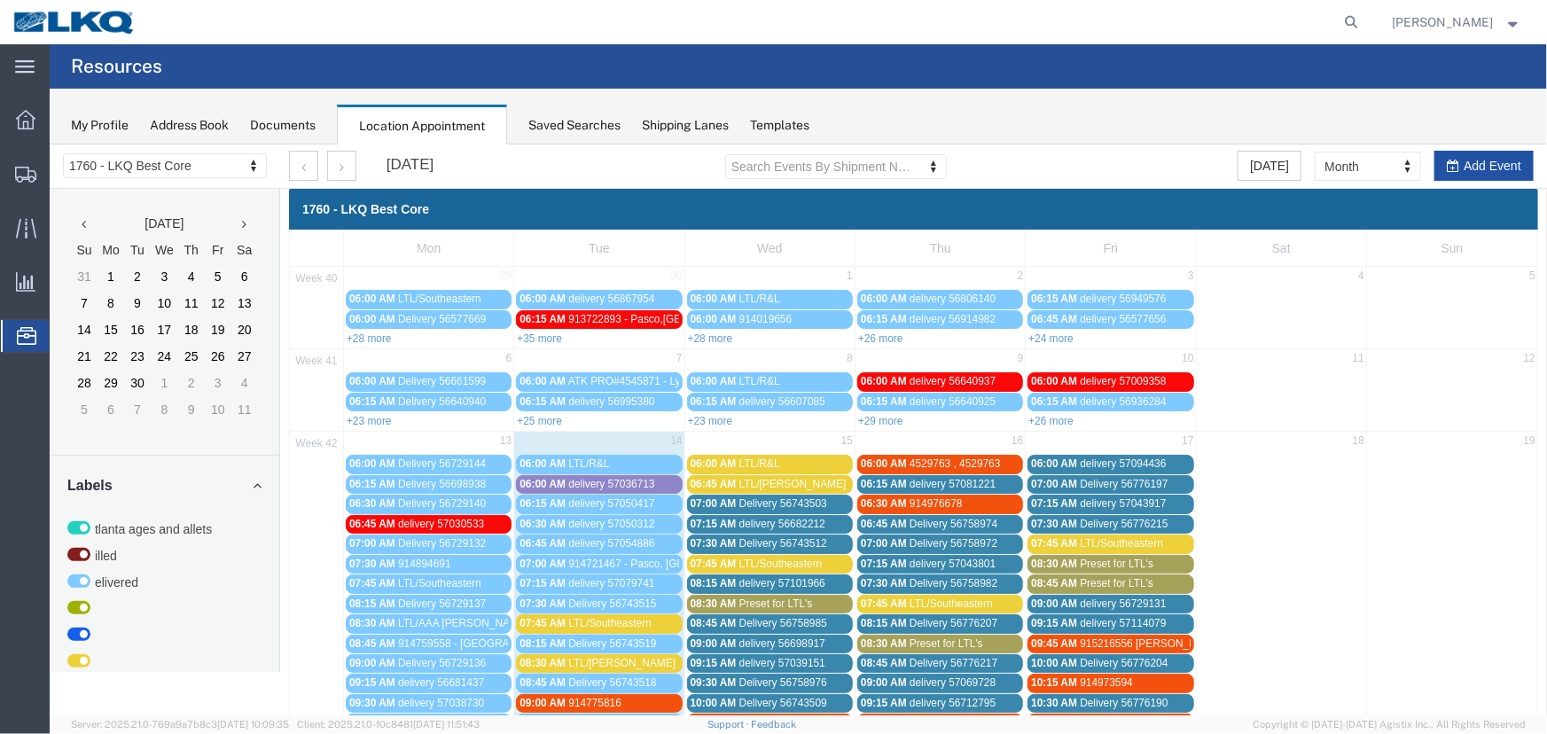
click at [1467, 177] on button "Add Event" at bounding box center [1482, 165] width 99 height 30
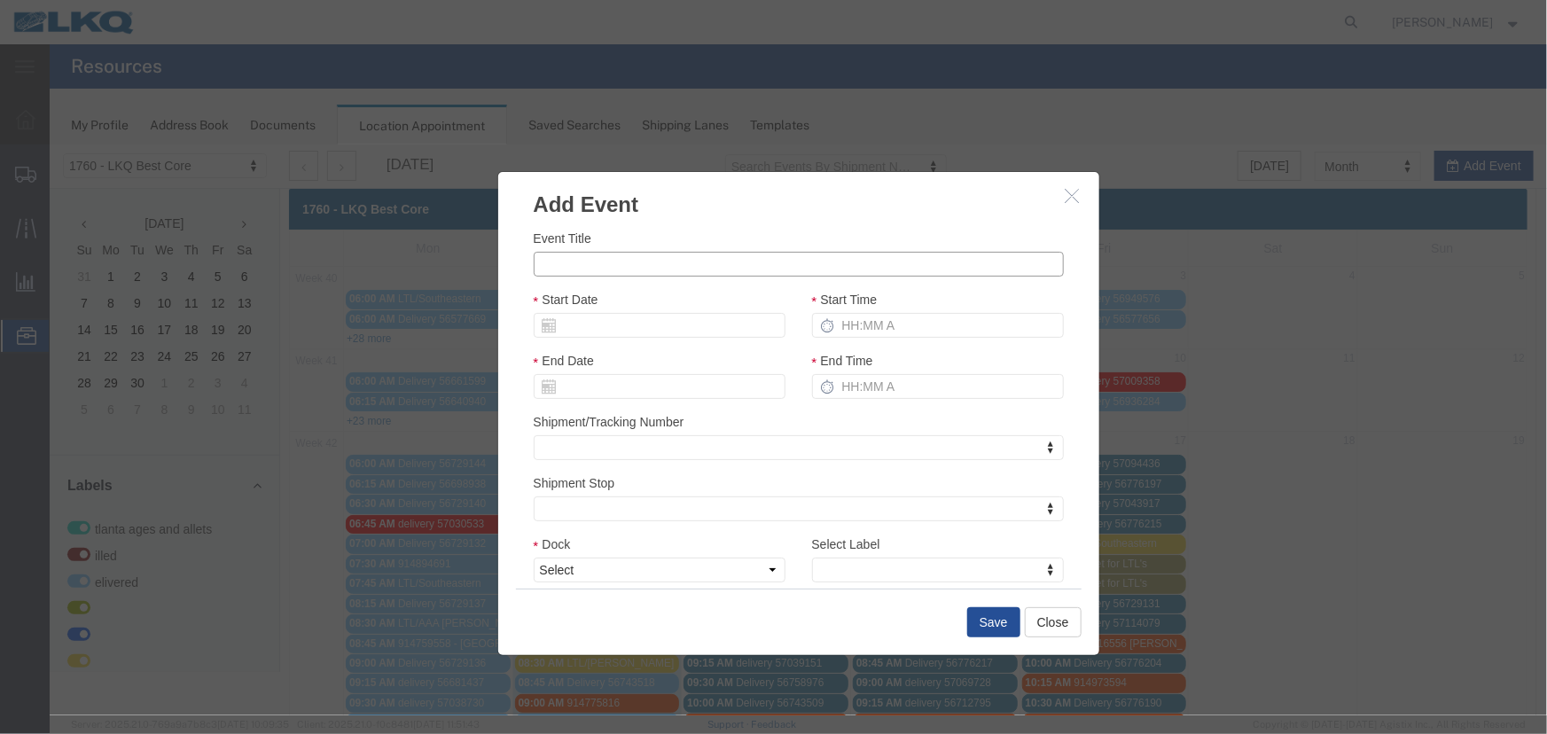
click at [629, 253] on input "Event Title" at bounding box center [798, 263] width 530 height 25
type input "LTL/Estes"
drag, startPoint x: 665, startPoint y: 569, endPoint x: 648, endPoint y: 577, distance: 18.6
click at [665, 569] on select "Select 1760 - LKQ Best Core 1760 - Outbound Loads" at bounding box center [659, 569] width 252 height 25
select select "1"
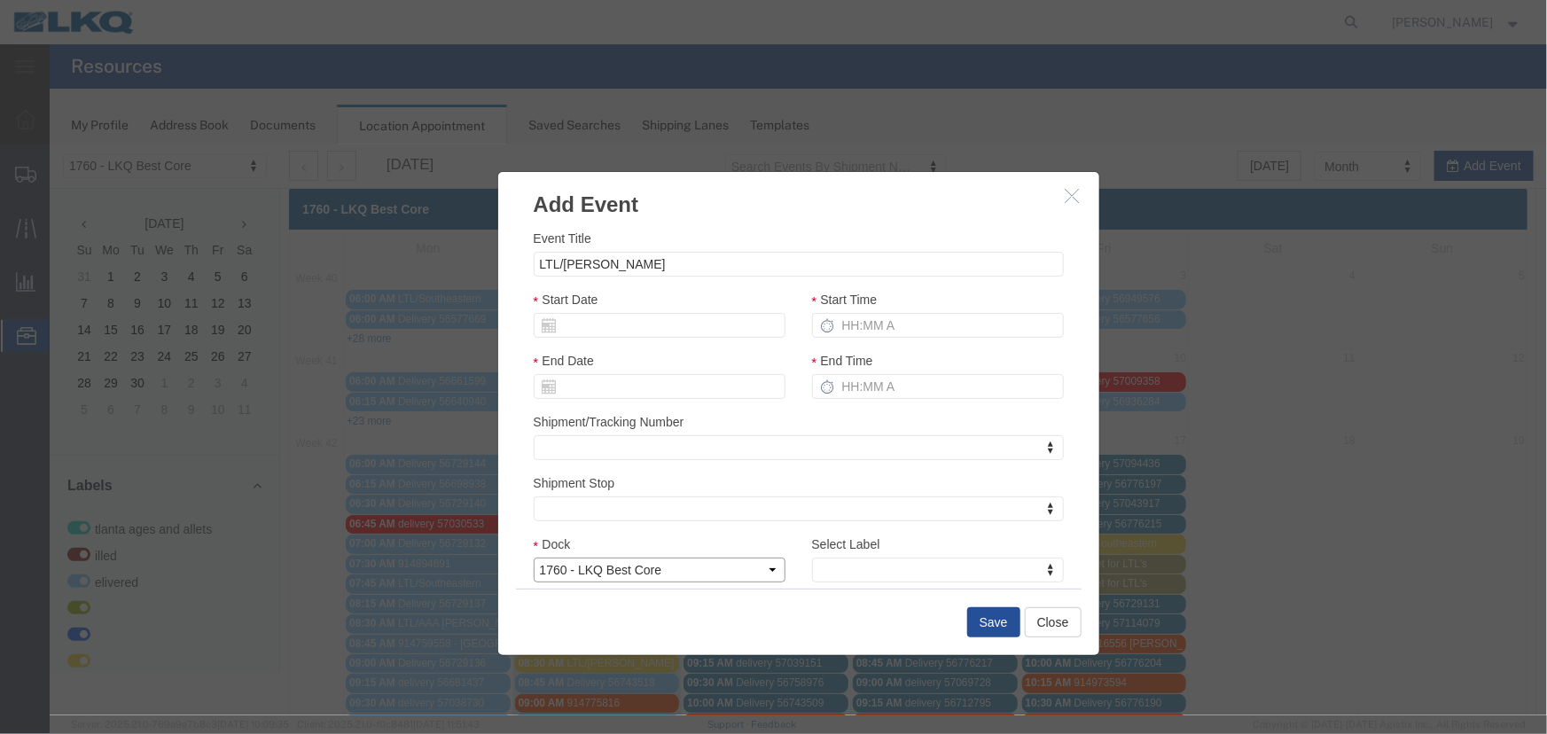
click at [533, 557] on select "Select 1760 - LKQ Best Core 1760 - Outbound Loads" at bounding box center [659, 569] width 252 height 25
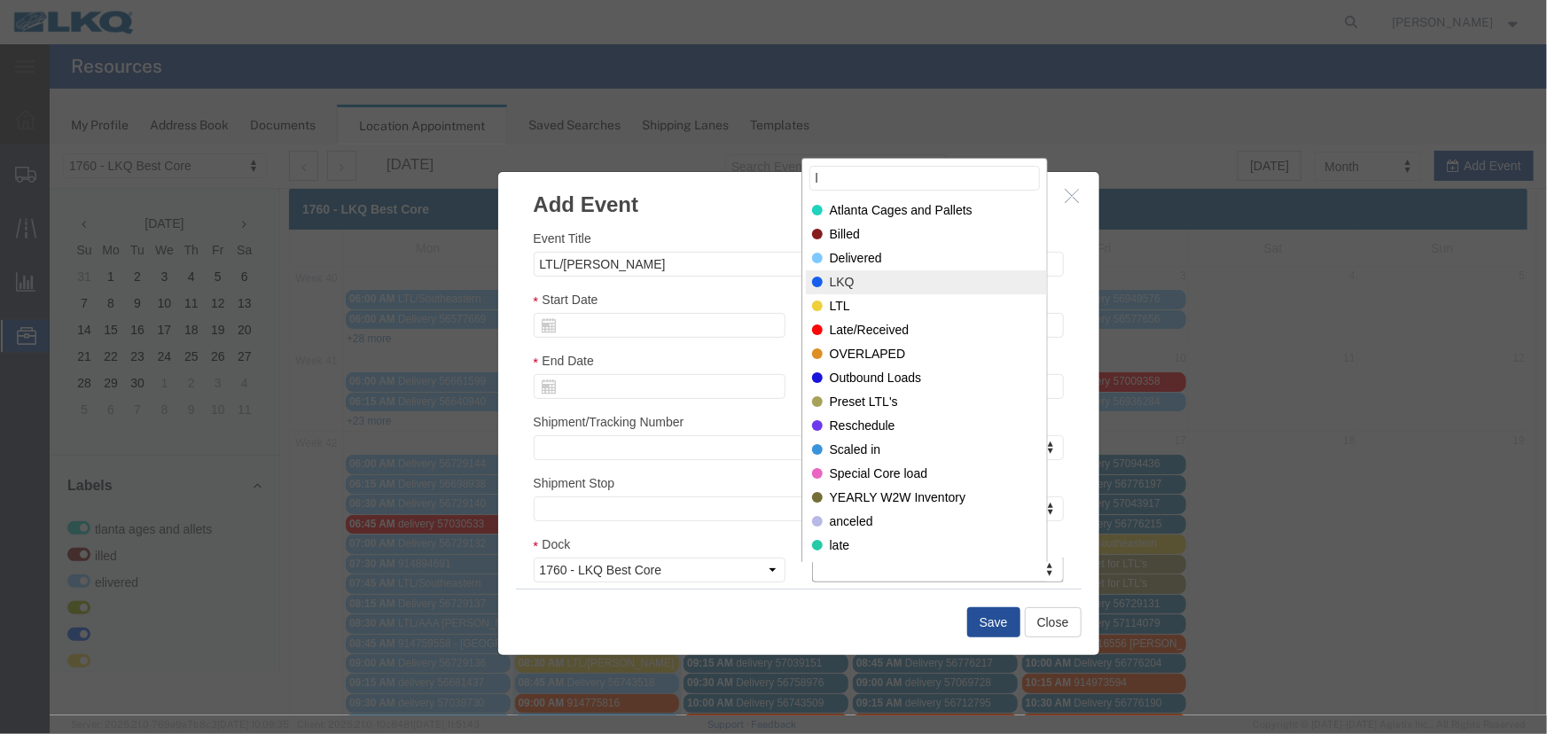
type input "l"
select select "25"
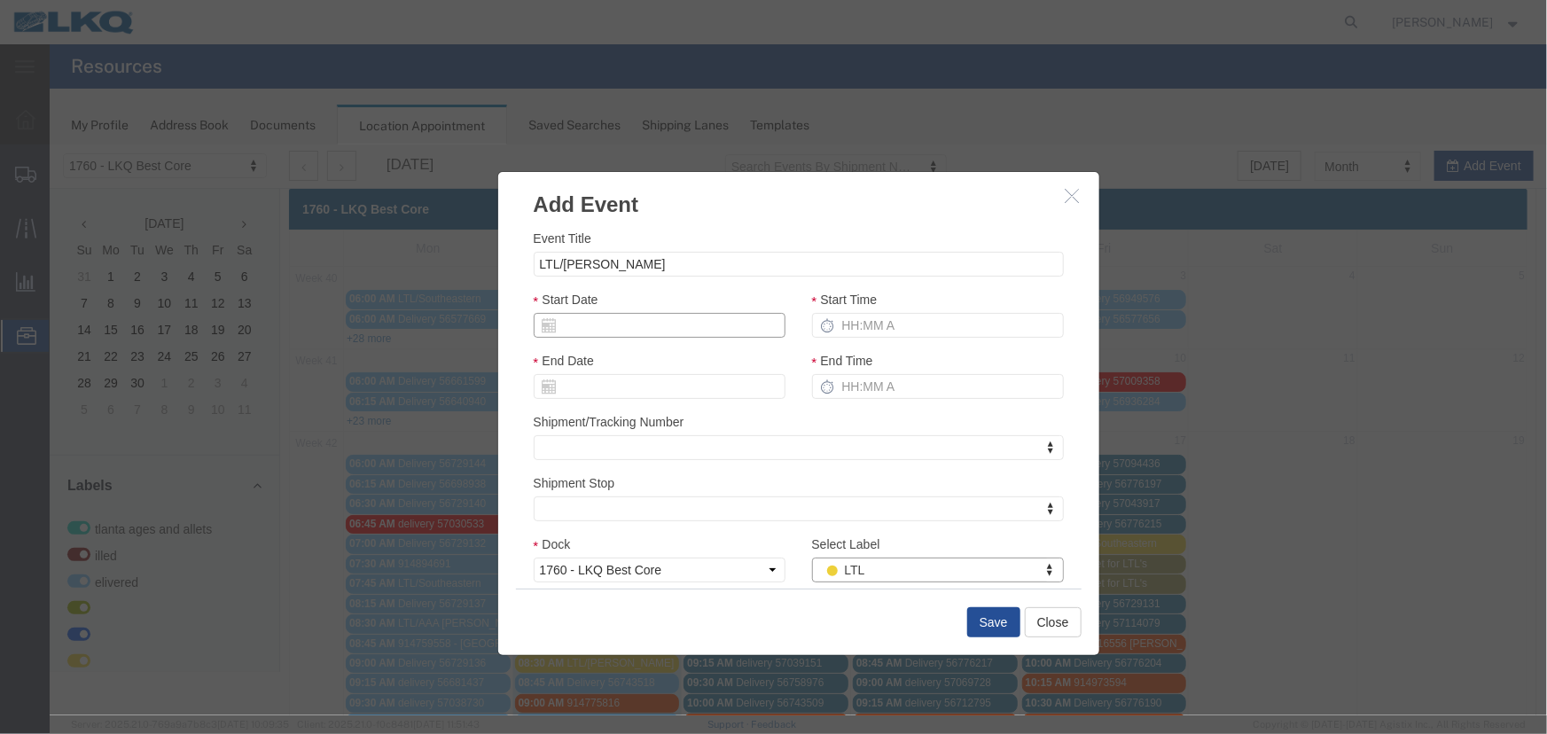
click at [723, 333] on input "Start Date" at bounding box center [659, 324] width 252 height 25
click at [597, 374] on th "Tu" at bounding box center [599, 382] width 27 height 27
click at [680, 452] on td "17" at bounding box center [679, 461] width 27 height 27
type input "[DATE]"
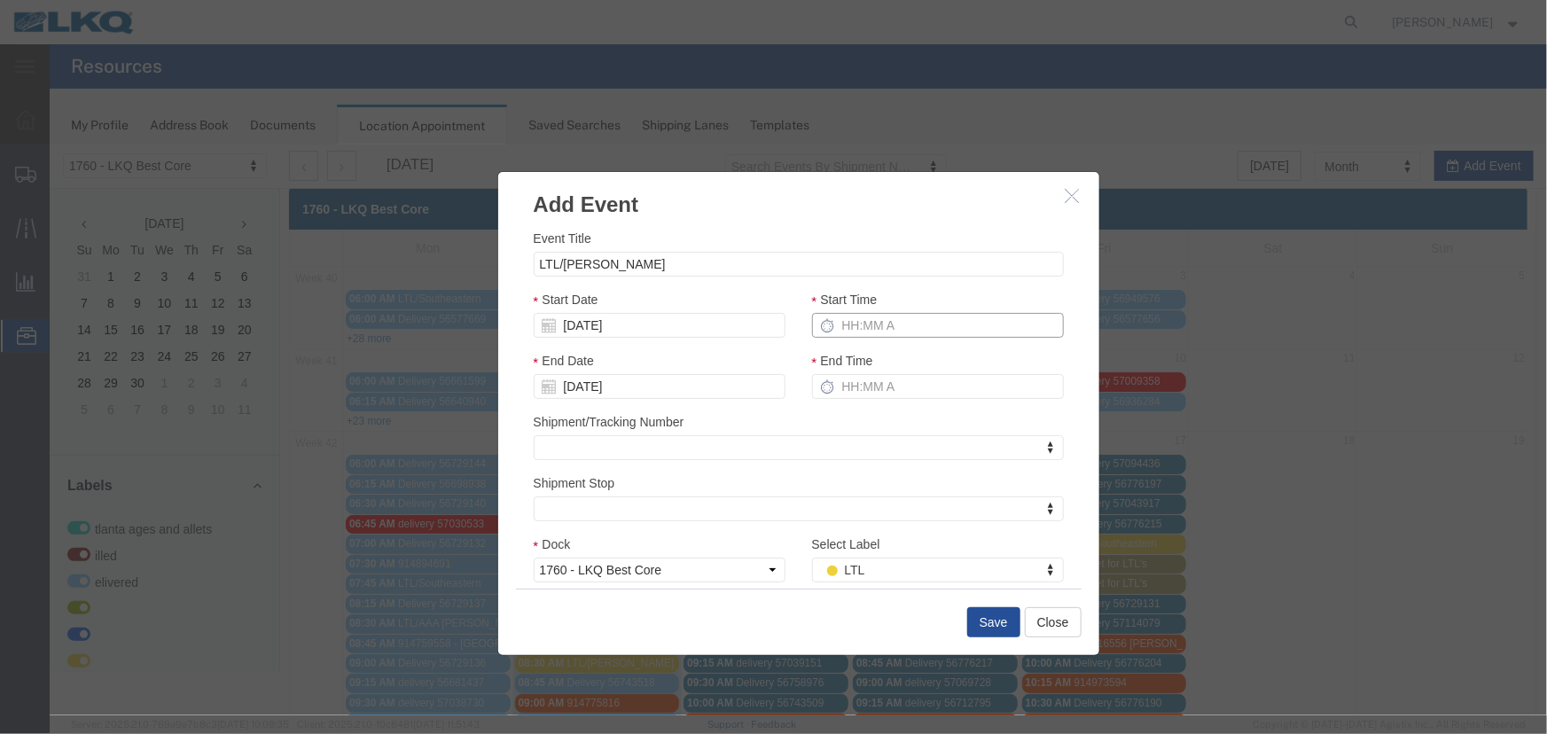
click at [838, 323] on input "Start Time" at bounding box center [937, 324] width 252 height 25
click at [912, 541] on div "Select Label LTL Select Label Atlanta Cages and Pallets Billed Delivered FCFS L…" at bounding box center [937, 558] width 252 height 48
type input "6:45 AM"
type input "7:45 AM"
click at [984, 617] on button "Save" at bounding box center [992, 621] width 53 height 30
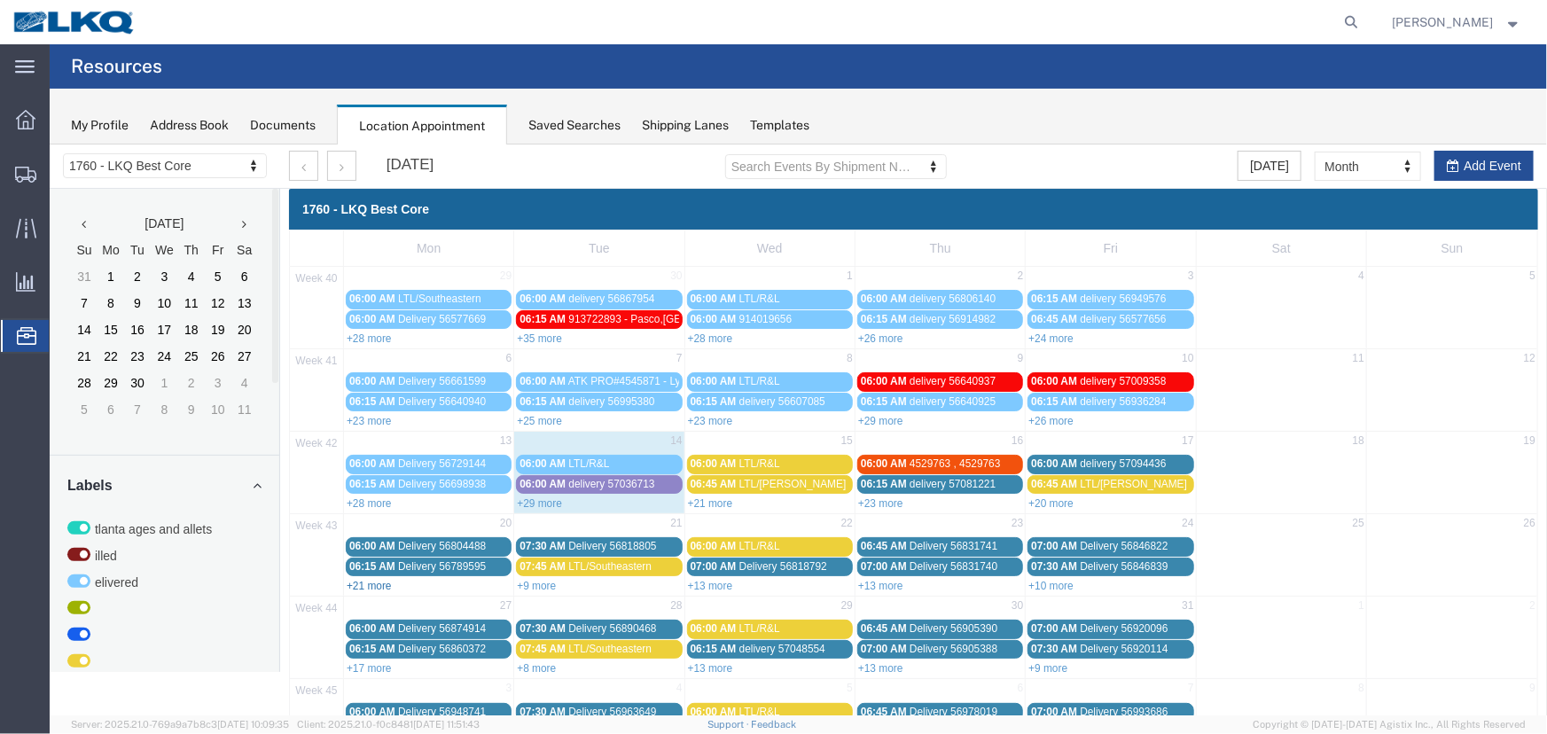
click at [366, 584] on link "+21 more" at bounding box center [368, 585] width 45 height 12
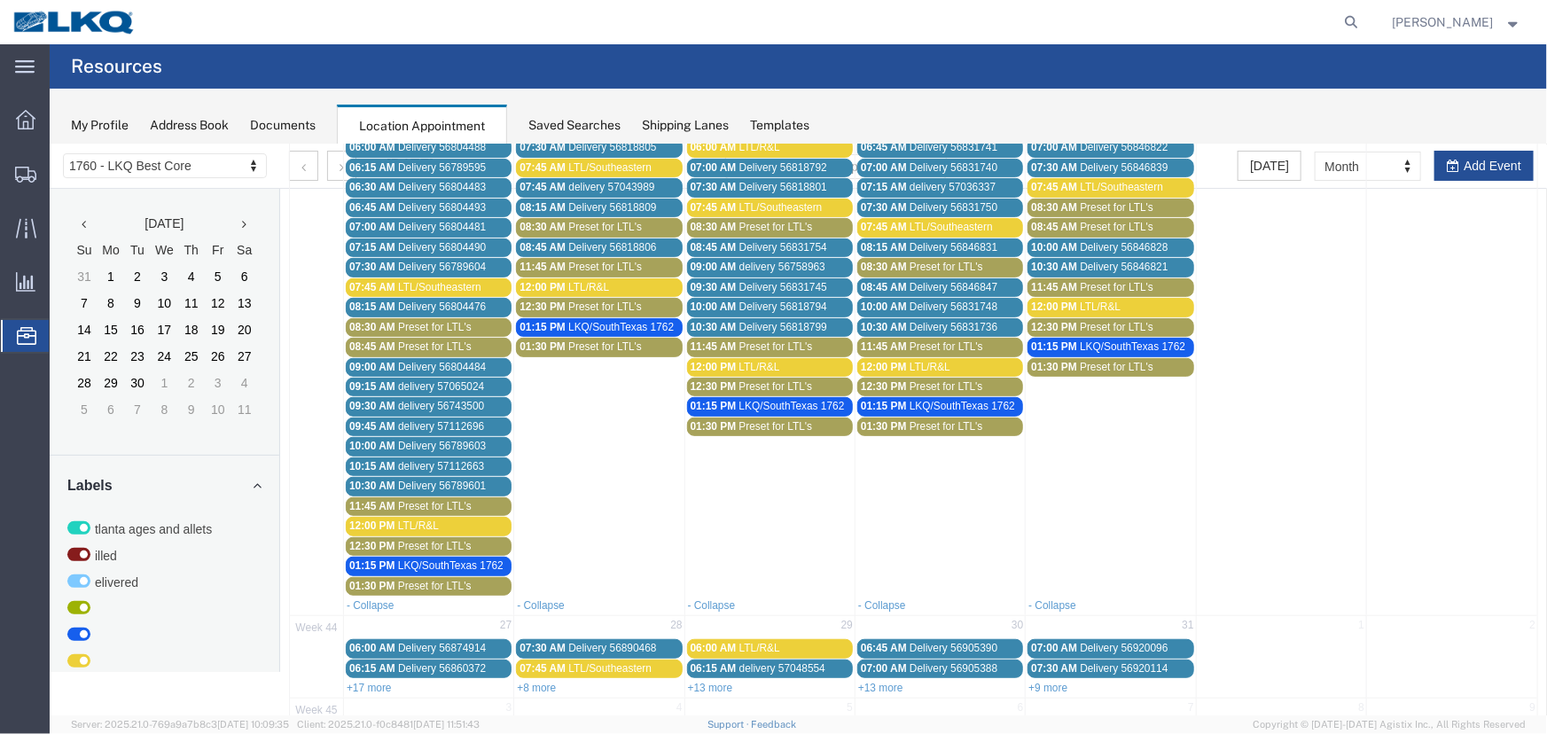
scroll to position [402, 0]
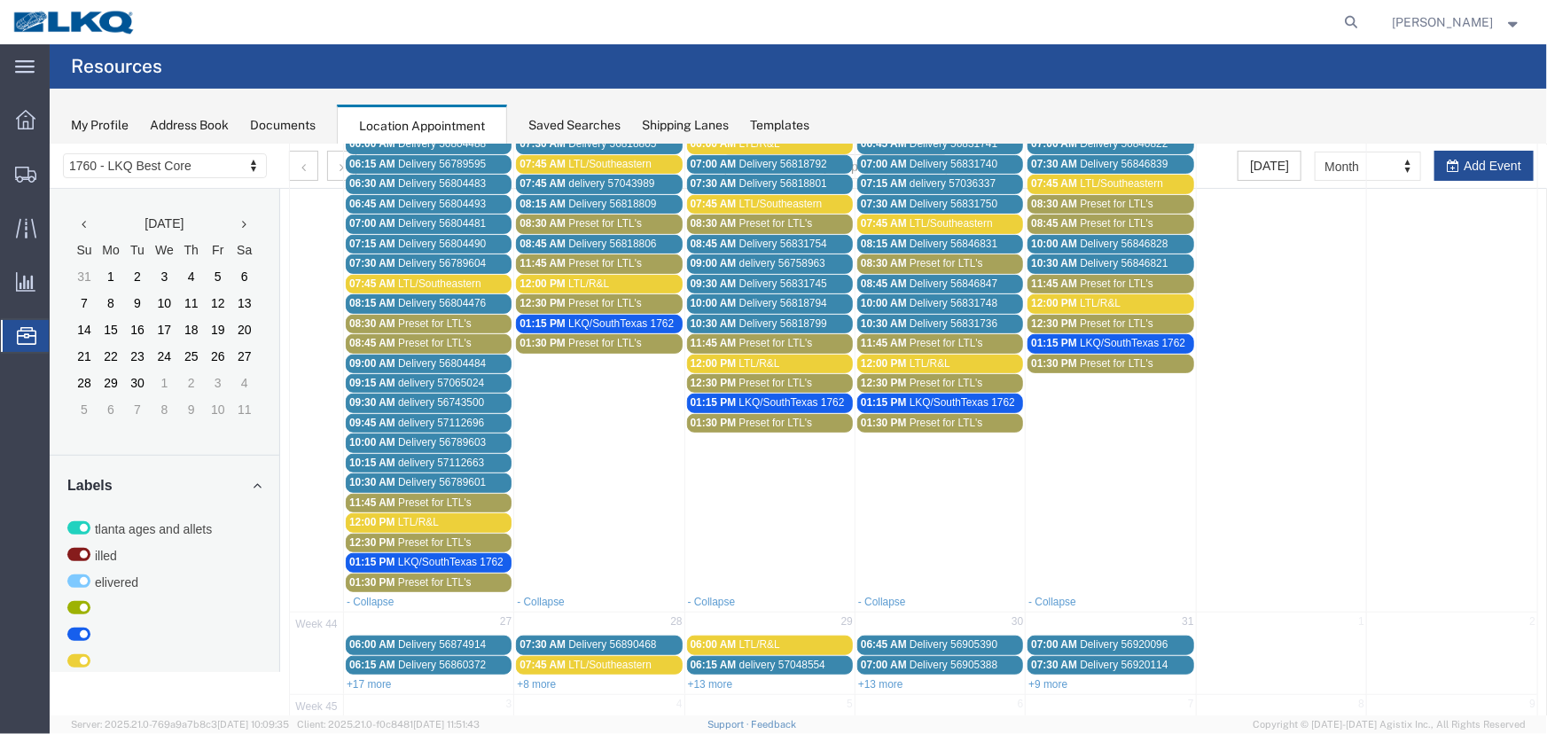
click at [393, 336] on div "08:45 AM Preset for LTL's" at bounding box center [427, 342] width 159 height 13
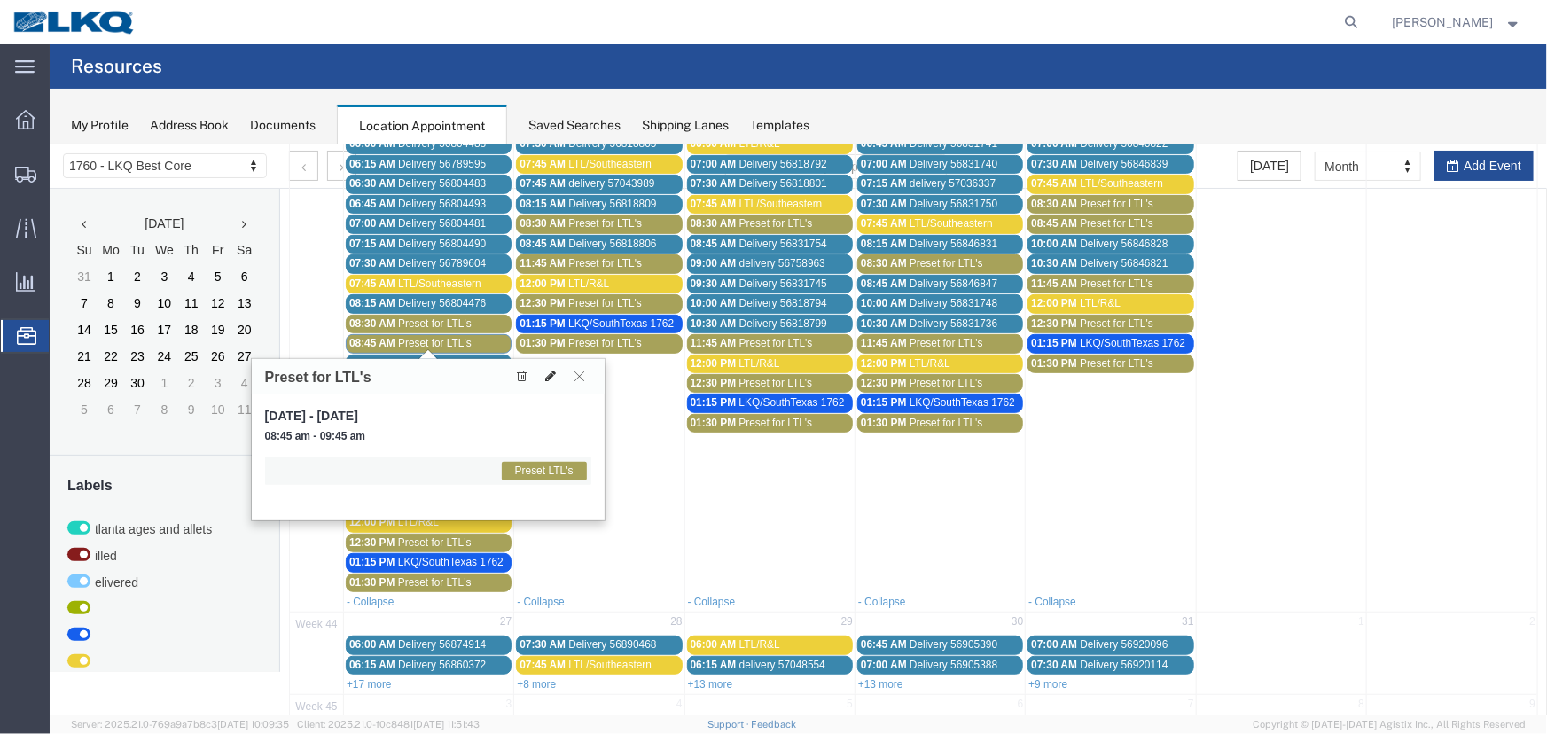
click at [550, 374] on icon at bounding box center [549, 375] width 11 height 12
select select "1"
select select "420"
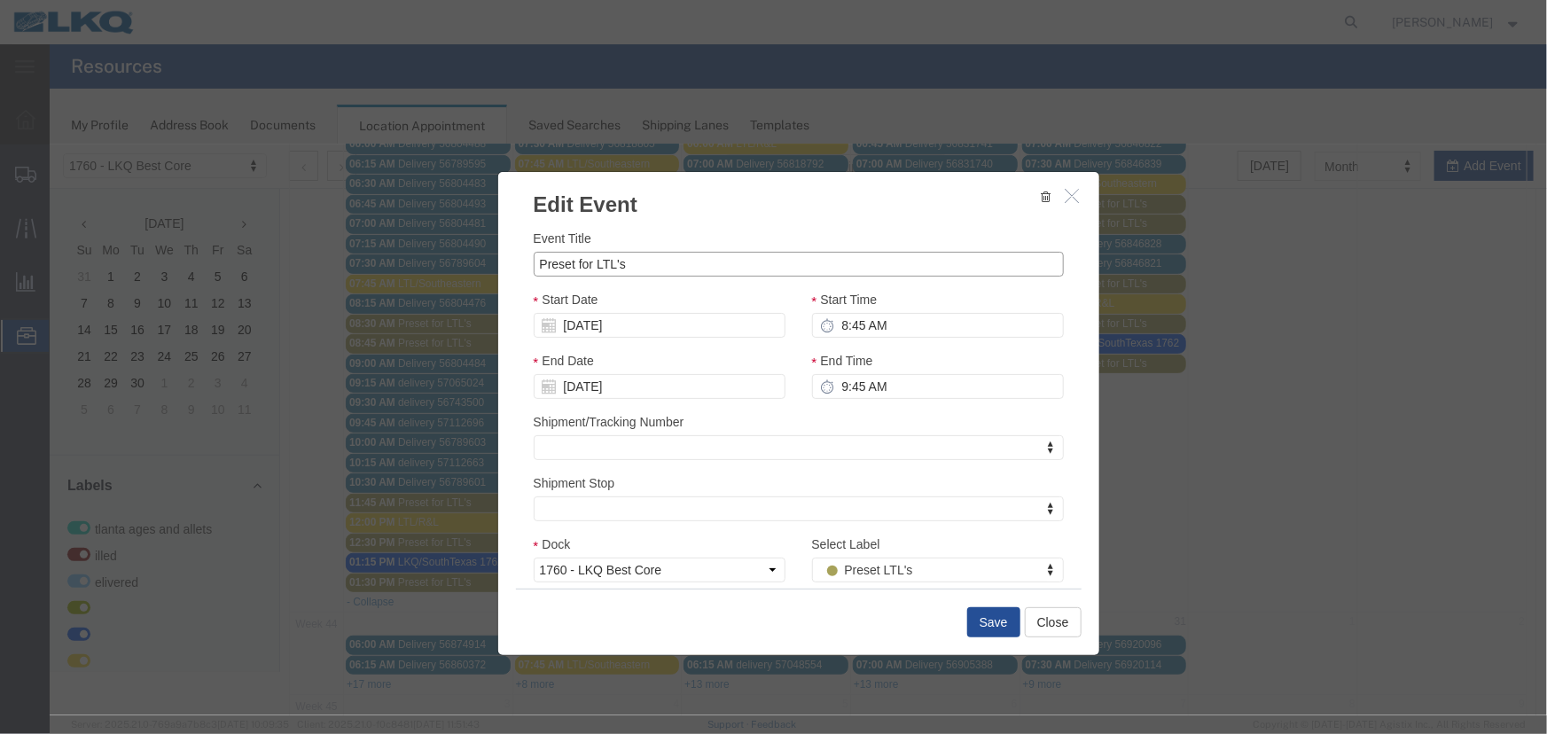
drag, startPoint x: 650, startPoint y: 269, endPoint x: 472, endPoint y: 268, distance: 177.3
click at [474, 268] on div "Edit Event Event Title Preset for LTL's Start Date 10/20/2025 Start Time 8:45 A…" at bounding box center [797, 429] width 1497 height 571
type input "LTL/Estes"
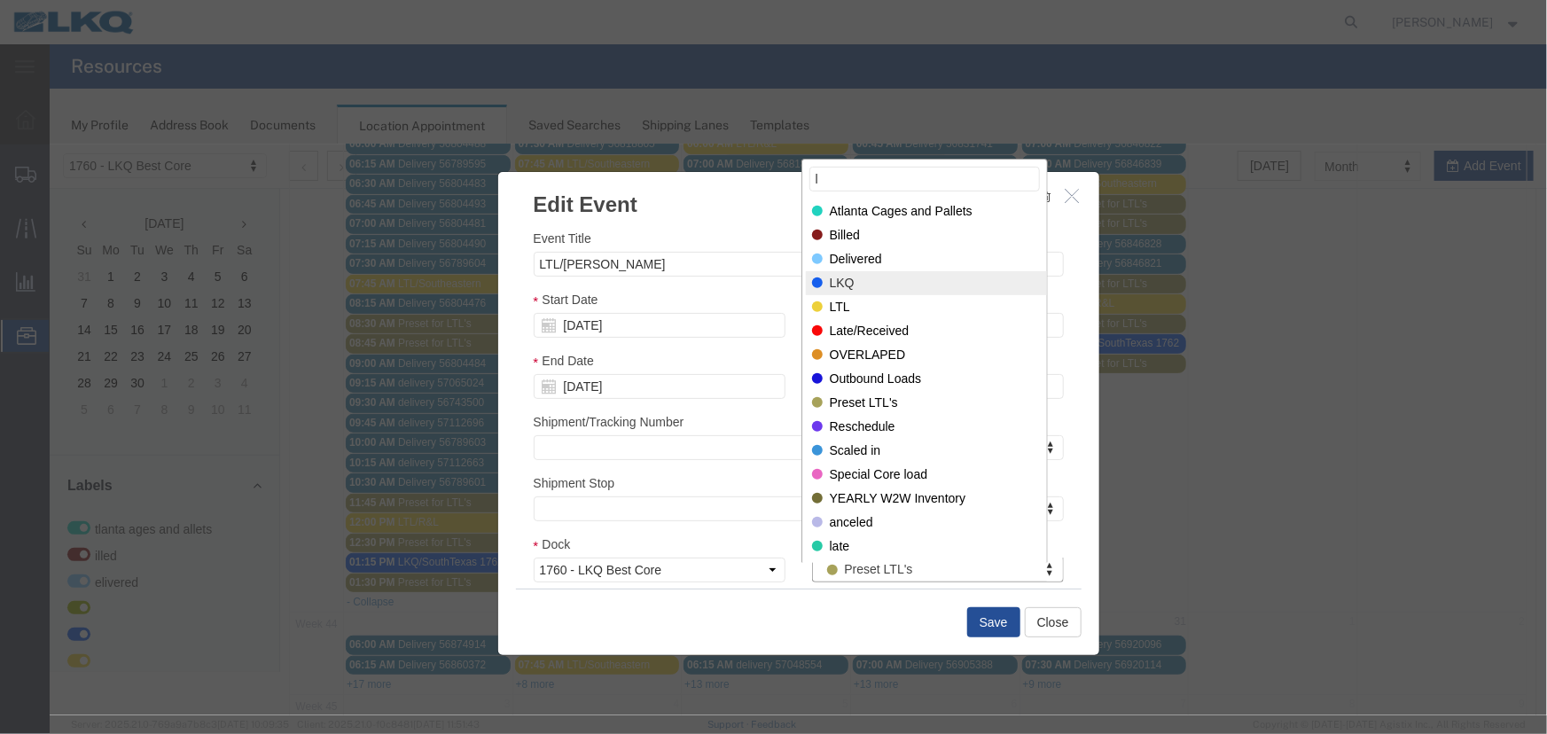
type input "l"
select select "25"
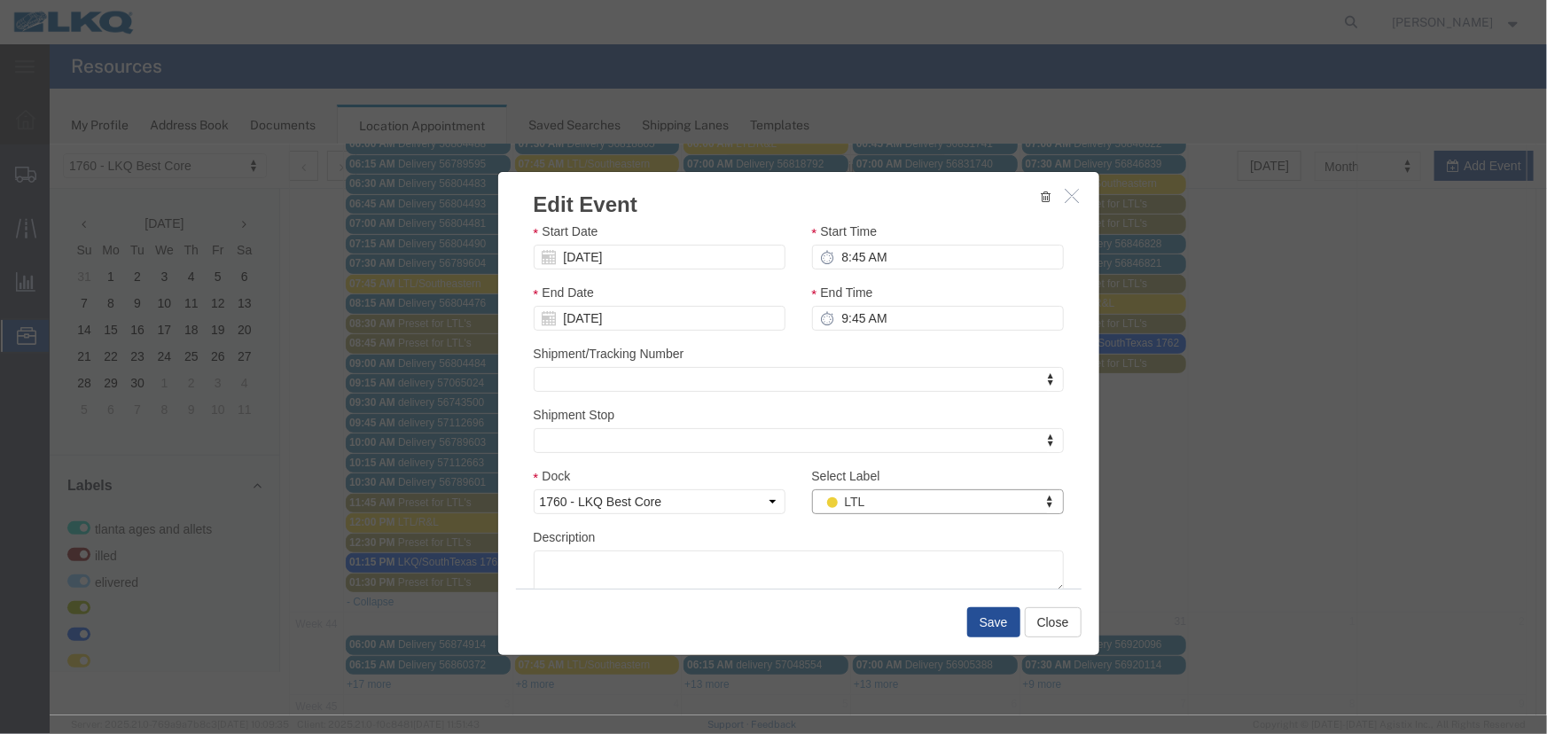
scroll to position [125, 0]
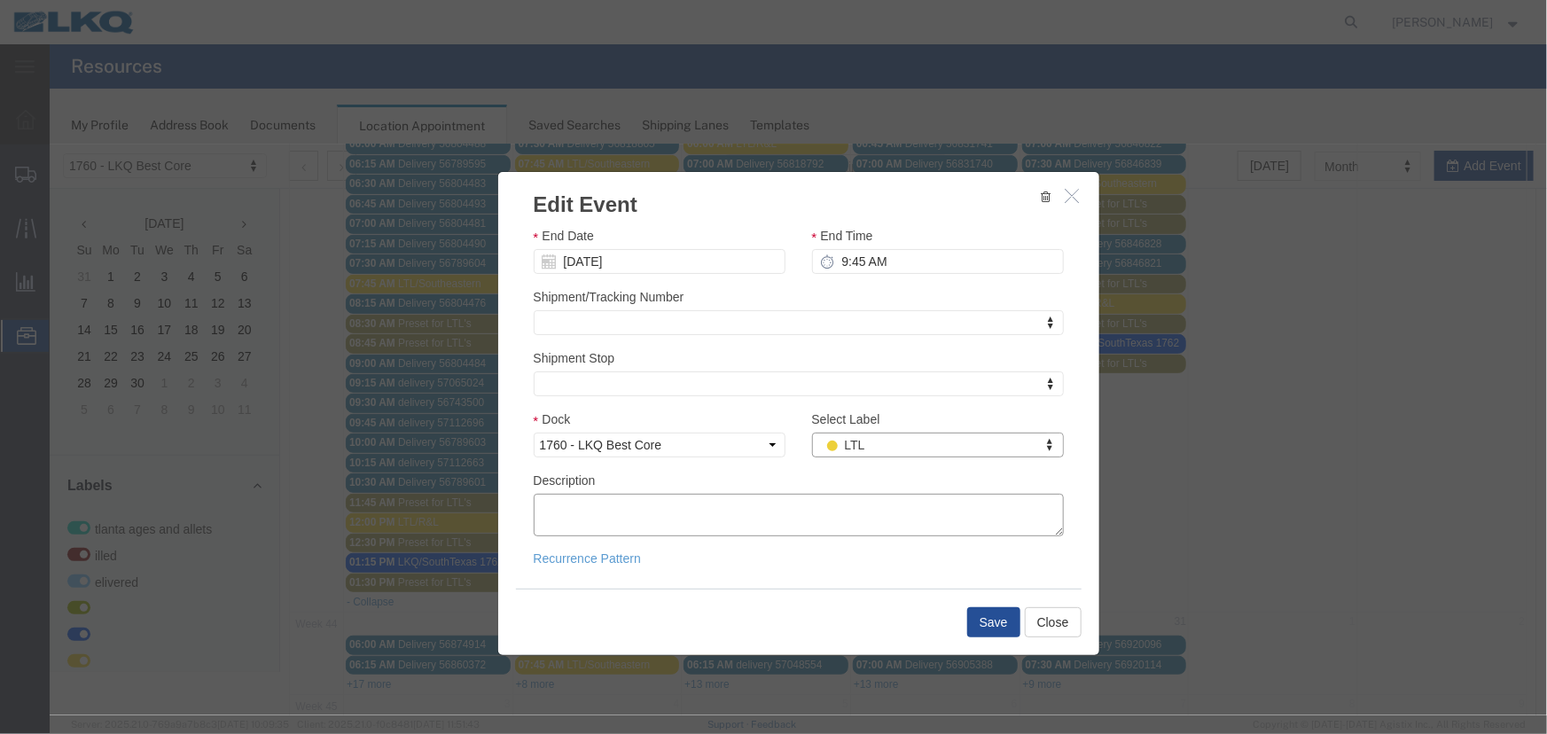
click at [596, 519] on textarea "Description" at bounding box center [798, 514] width 530 height 43
paste textarea "297-2527855"
type textarea "297-2527855"
click at [992, 628] on button "Save" at bounding box center [992, 621] width 53 height 30
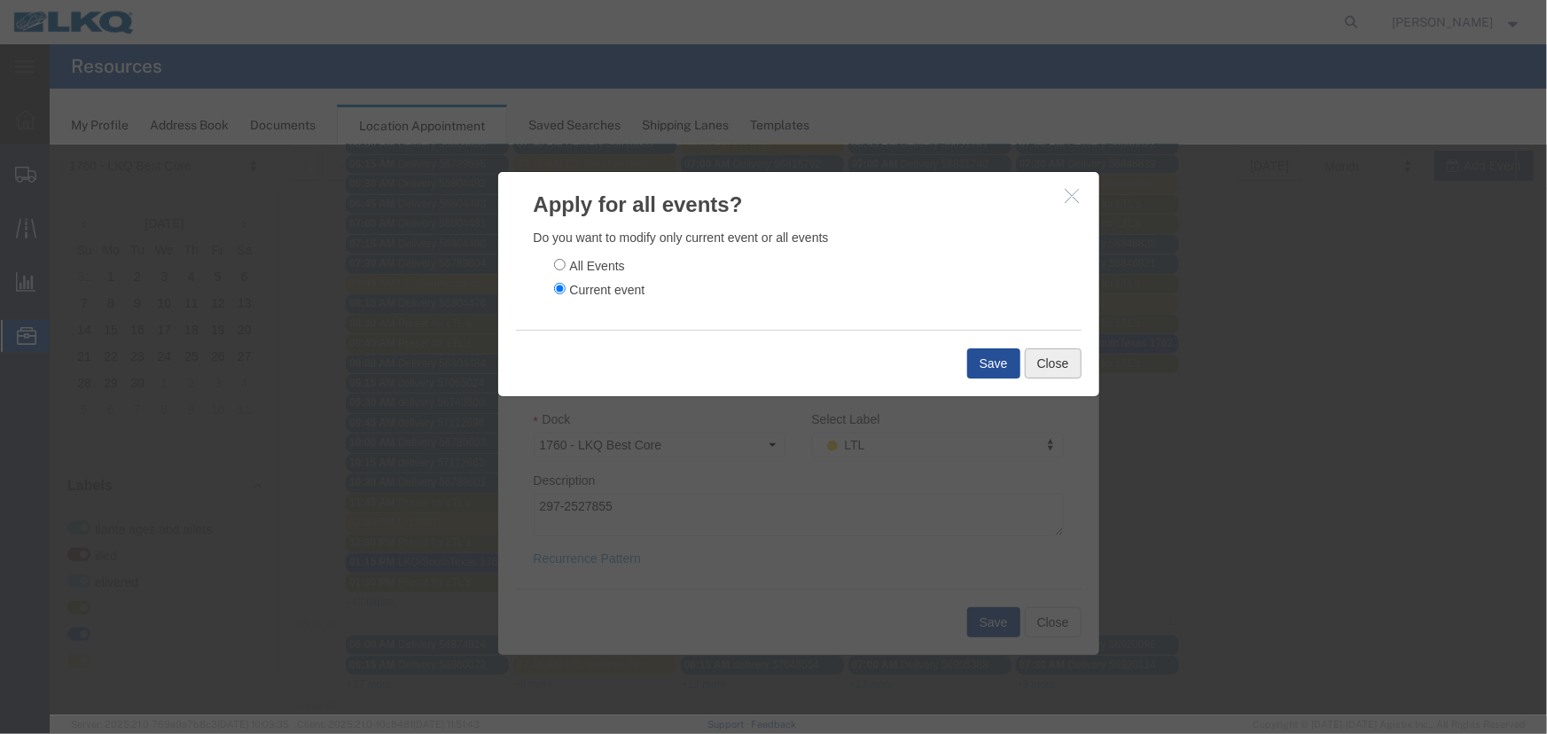
click at [1042, 364] on button "Close" at bounding box center [1052, 362] width 57 height 30
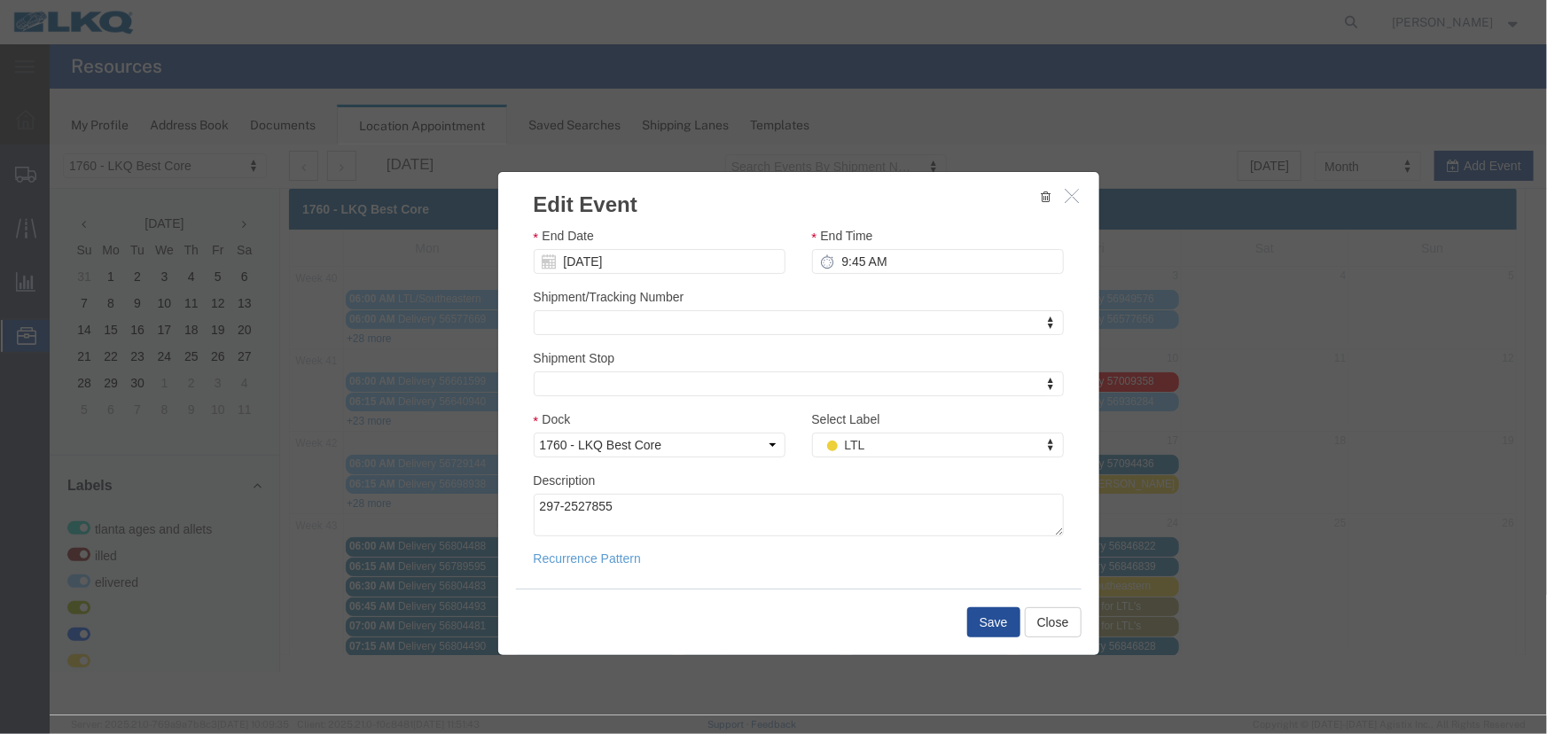
scroll to position [0, 0]
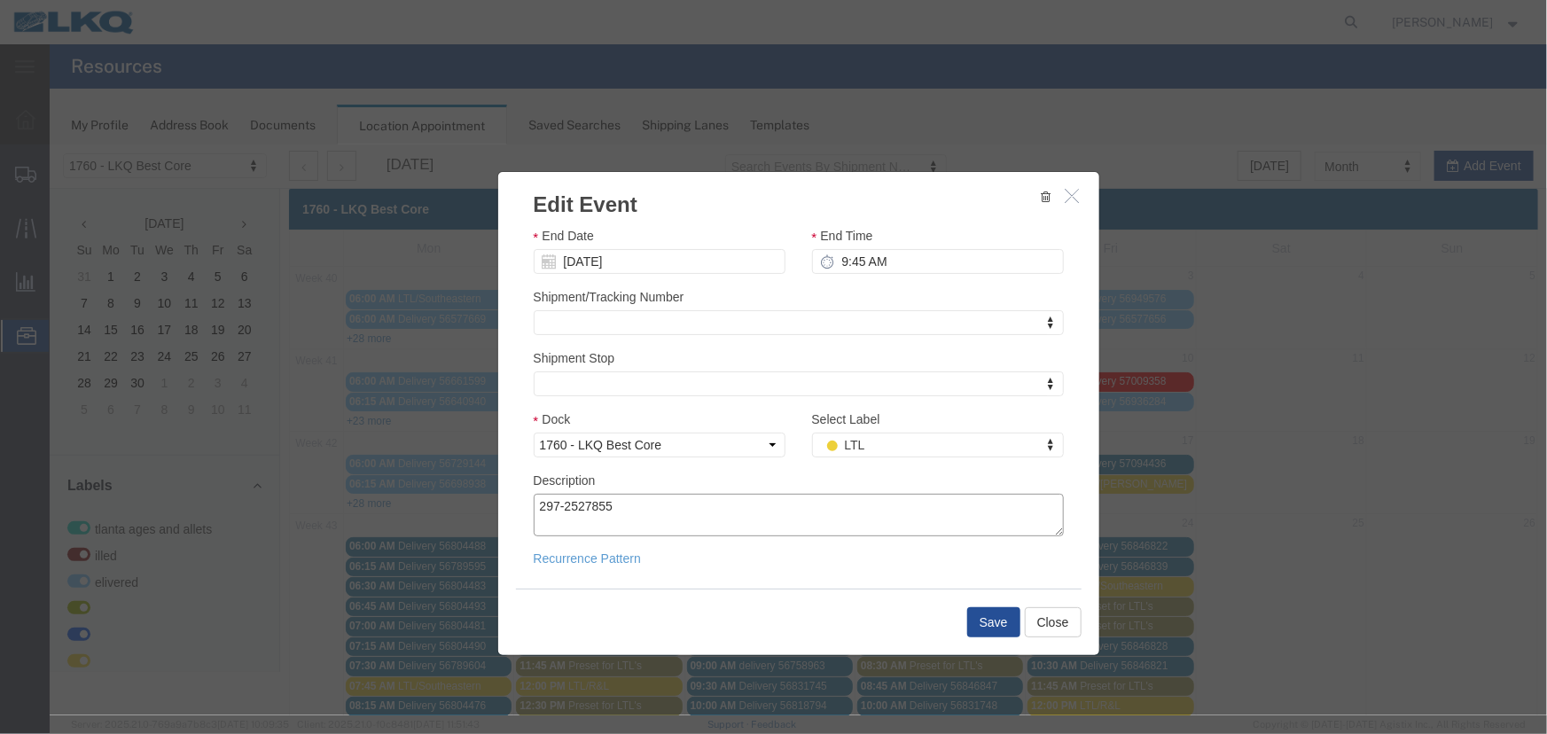
drag, startPoint x: 635, startPoint y: 518, endPoint x: 328, endPoint y: 465, distance: 311.2
click at [328, 465] on div "Edit Event Event Title LTL/Estes Start Date 10/20/2025 Start Time 8:45 AM End D…" at bounding box center [797, 429] width 1497 height 571
click at [711, 514] on textarea "Description" at bounding box center [798, 514] width 530 height 43
paste textarea "174-0038310"
type textarea "174-0038310"
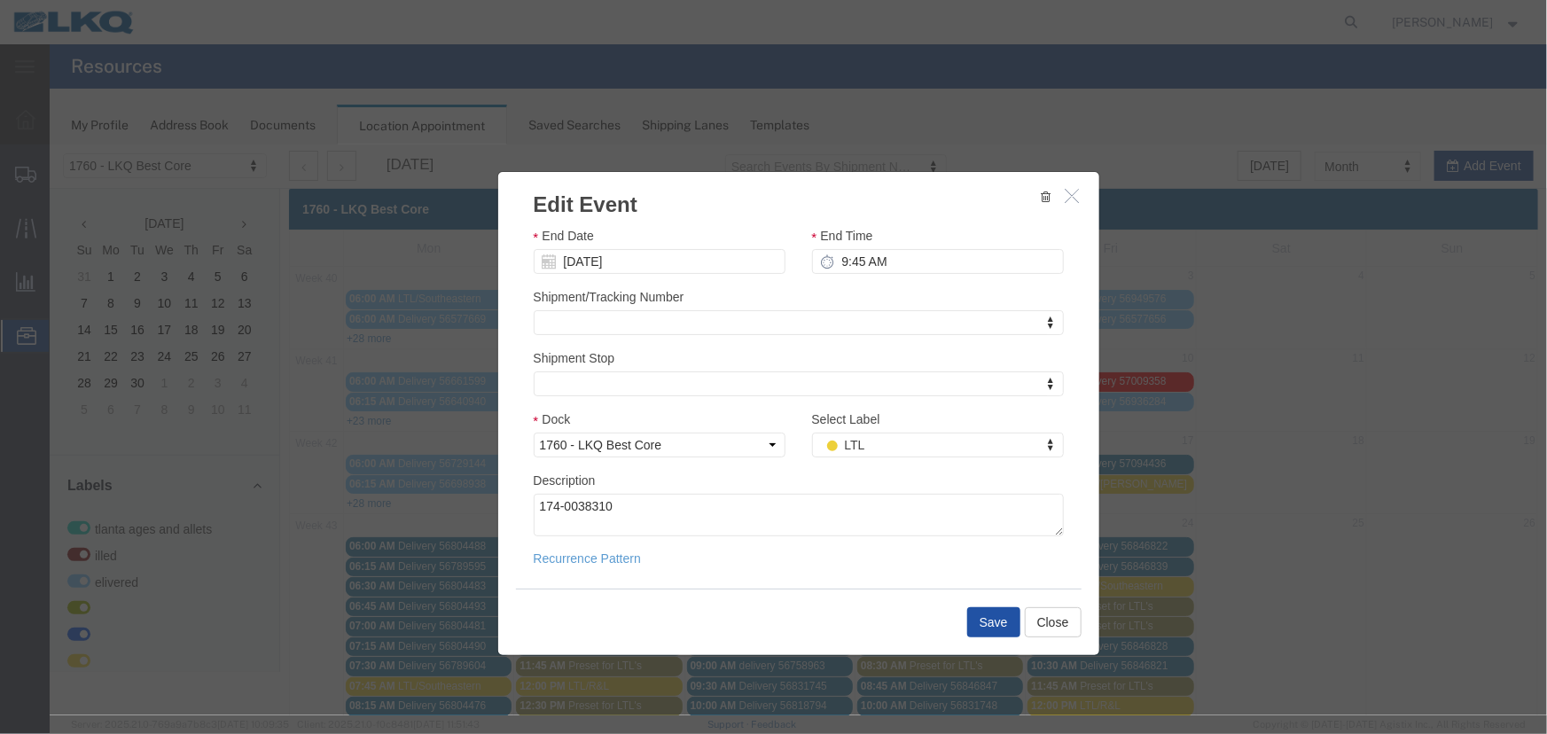
click at [975, 626] on button "Save" at bounding box center [992, 621] width 53 height 30
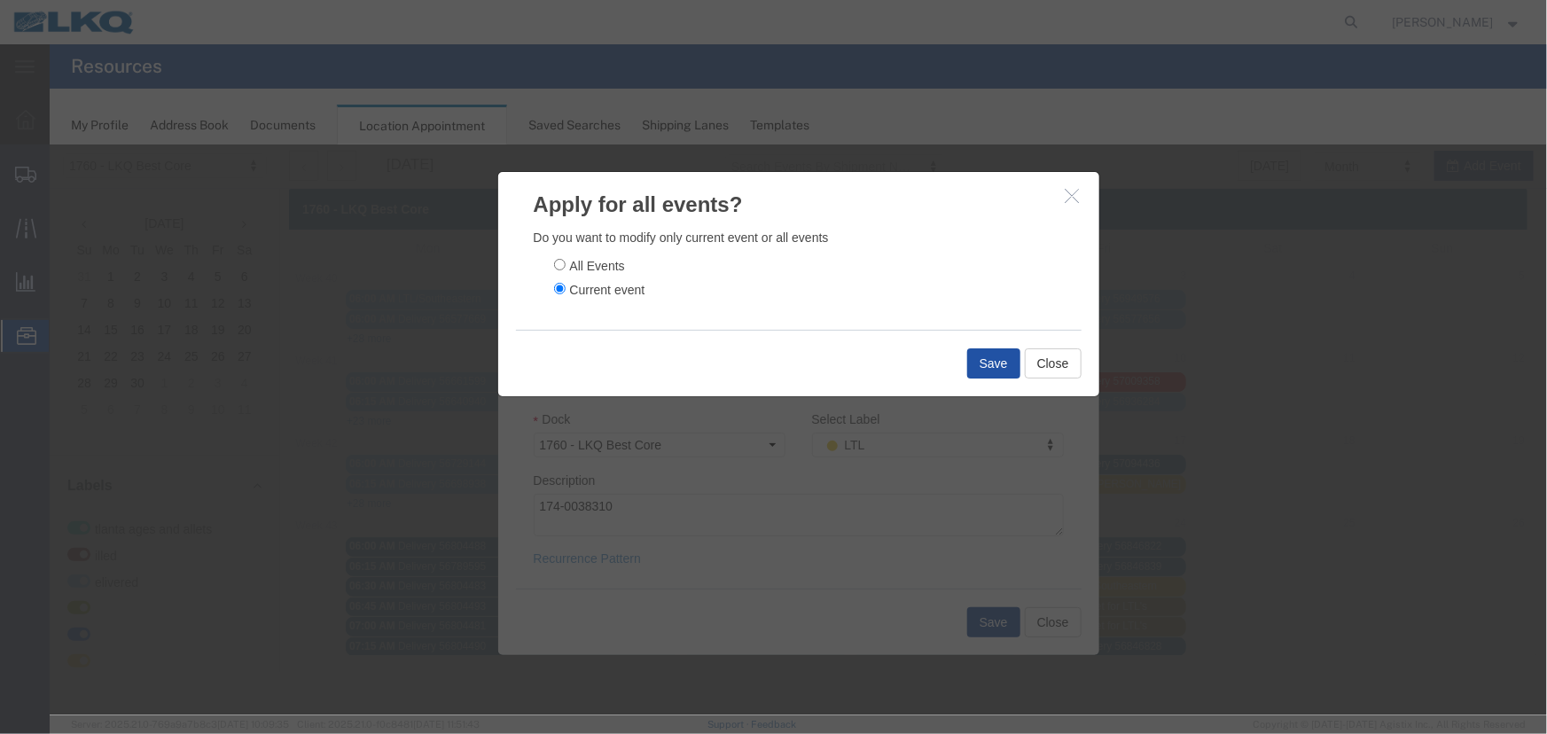
click at [991, 371] on button "Save" at bounding box center [992, 362] width 53 height 30
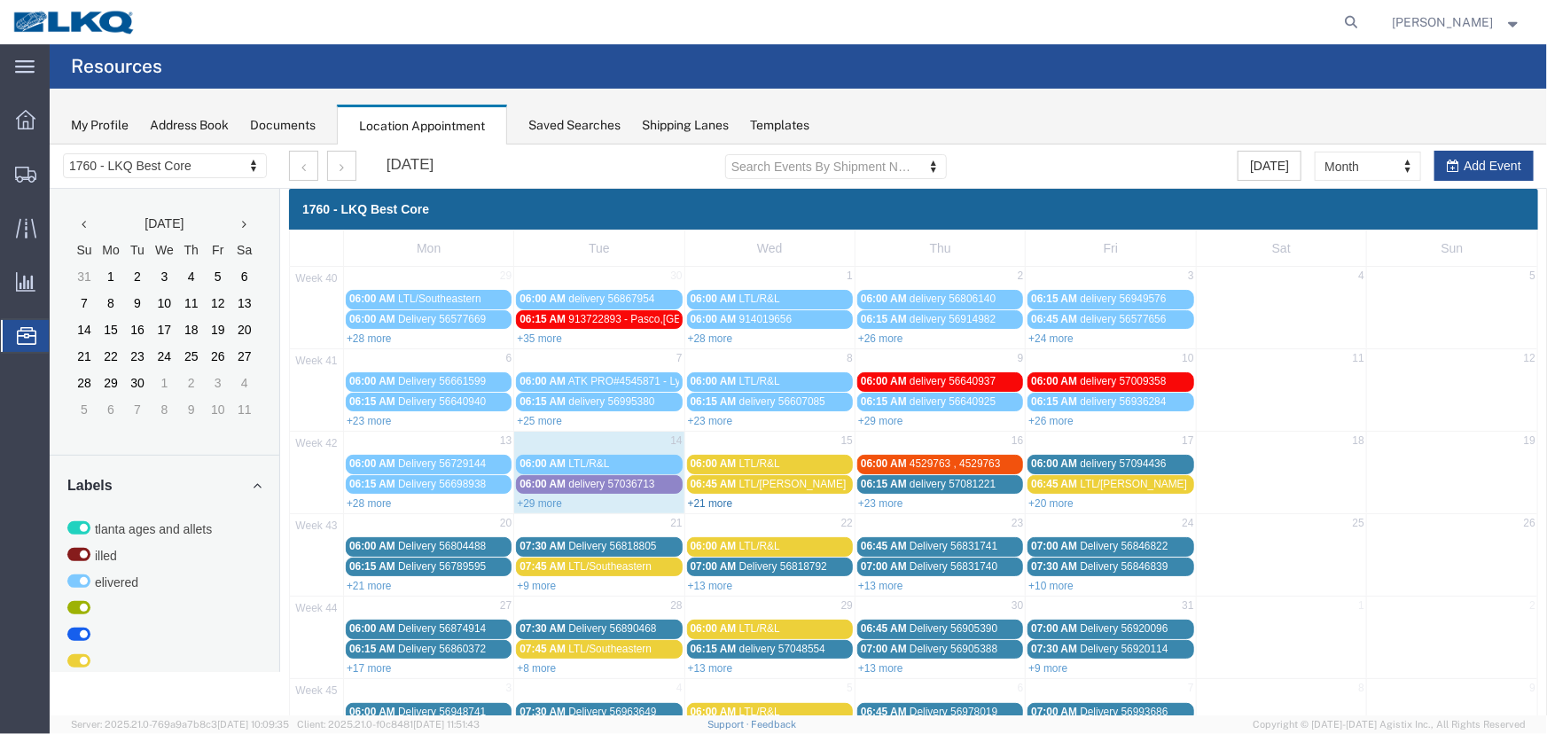
click at [702, 498] on link "+21 more" at bounding box center [709, 502] width 45 height 12
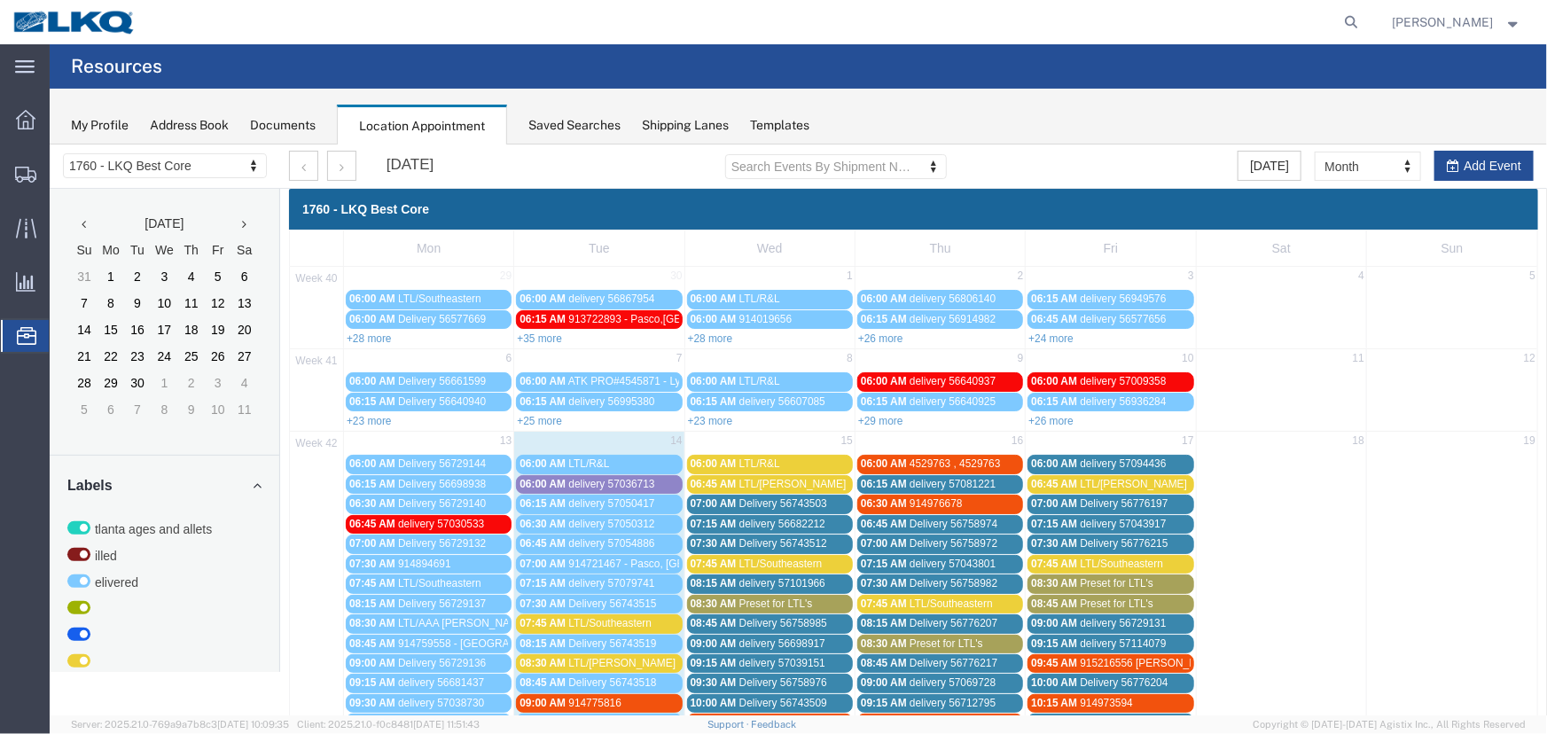
click at [569, 119] on div "Saved Searches" at bounding box center [574, 125] width 92 height 19
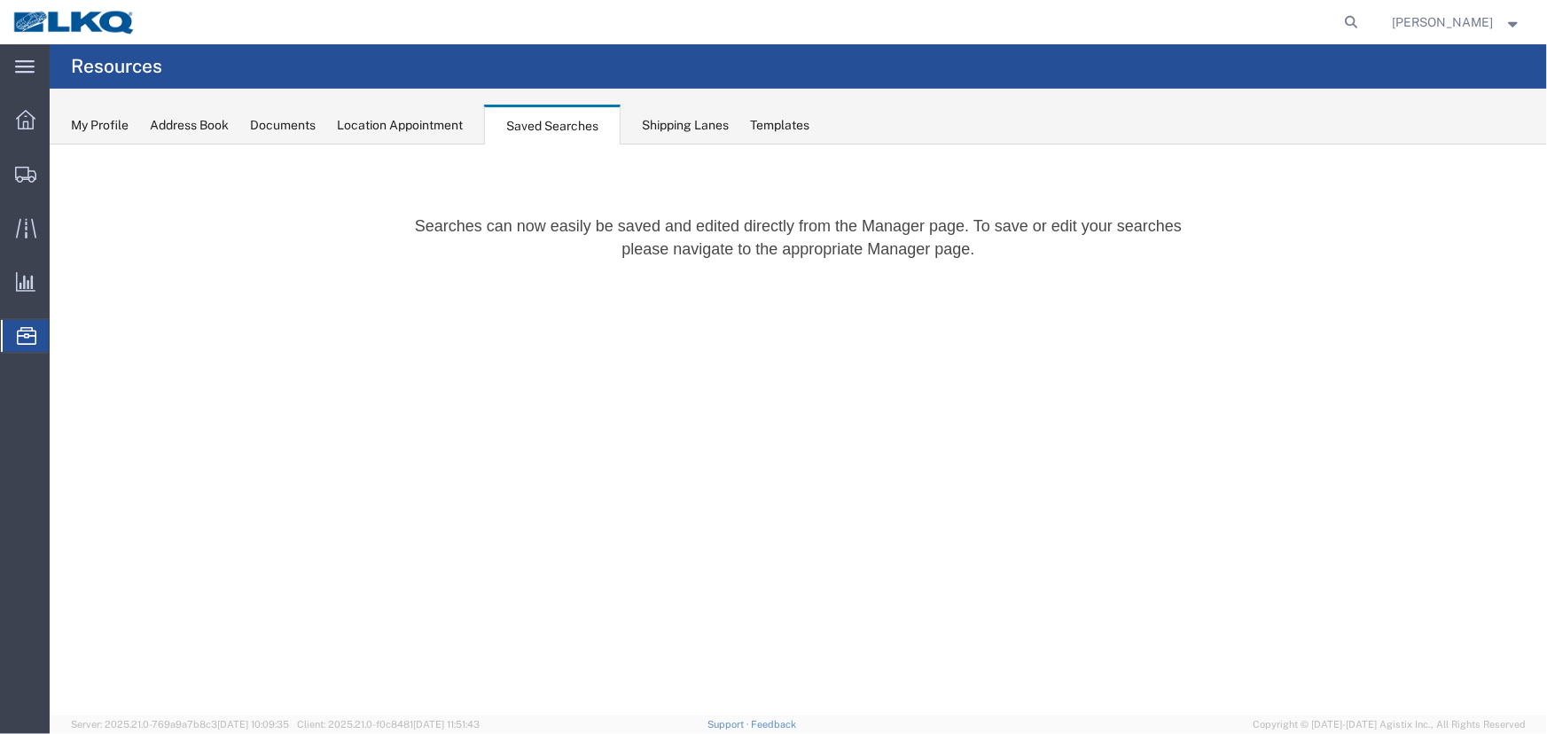
click at [398, 128] on div "Location Appointment" at bounding box center [400, 125] width 126 height 19
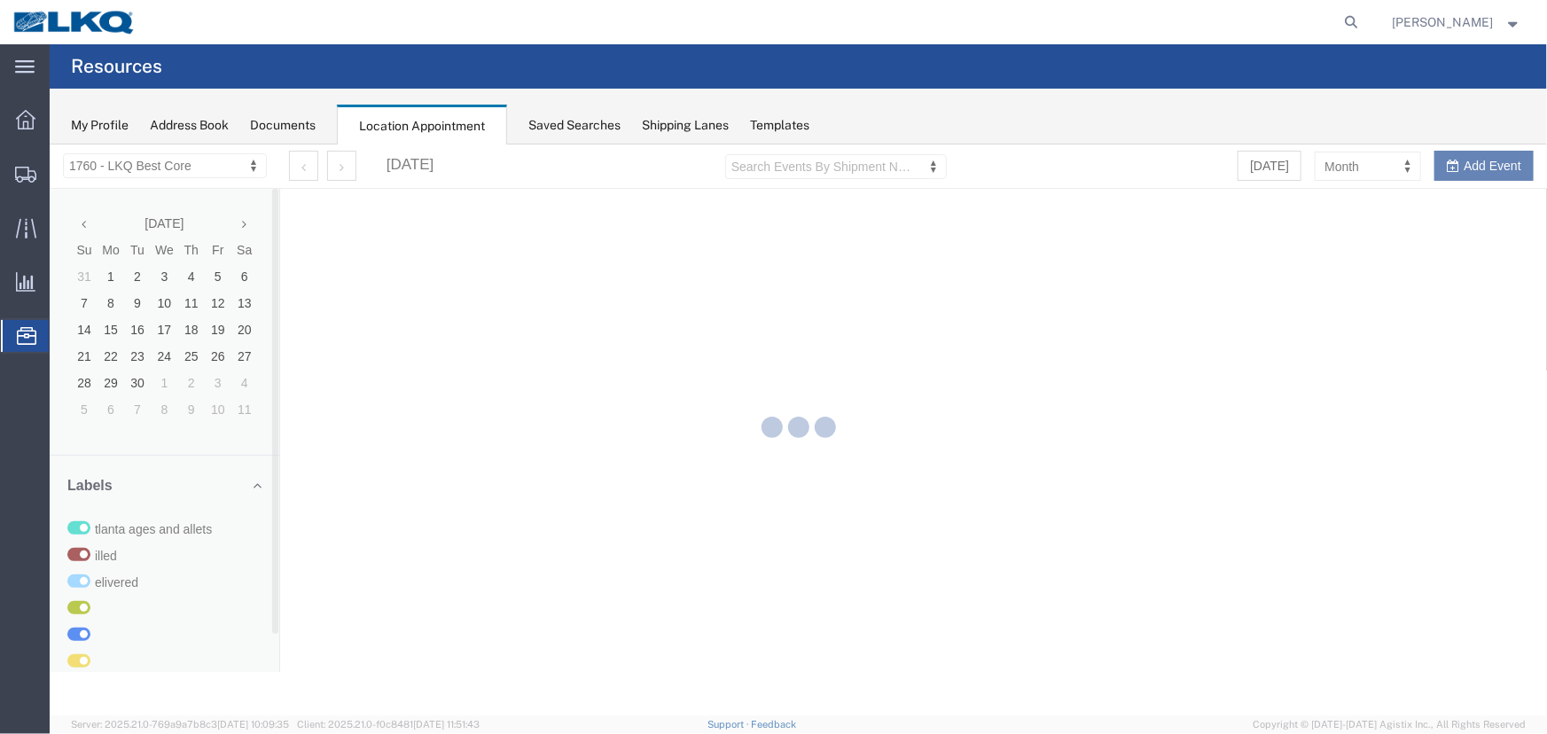
select select "27634"
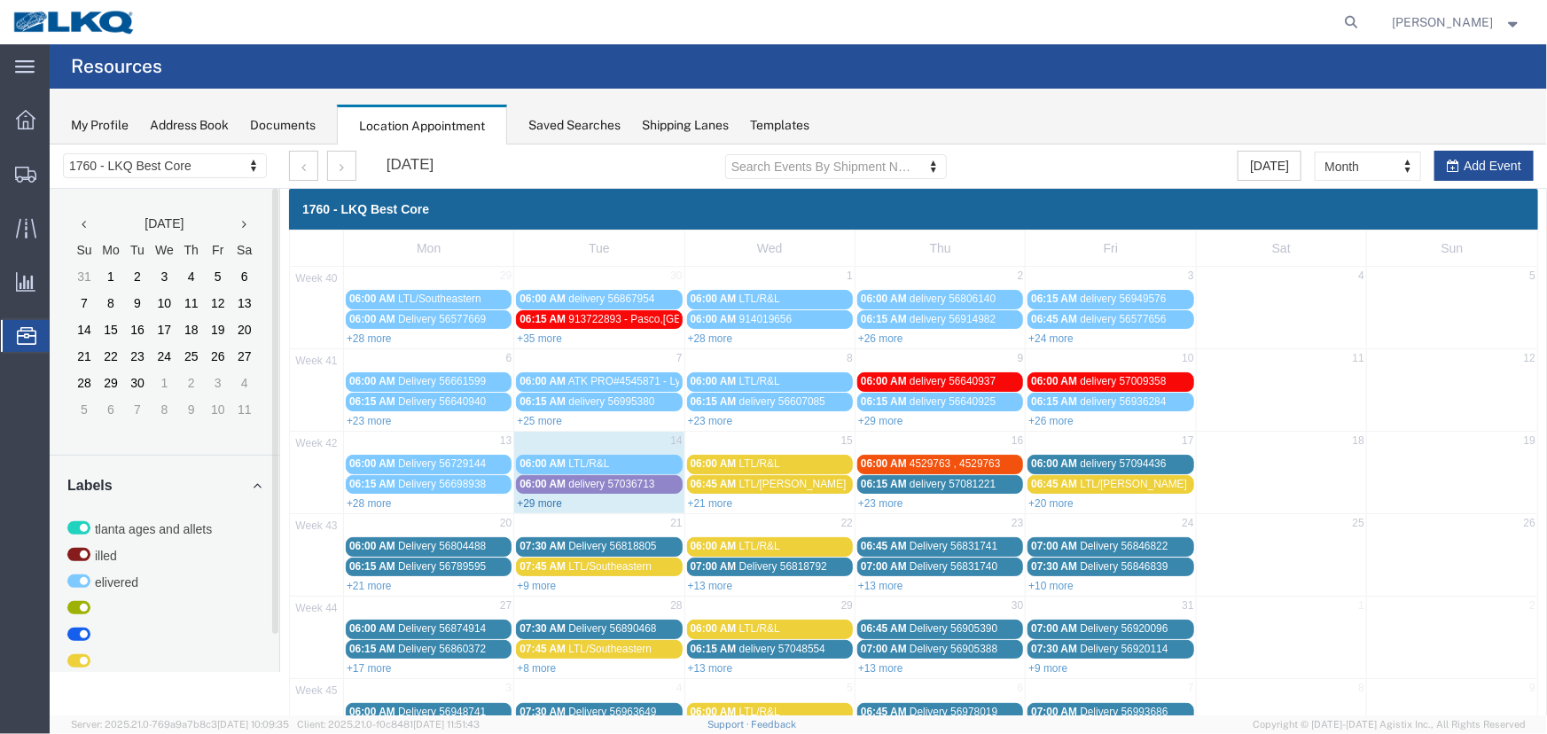
click at [552, 502] on link "+29 more" at bounding box center [538, 502] width 45 height 12
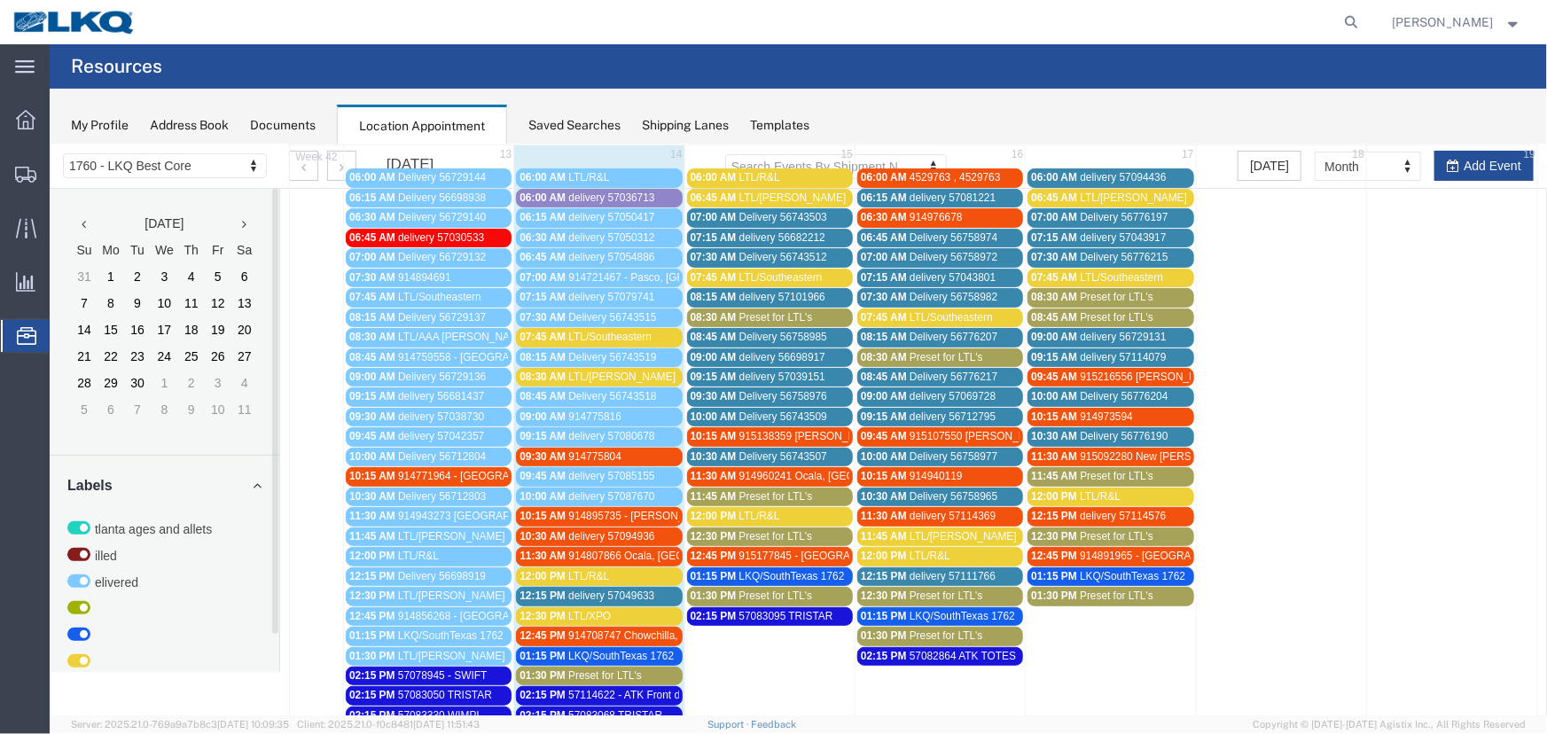
scroll to position [322, 0]
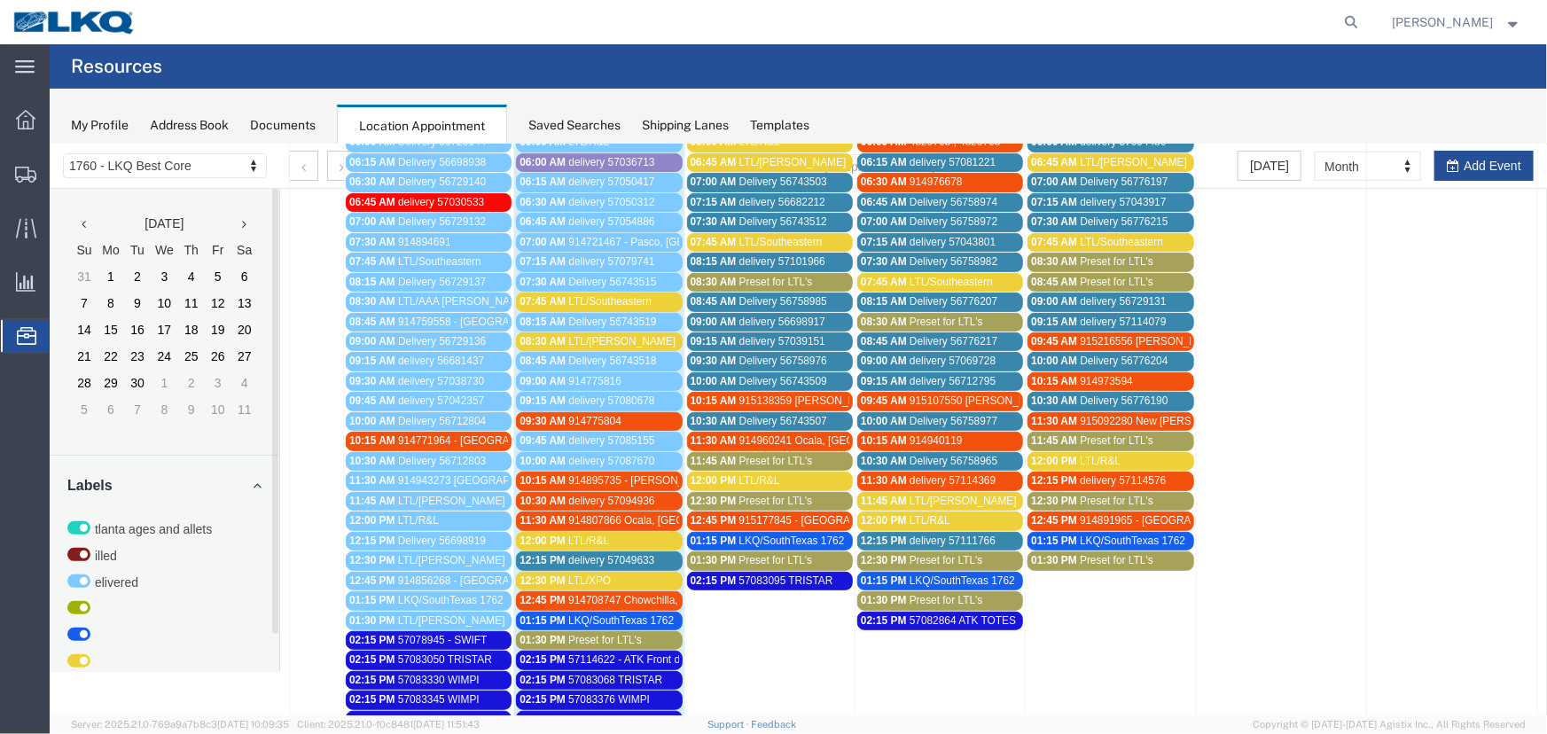
click at [618, 295] on span "LTL/Southeastern" at bounding box center [608, 300] width 83 height 12
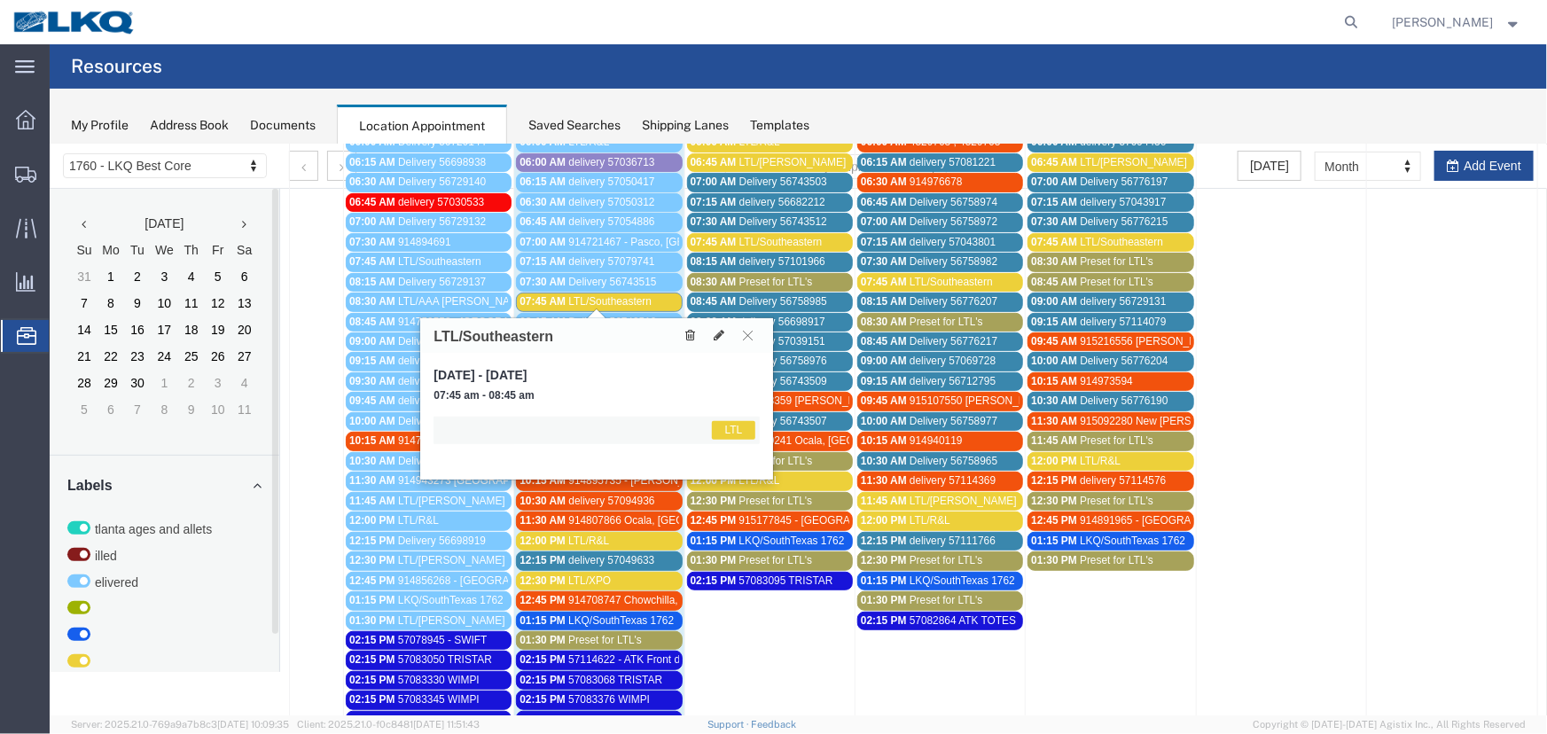
click at [690, 336] on icon at bounding box center [689, 334] width 10 height 12
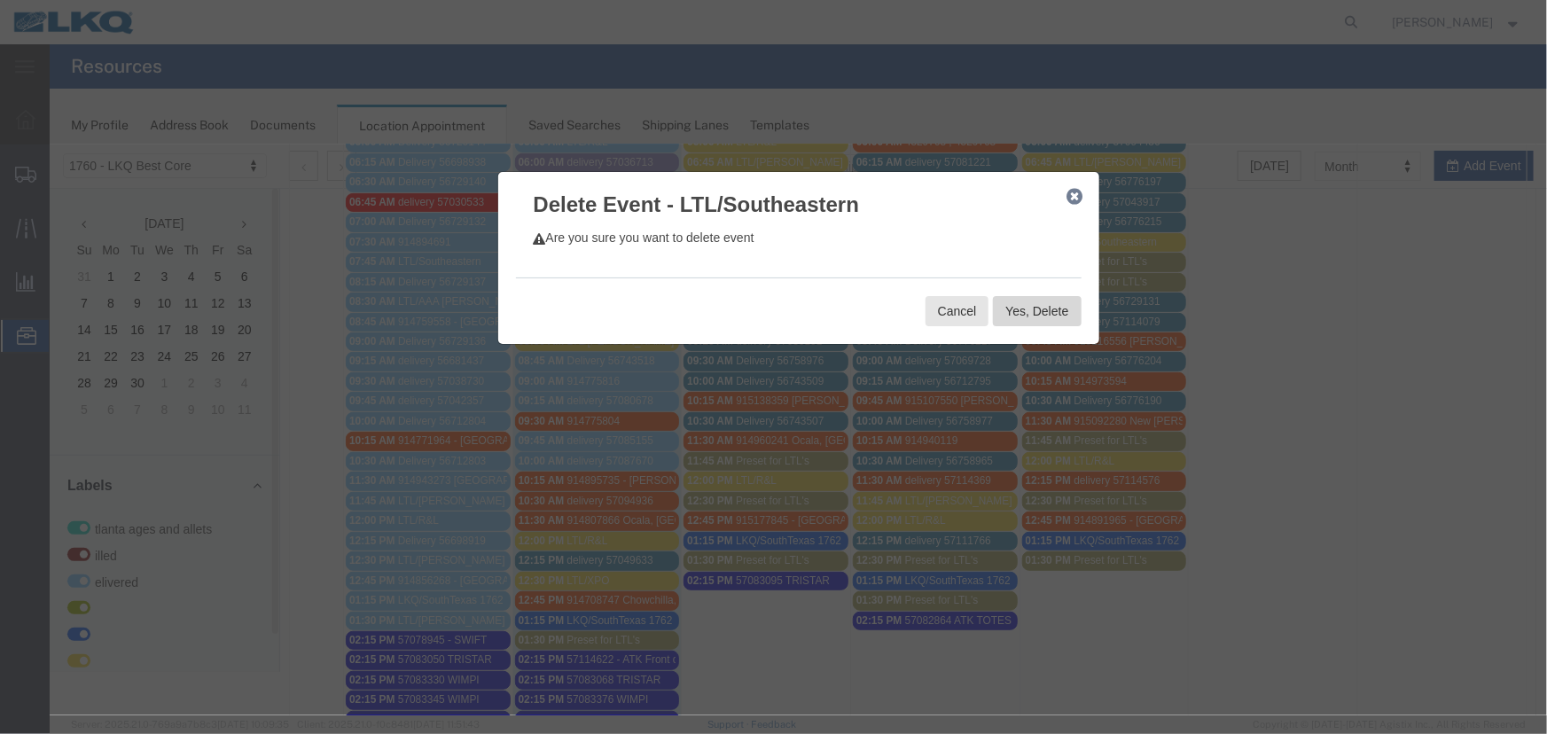
click at [1047, 316] on button "Yes, Delete" at bounding box center [1036, 310] width 88 height 30
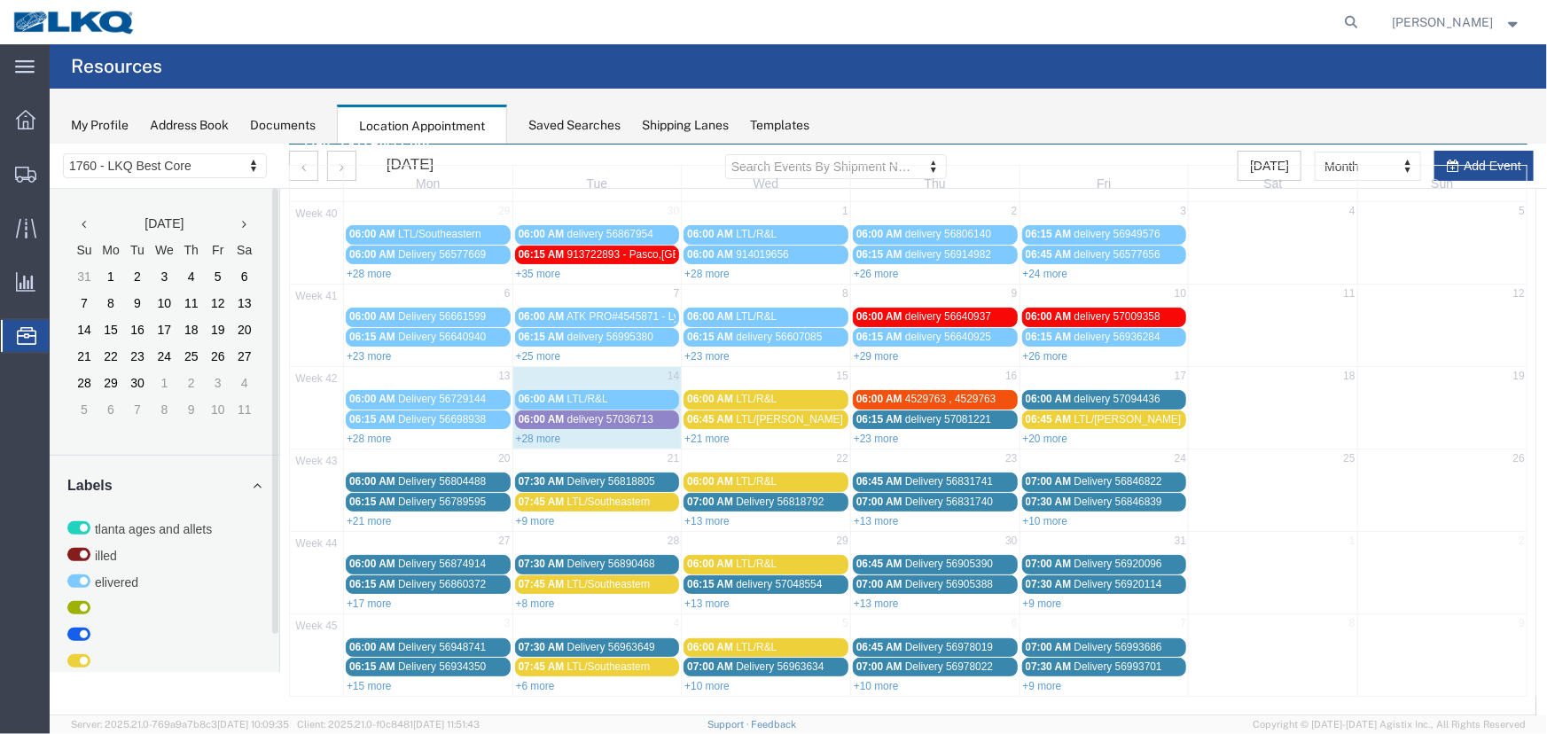
scroll to position [60, 0]
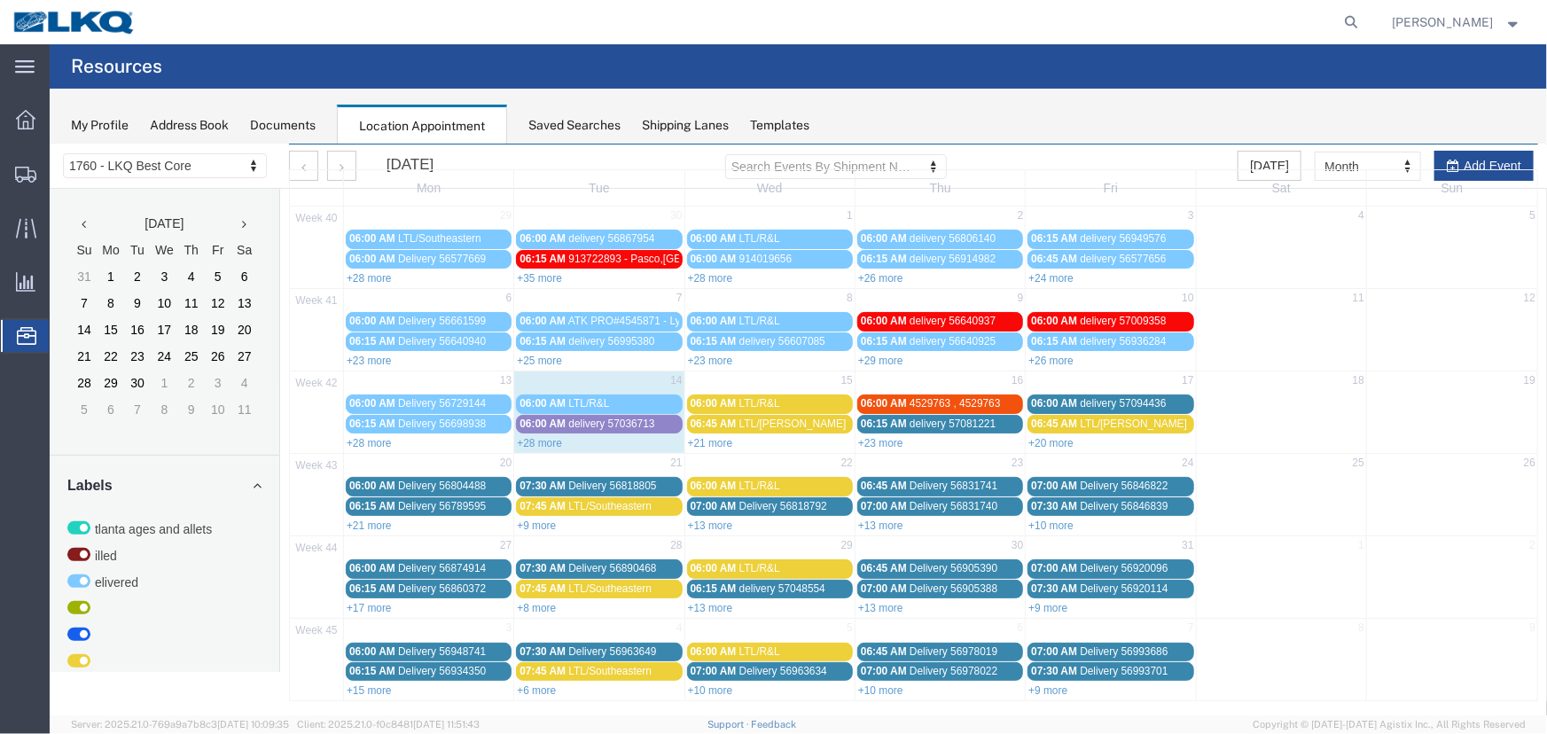
click at [547, 123] on div "Saved Searches" at bounding box center [574, 125] width 92 height 19
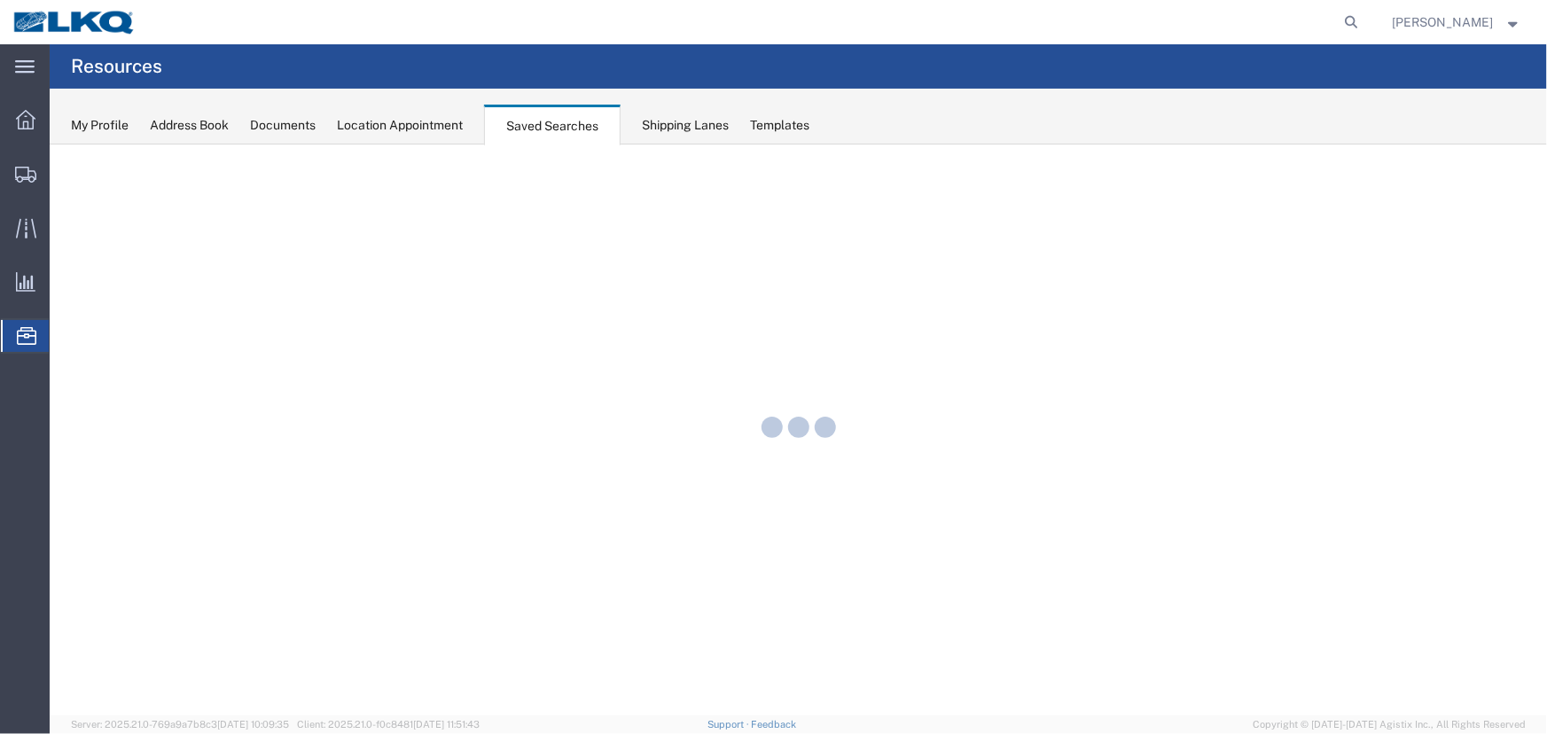
click at [429, 124] on div "Location Appointment" at bounding box center [400, 125] width 126 height 19
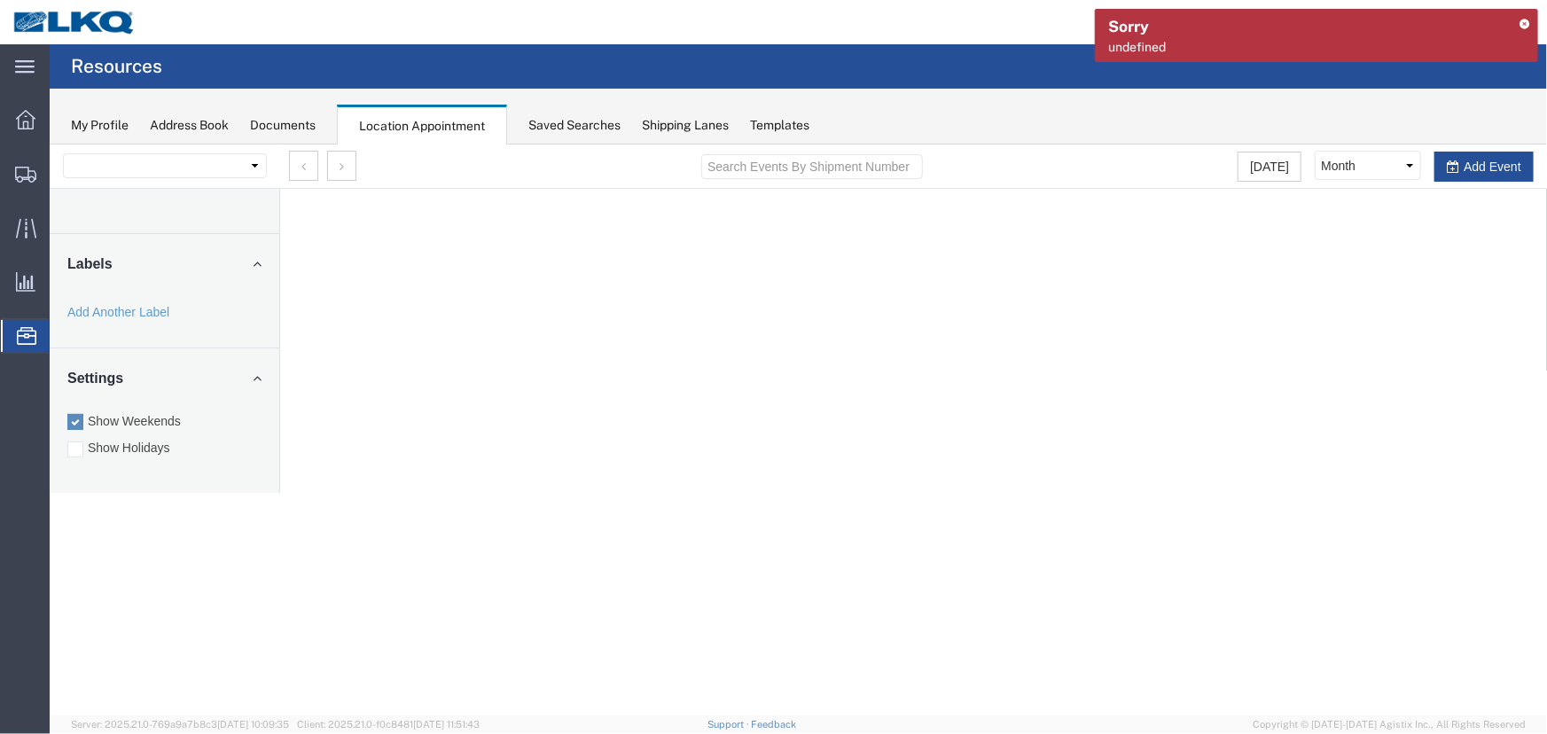
click at [1523, 19] on icon at bounding box center [1524, 24] width 12 height 10
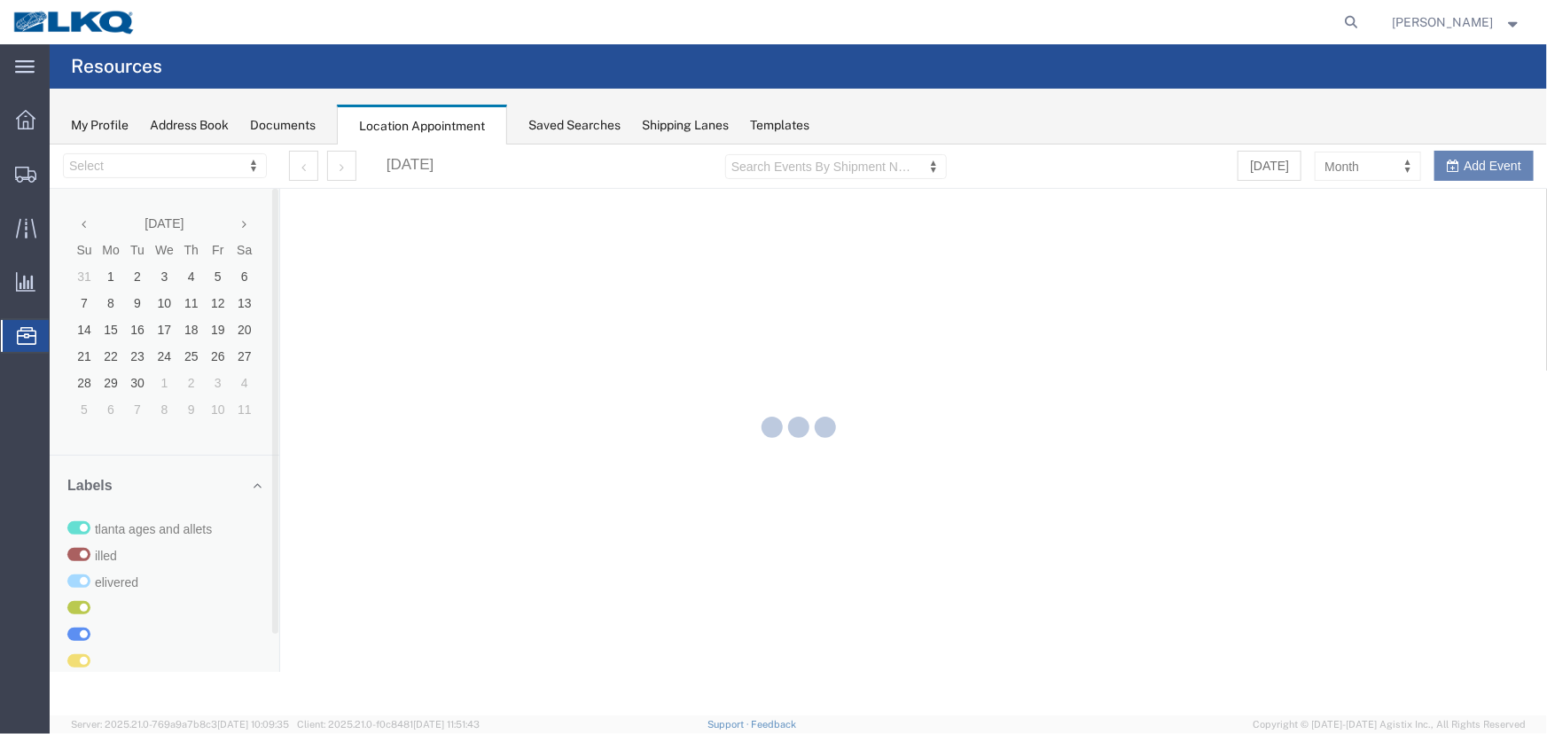
select select "27634"
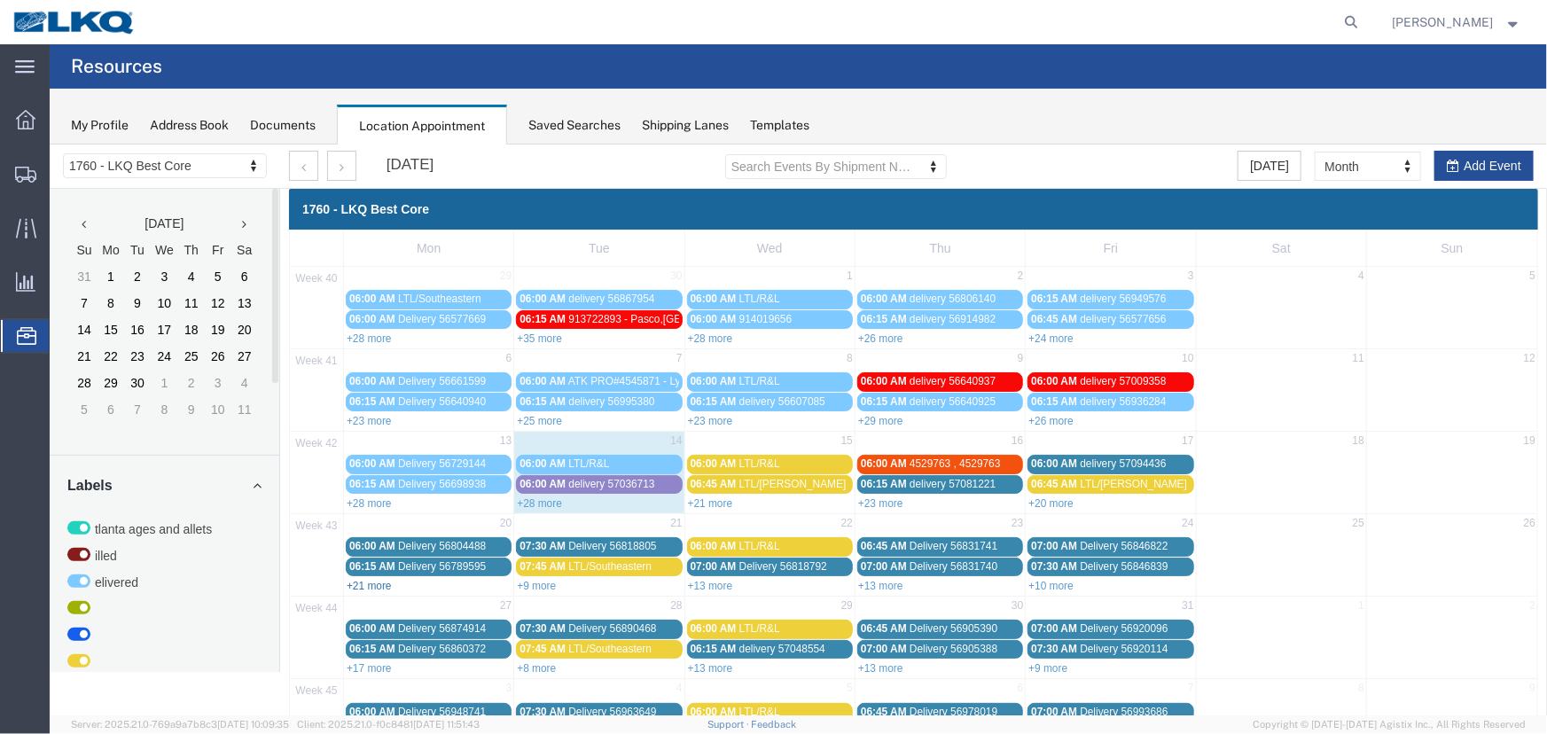
click at [370, 579] on link "+21 more" at bounding box center [368, 585] width 45 height 12
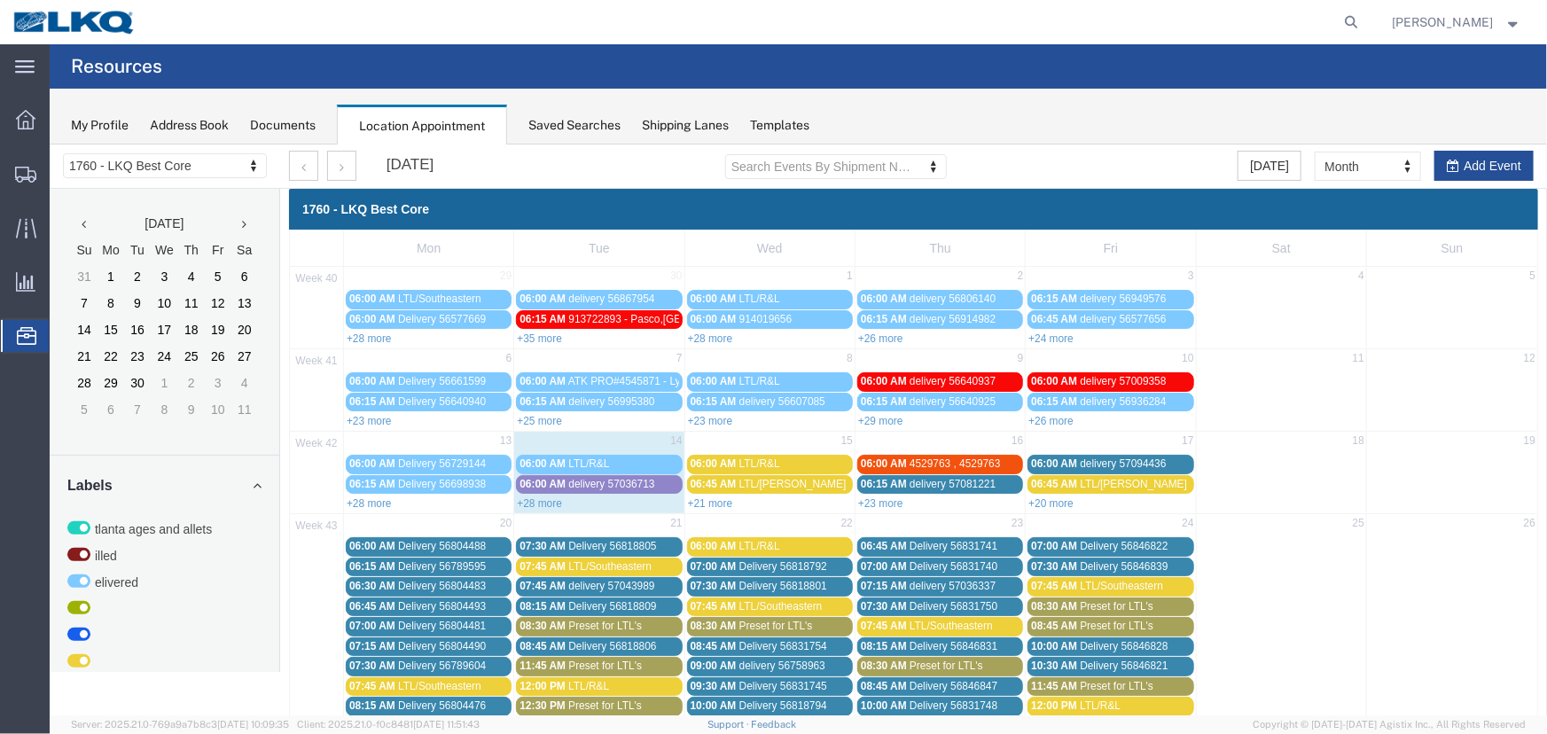
click at [532, 120] on div "Saved Searches" at bounding box center [574, 125] width 92 height 19
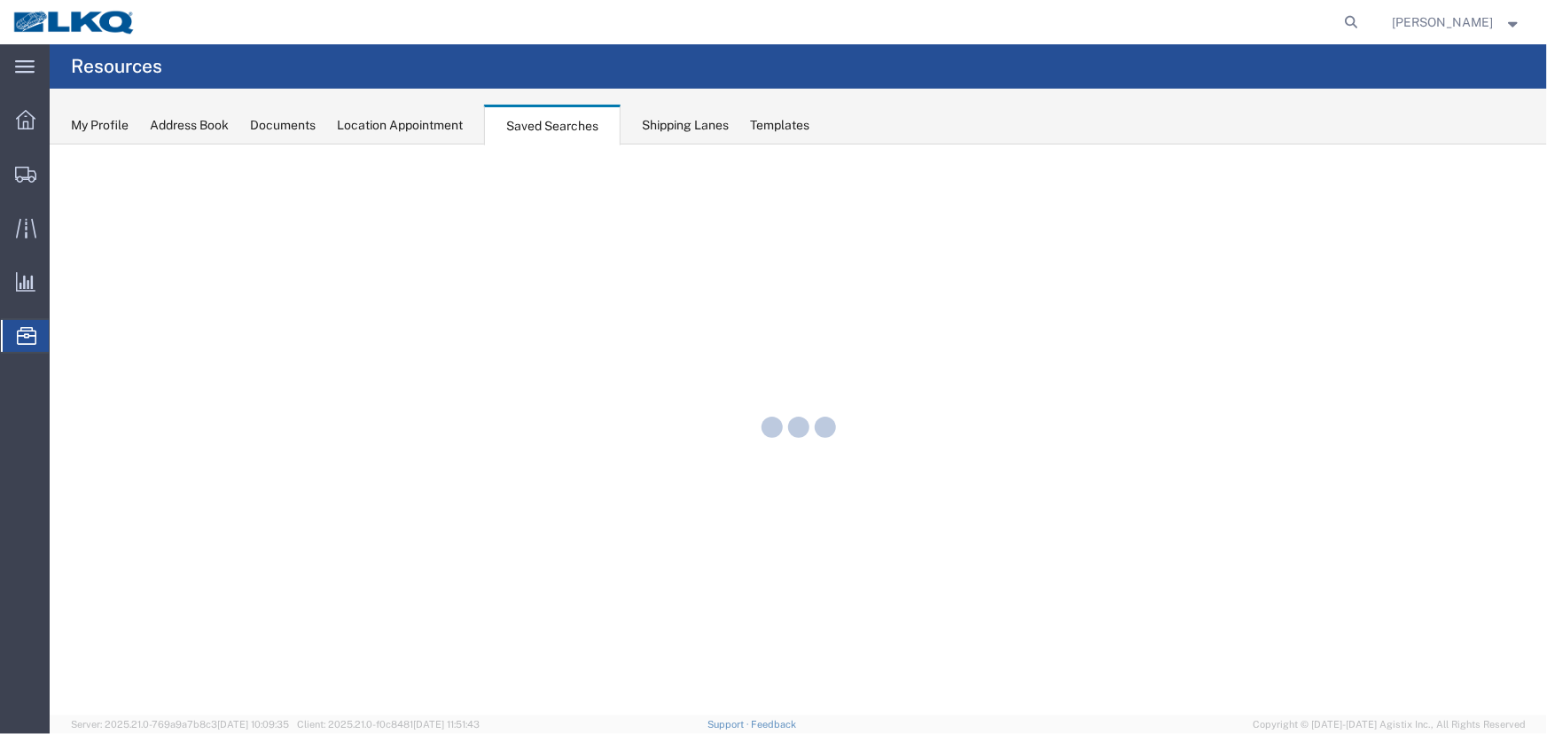
click at [434, 120] on div "Location Appointment" at bounding box center [400, 125] width 126 height 19
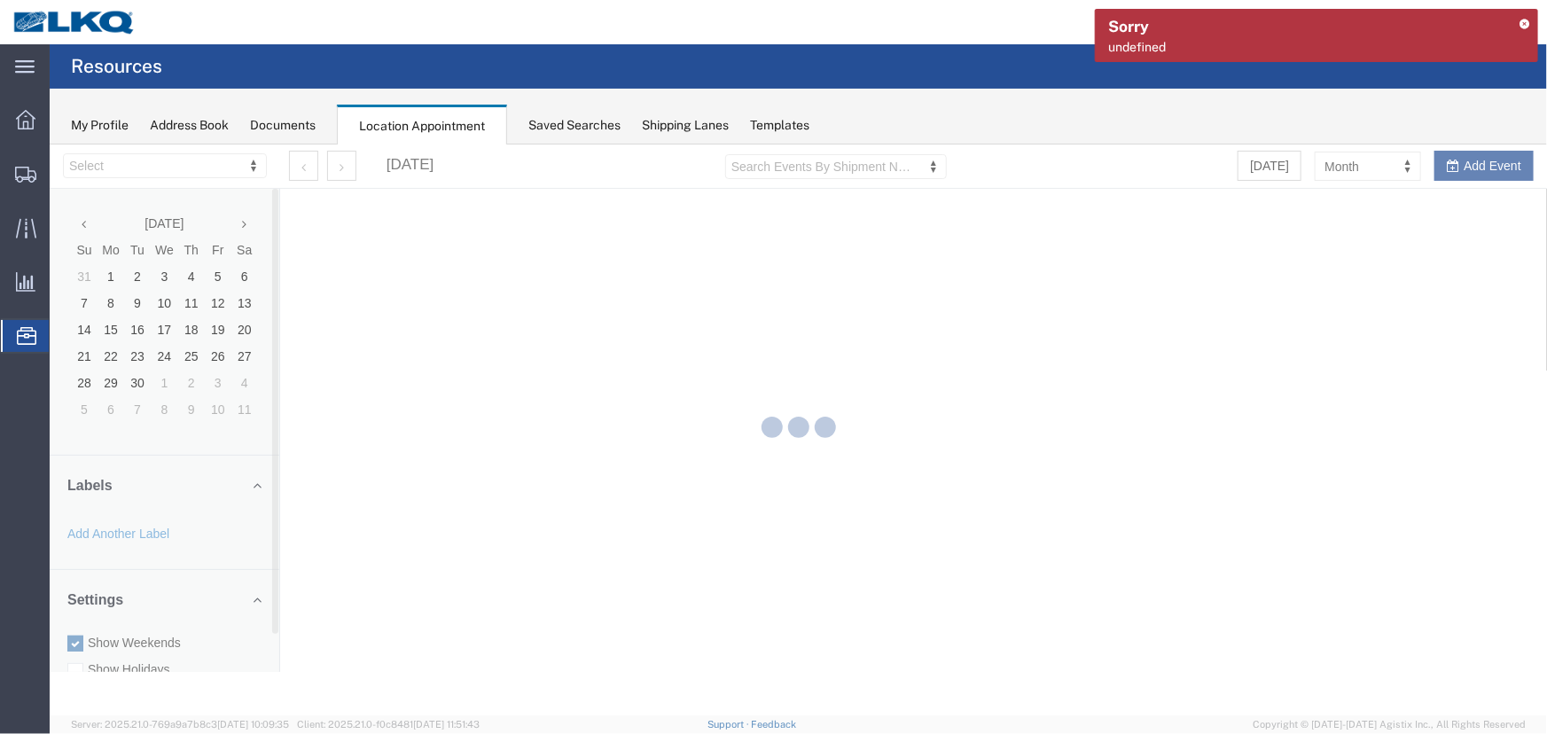
select select "27634"
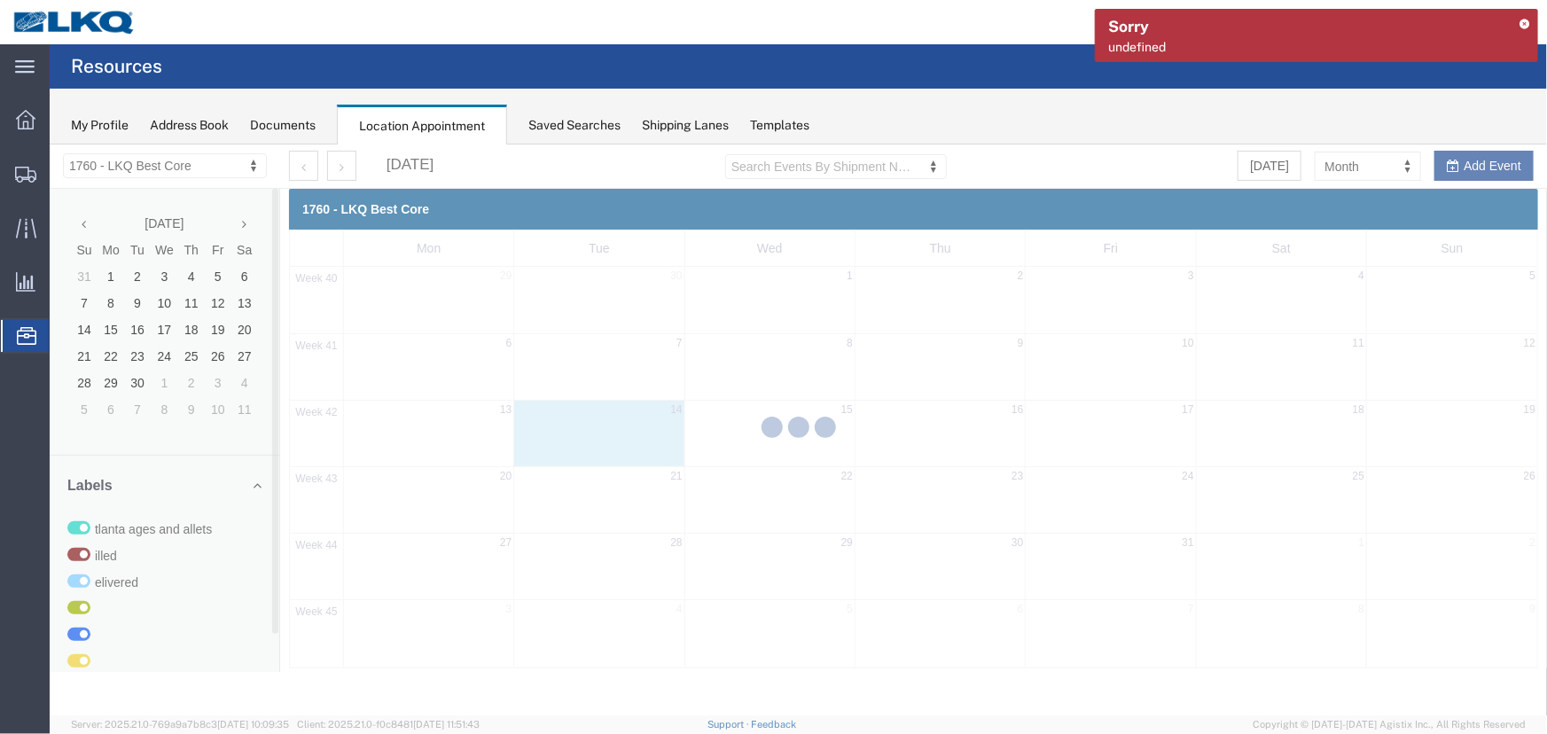
click at [1528, 22] on icon at bounding box center [1524, 24] width 12 height 10
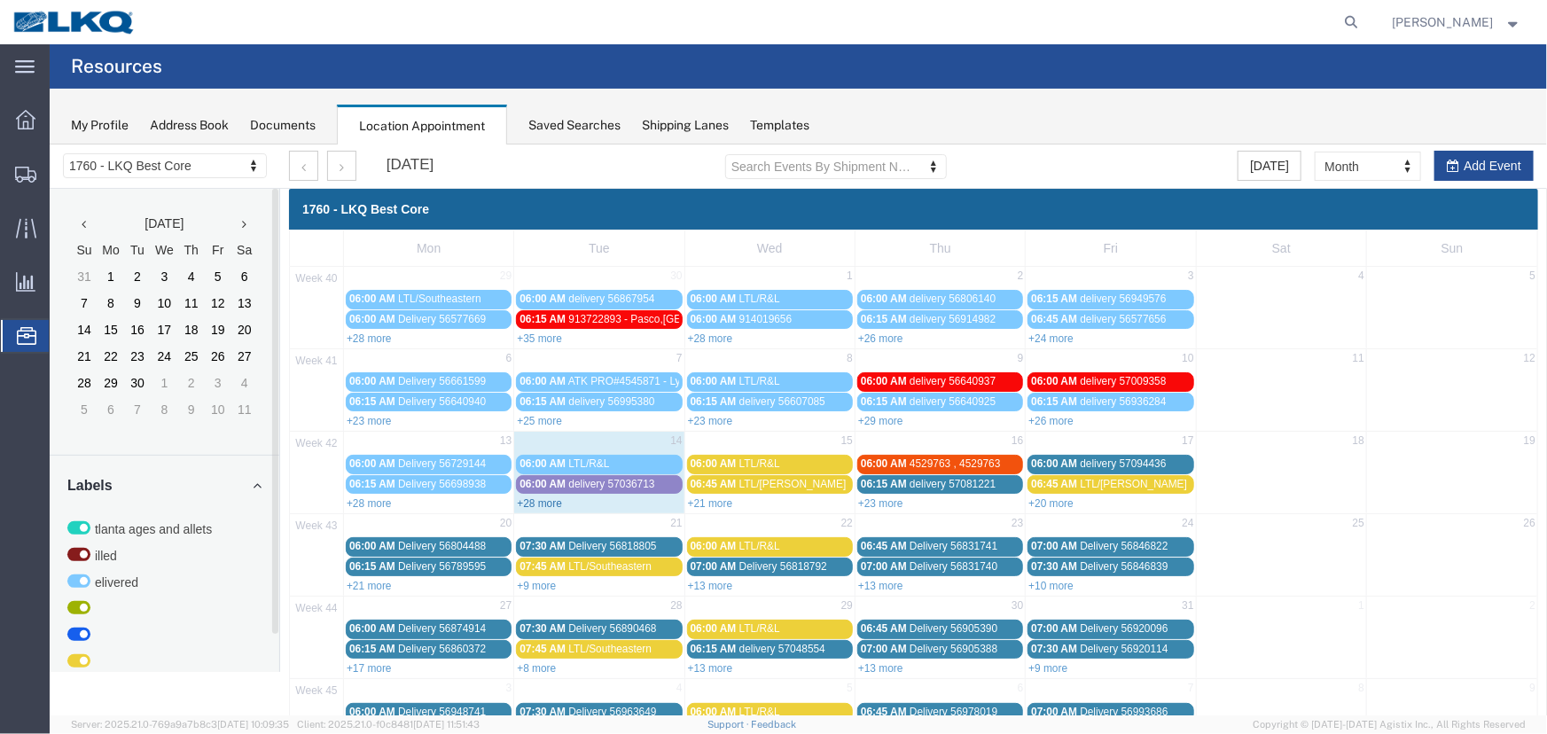
click at [542, 496] on link "+28 more" at bounding box center [538, 502] width 45 height 12
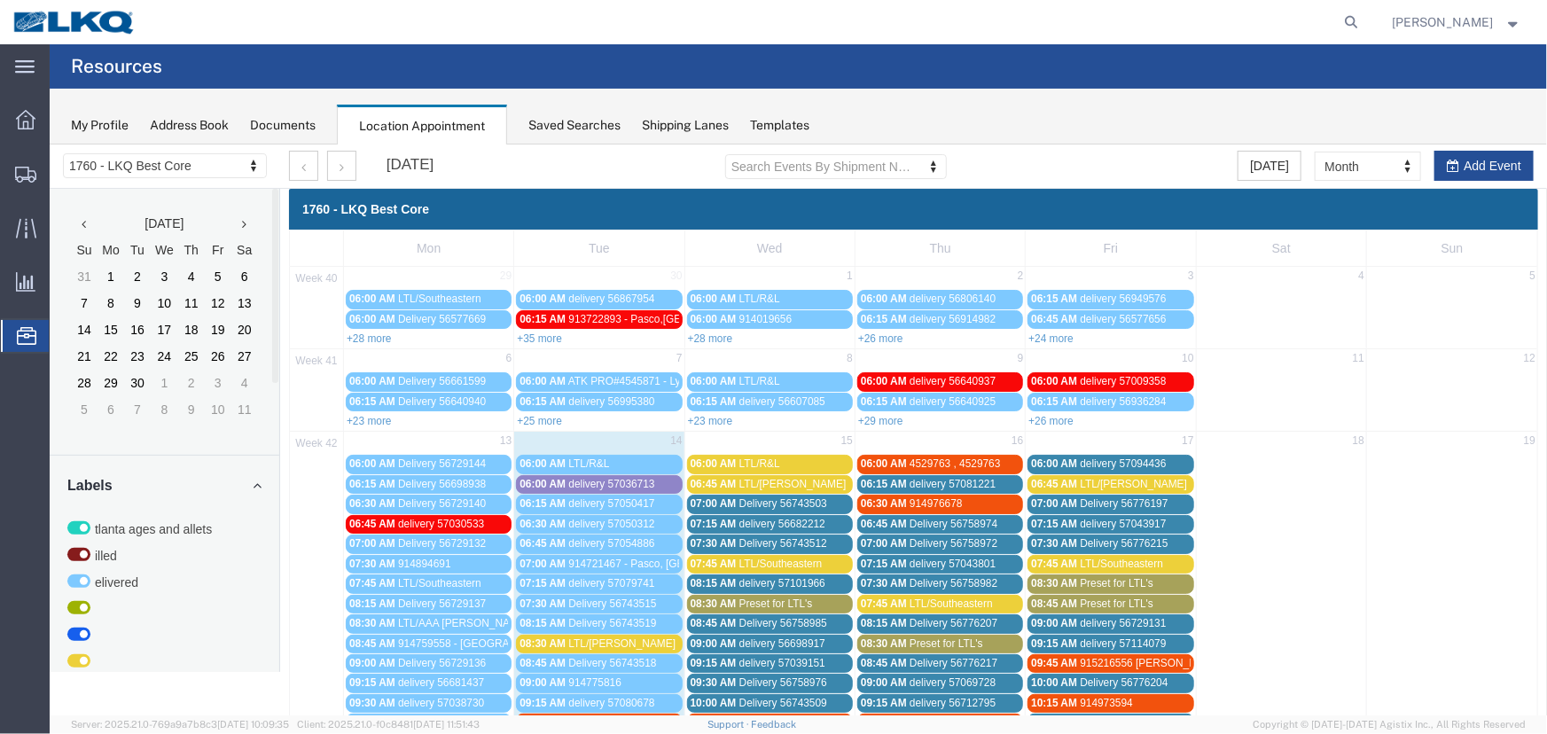
drag, startPoint x: 562, startPoint y: 124, endPoint x: 402, endPoint y: 126, distance: 159.5
click at [562, 124] on div "Saved Searches" at bounding box center [574, 125] width 92 height 19
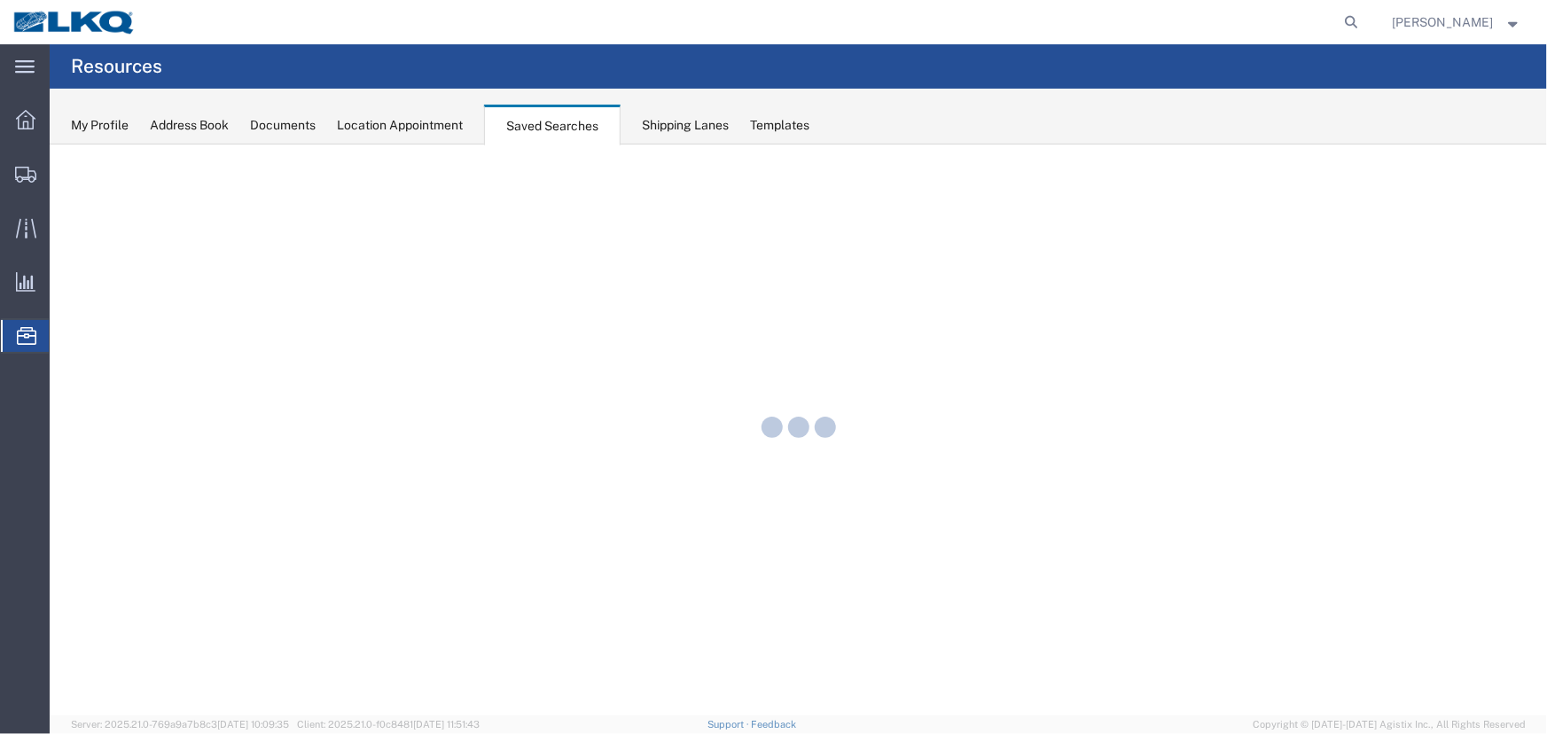
click at [390, 126] on div "Location Appointment" at bounding box center [400, 125] width 126 height 19
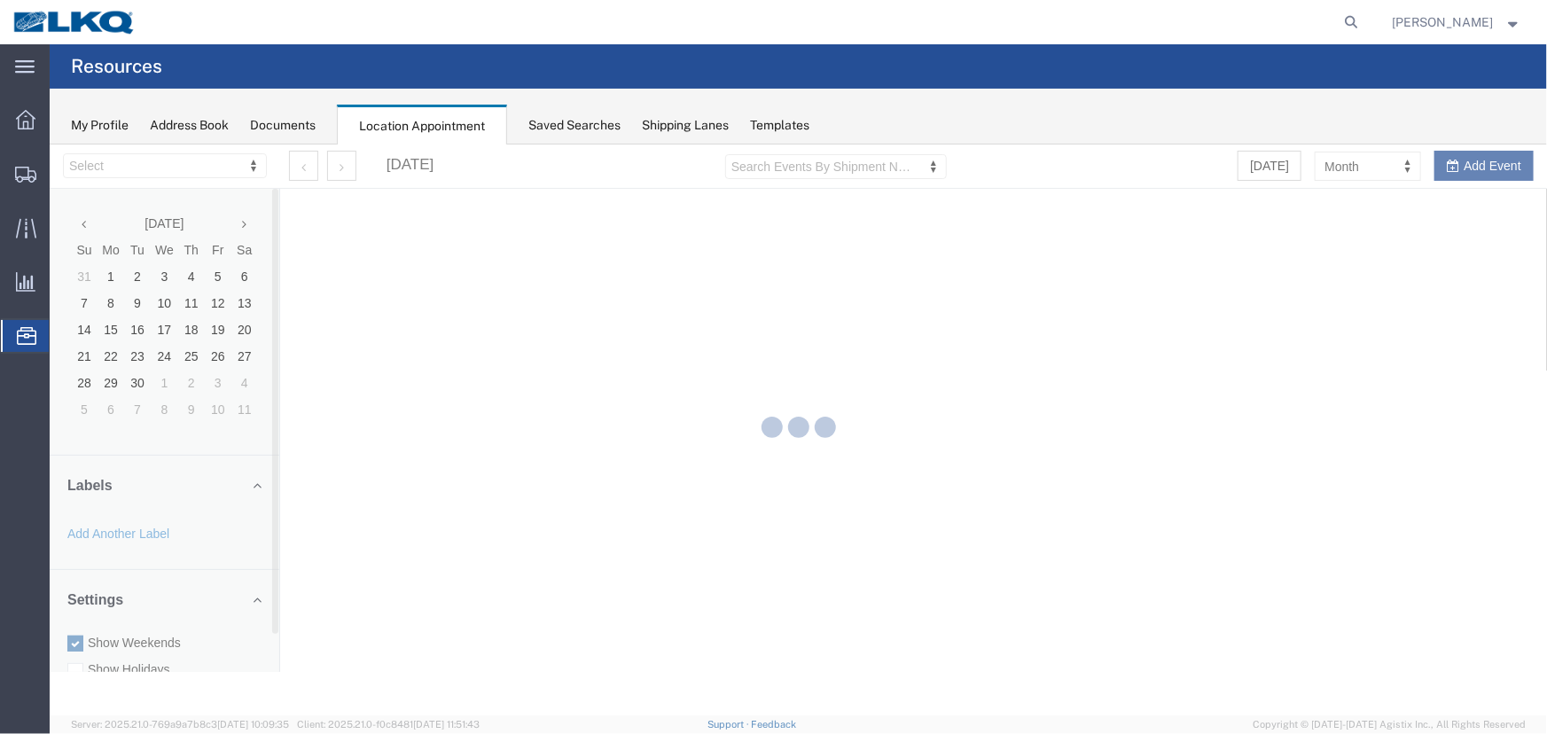
select select "27634"
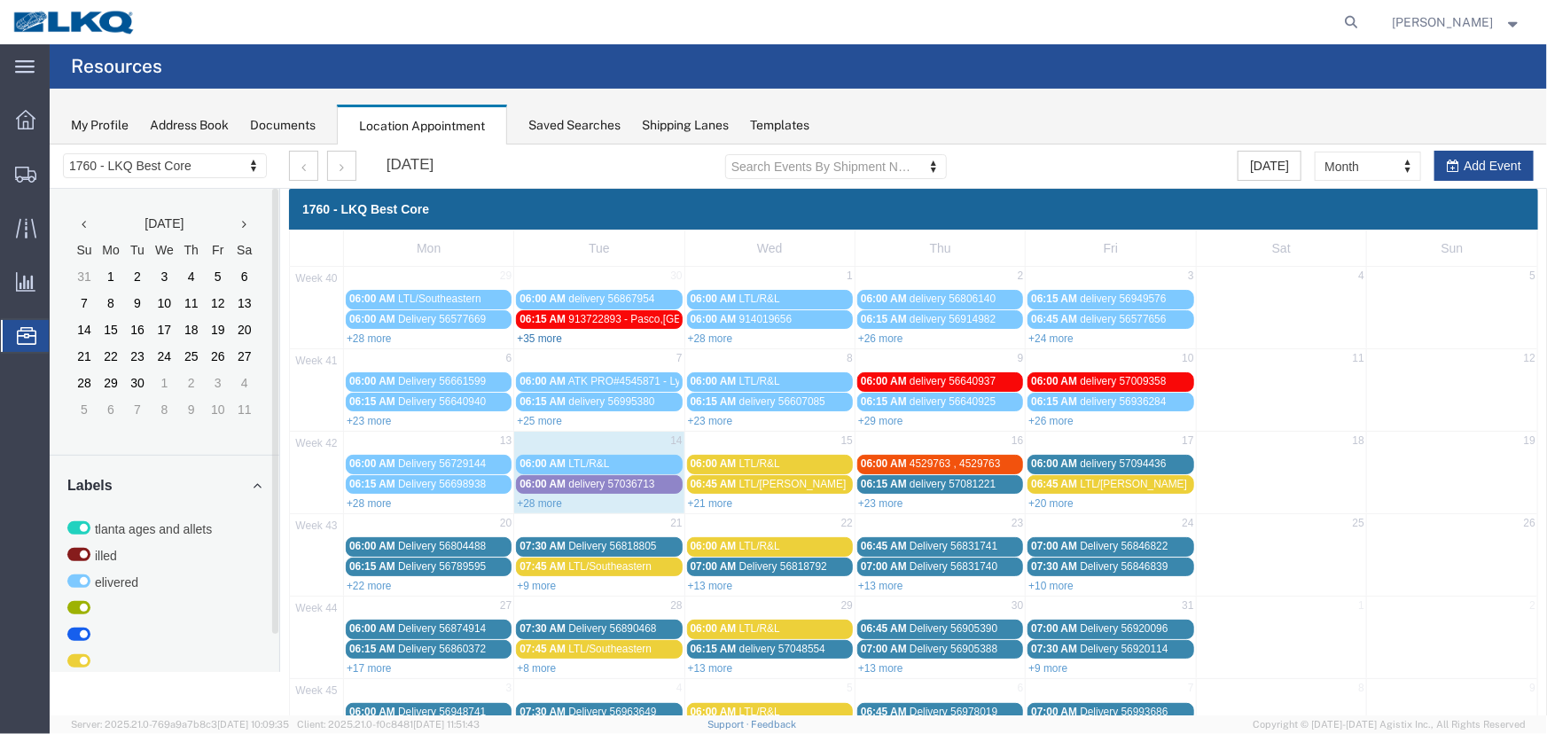
click at [538, 333] on link "+35 more" at bounding box center [538, 337] width 45 height 12
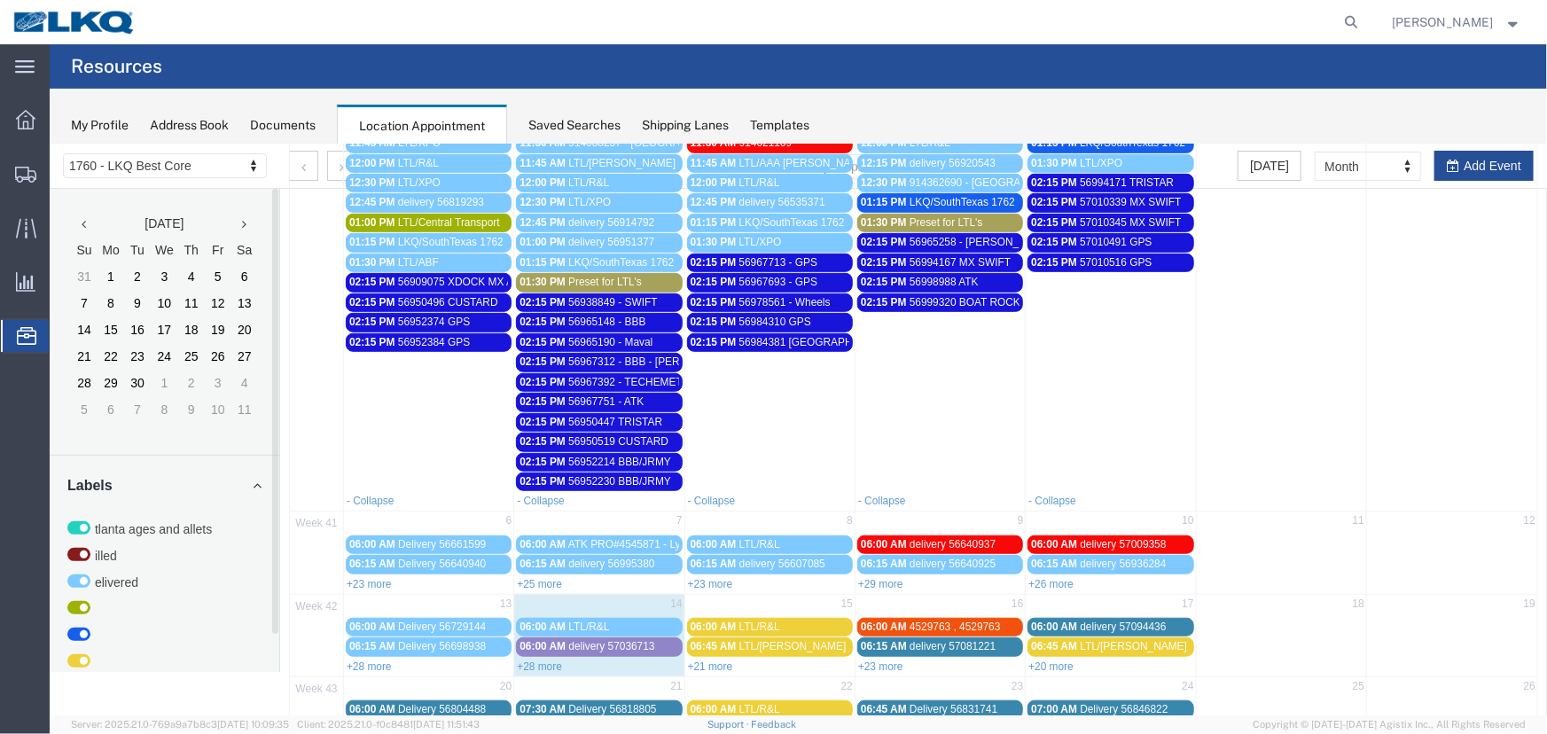
scroll to position [725, 0]
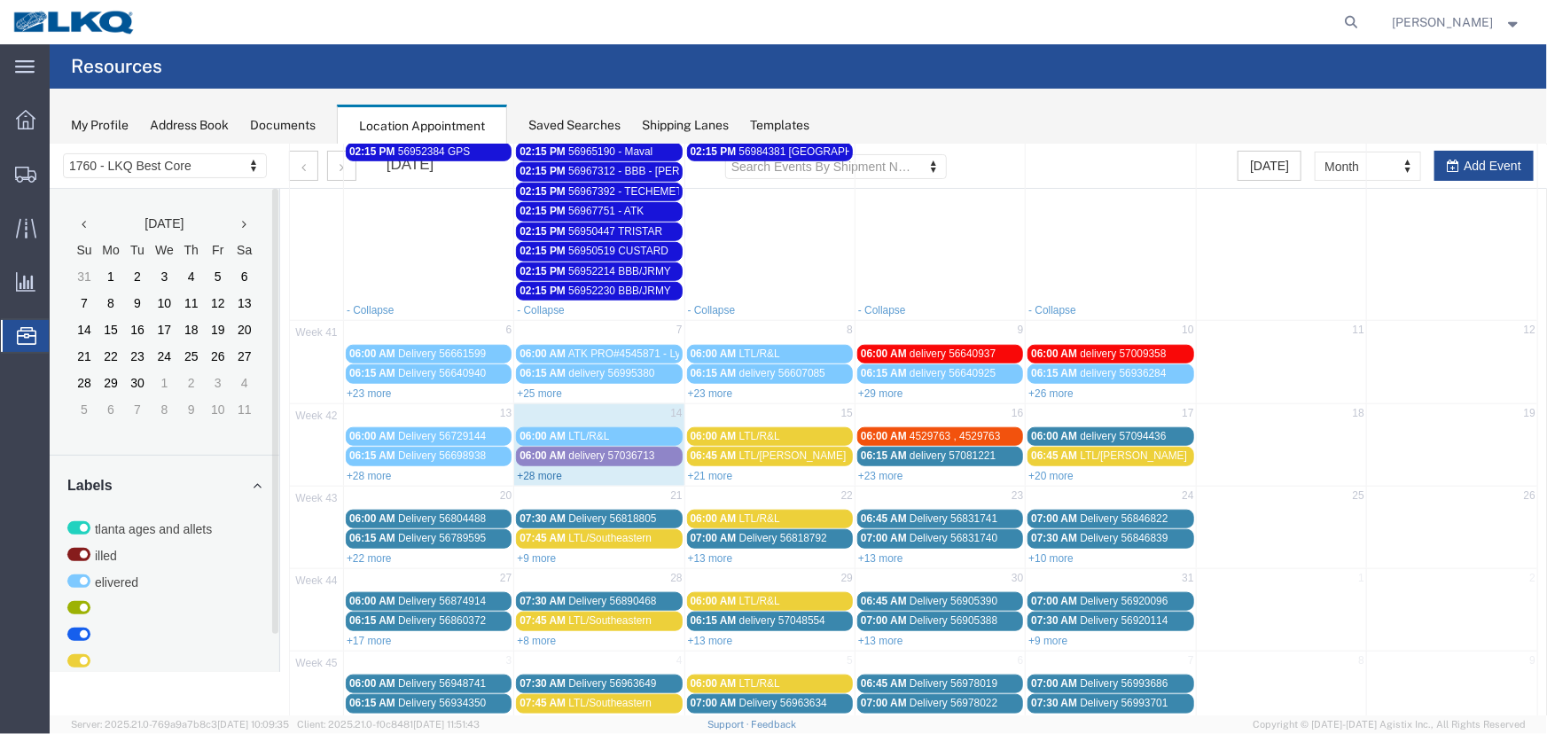
click at [540, 469] on link "+28 more" at bounding box center [538, 475] width 45 height 12
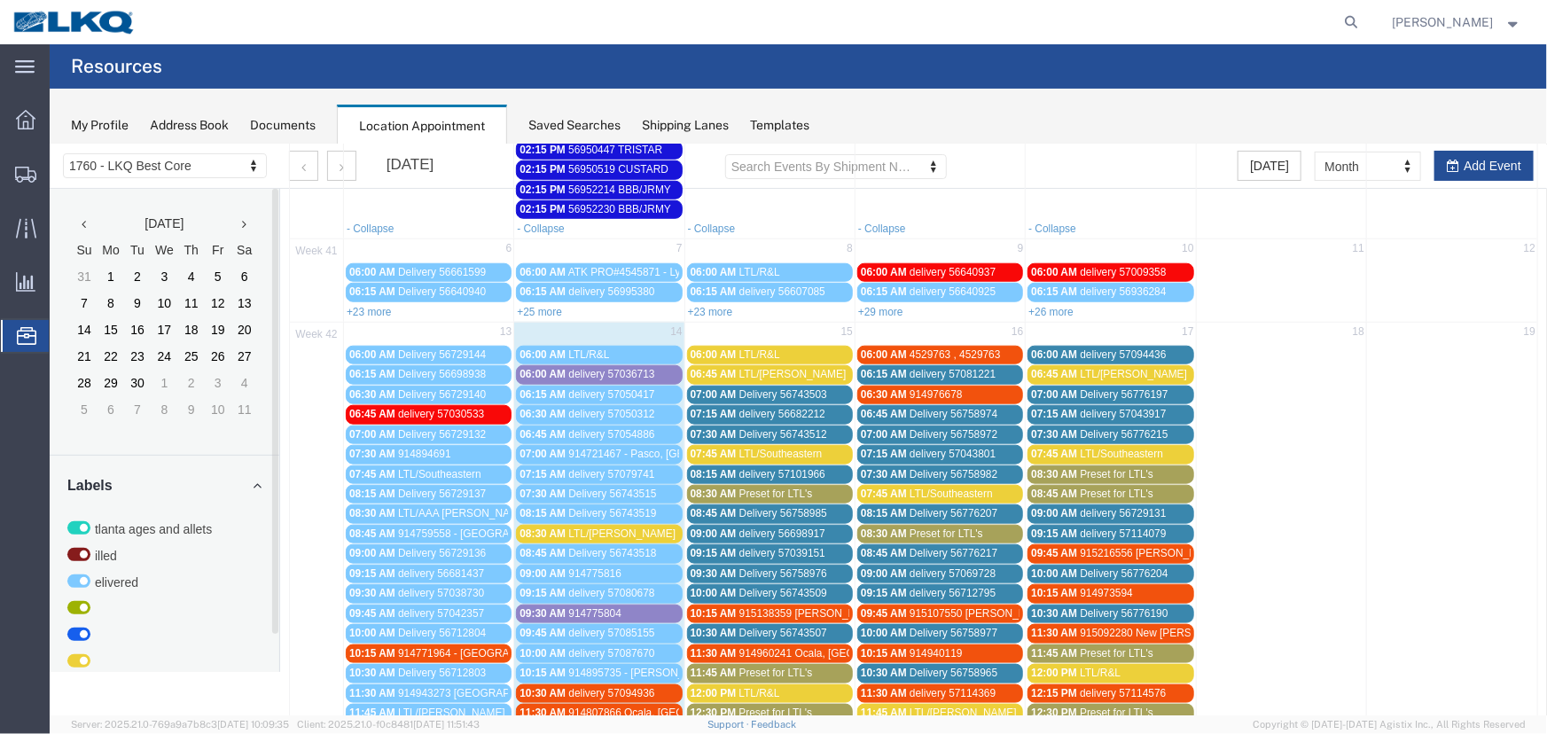
scroll to position [966, 0]
